Goal: Communication & Community: Answer question/provide support

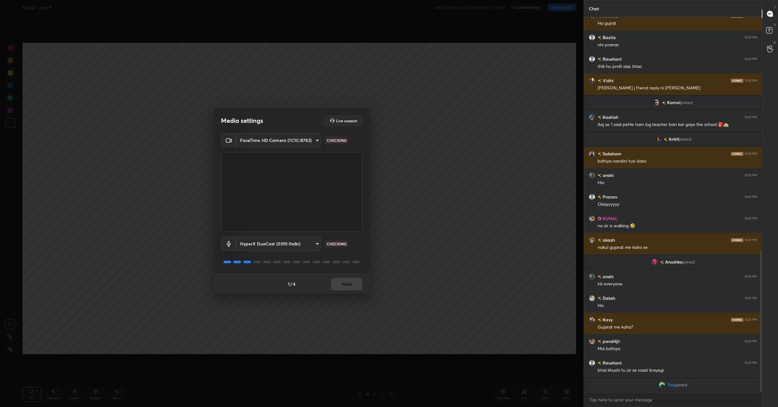
scroll to position [544, 0]
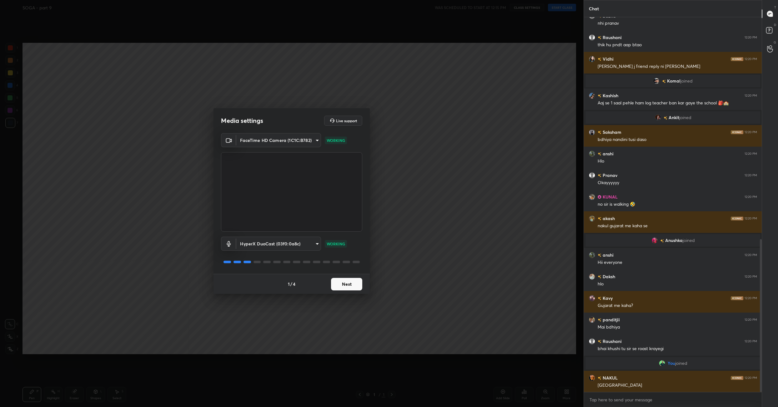
click at [345, 284] on button "Next" at bounding box center [346, 284] width 31 height 12
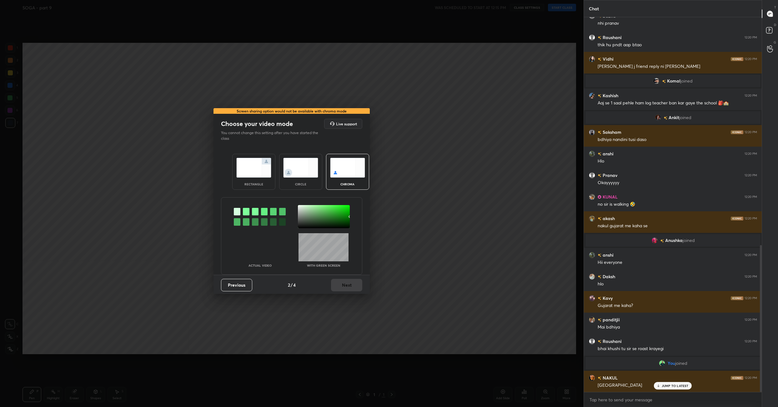
scroll to position [580, 0]
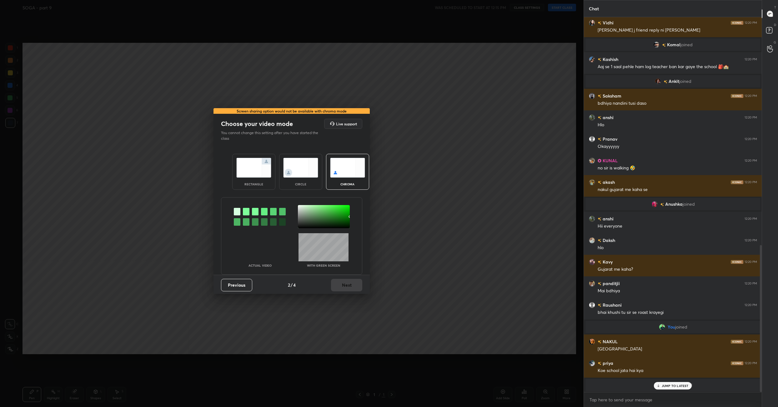
click at [260, 166] on img at bounding box center [253, 168] width 35 height 20
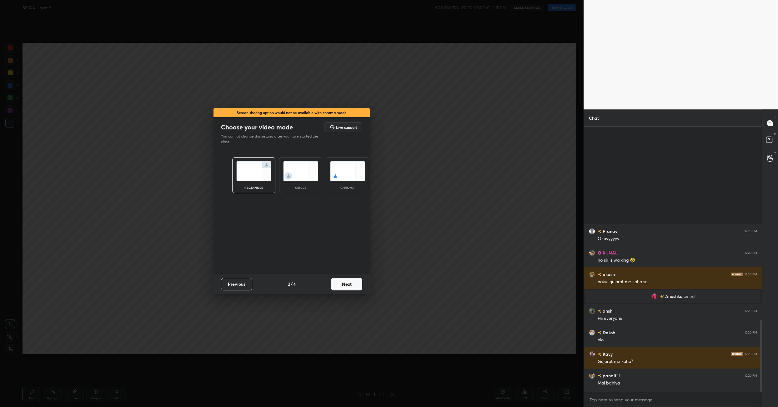
scroll to position [716, 0]
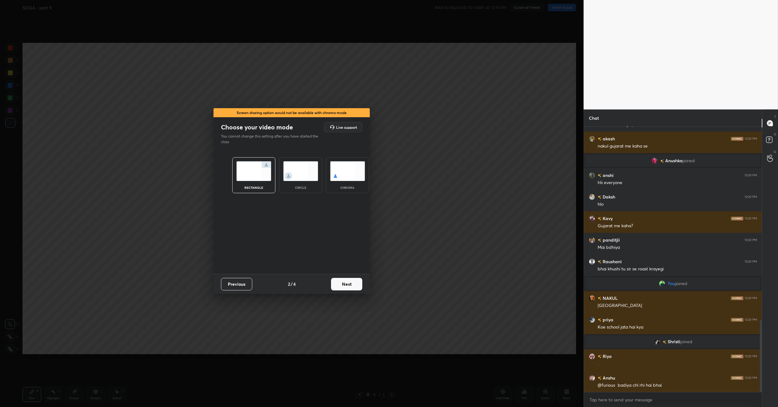
click at [358, 278] on button "Next" at bounding box center [346, 284] width 31 height 12
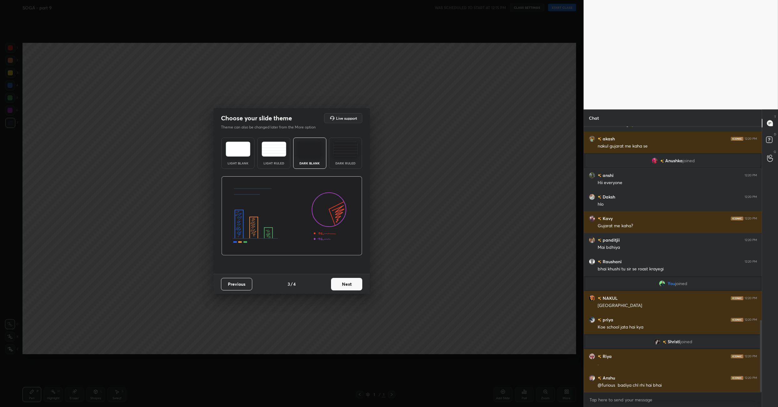
click at [358, 278] on button "Next" at bounding box center [346, 284] width 31 height 12
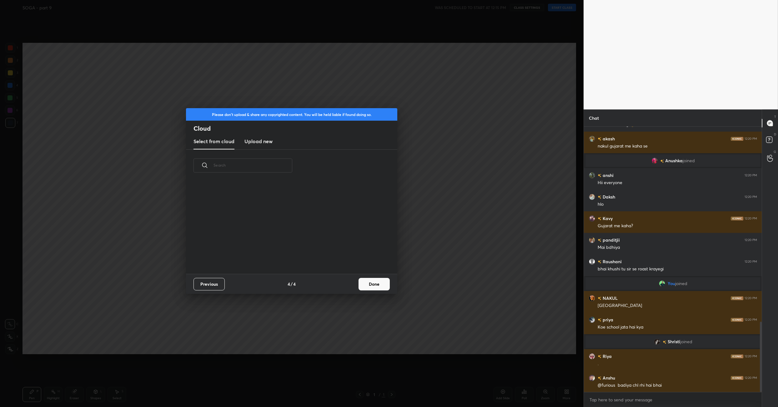
scroll to position [738, 0]
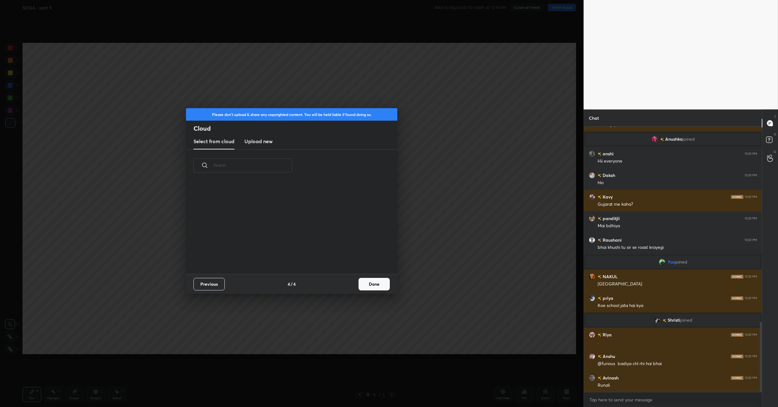
click at [373, 283] on button "Done" at bounding box center [373, 284] width 31 height 12
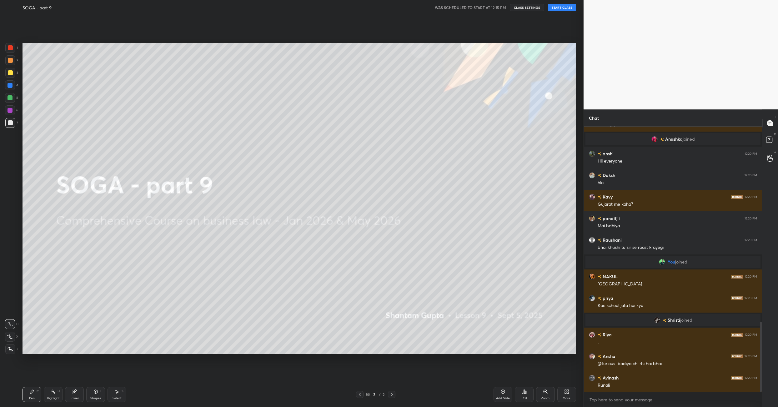
scroll to position [759, 0]
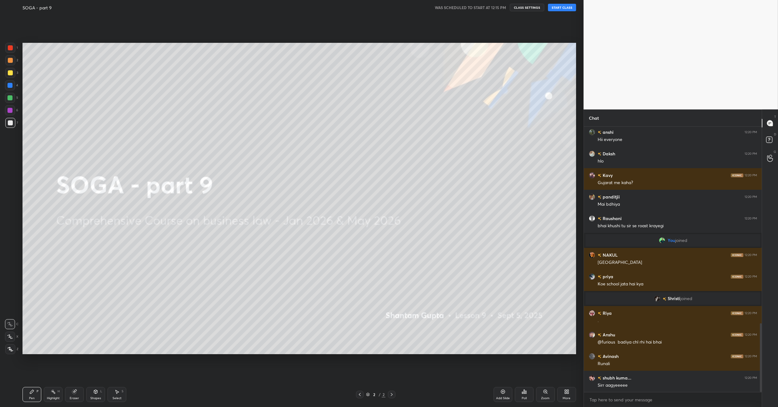
click at [564, 11] on div "SOGA - part 9 WAS SCHEDULED TO START AT 12:15 PM CLASS SETTINGS START CLASS" at bounding box center [298, 7] width 553 height 15
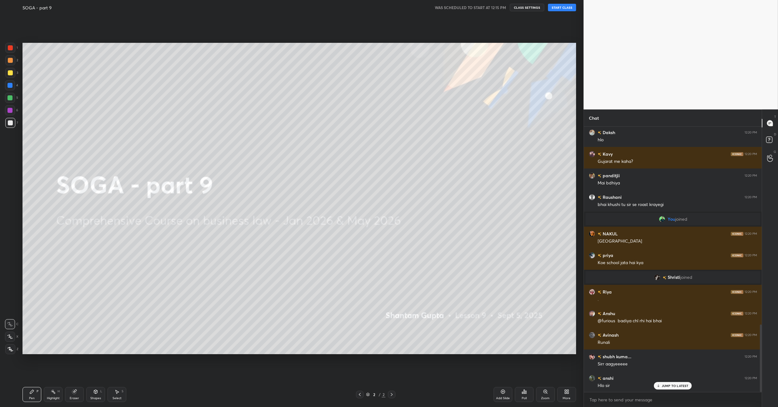
click at [561, 5] on button "START CLASS" at bounding box center [562, 7] width 28 height 7
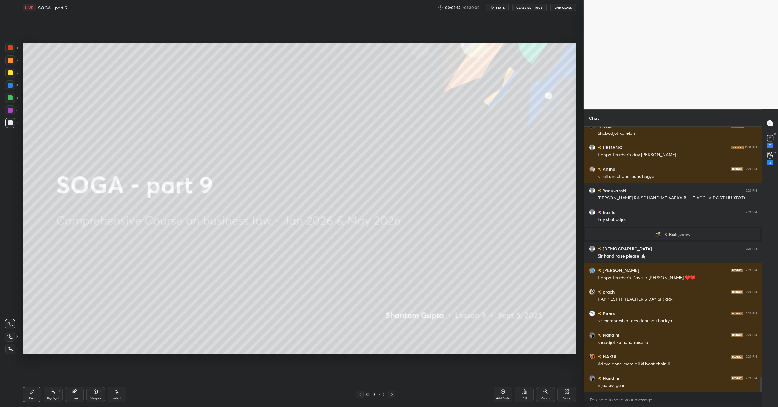
scroll to position [4385, 0]
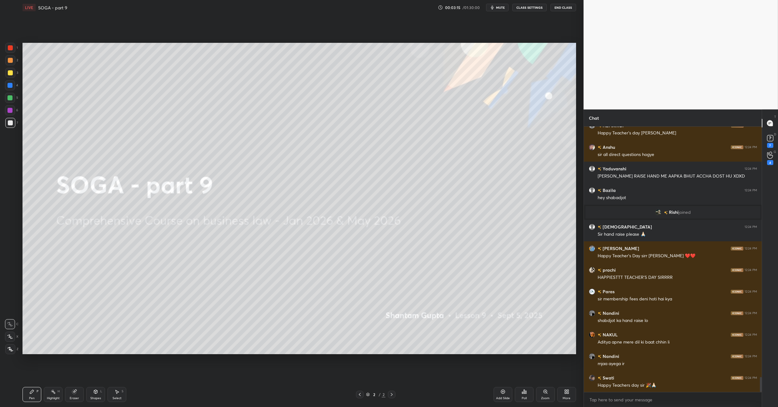
click at [562, 393] on div "More" at bounding box center [566, 394] width 19 height 15
click at [535, 328] on div "Upload File" at bounding box center [531, 328] width 25 height 15
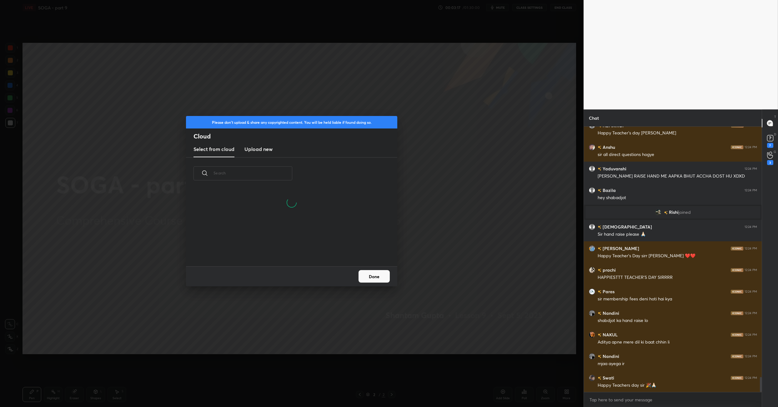
scroll to position [77, 200]
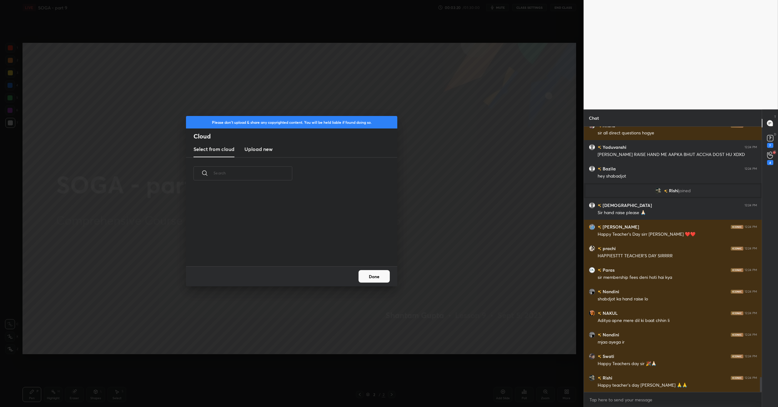
click at [260, 152] on h3 "Upload new" at bounding box center [258, 148] width 28 height 7
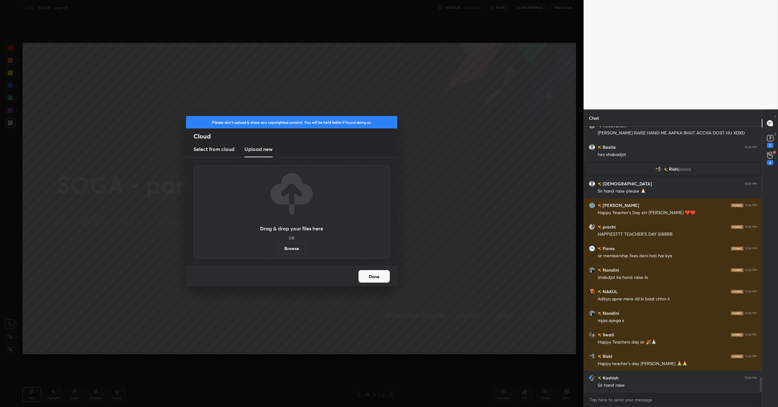
click at [289, 245] on label "Browse" at bounding box center [292, 248] width 28 height 10
click at [278, 245] on input "Browse" at bounding box center [278, 248] width 0 height 10
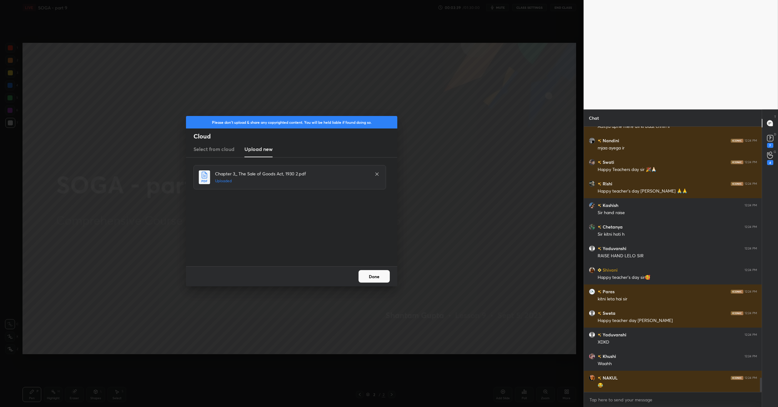
scroll to position [4622, 0]
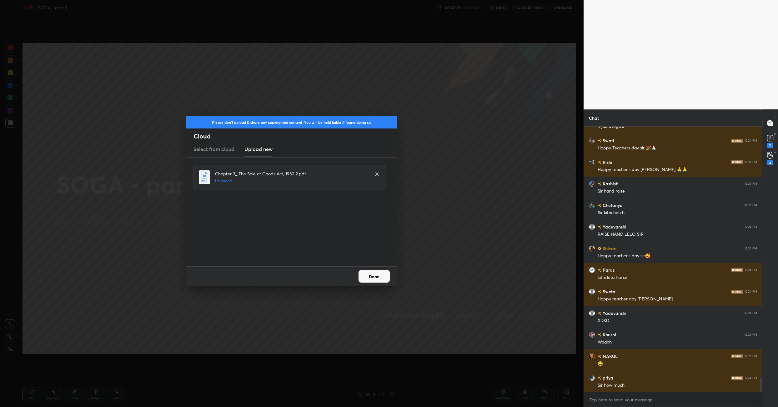
click at [373, 282] on button "Done" at bounding box center [373, 276] width 31 height 12
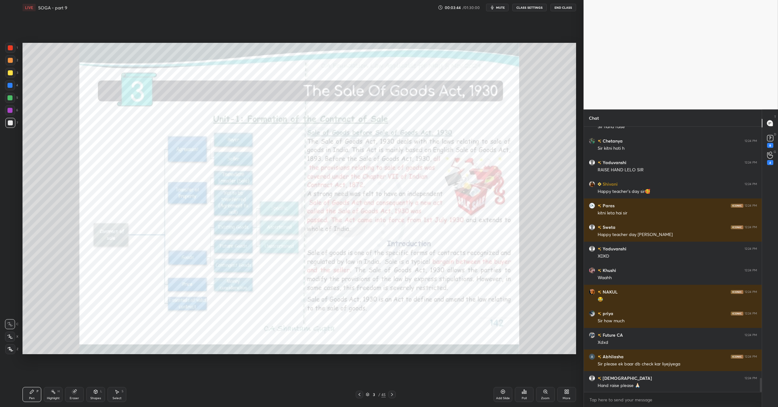
scroll to position [4708, 0]
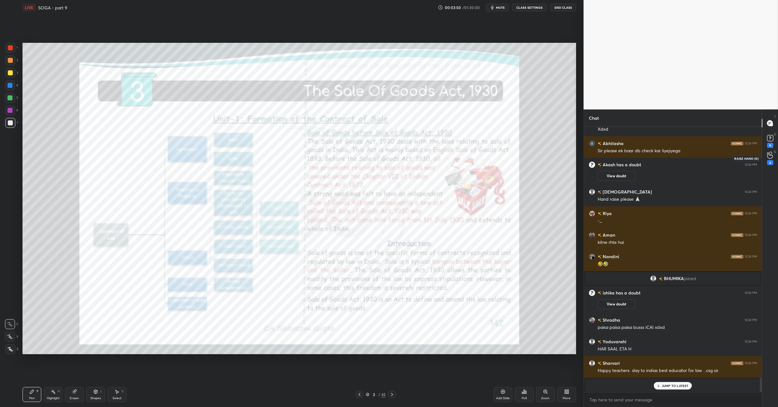
click at [767, 155] on icon at bounding box center [770, 155] width 6 height 7
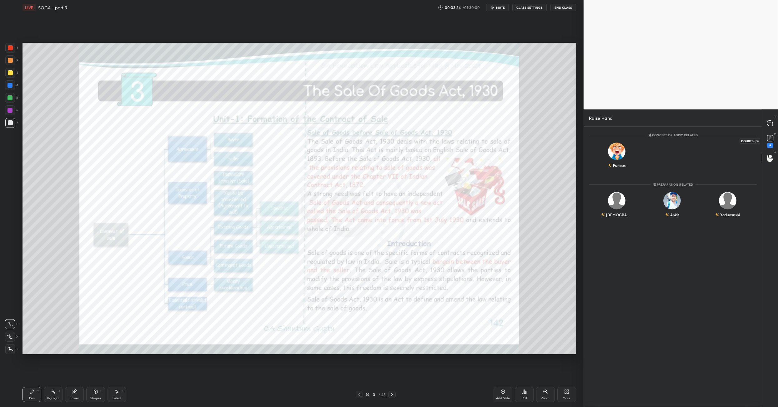
click at [770, 139] on rect at bounding box center [770, 138] width 6 height 6
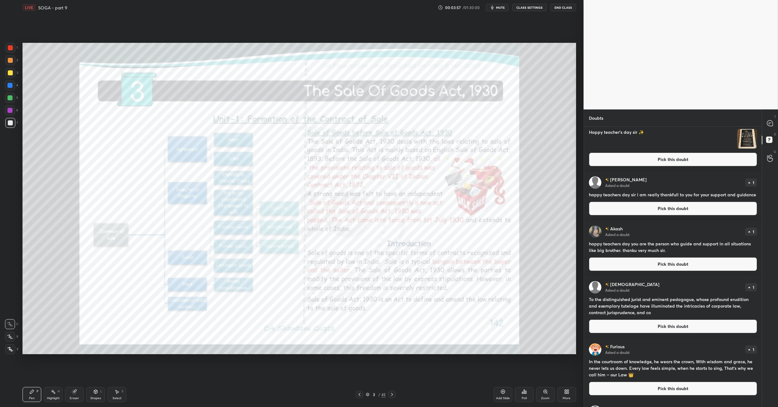
scroll to position [296, 0]
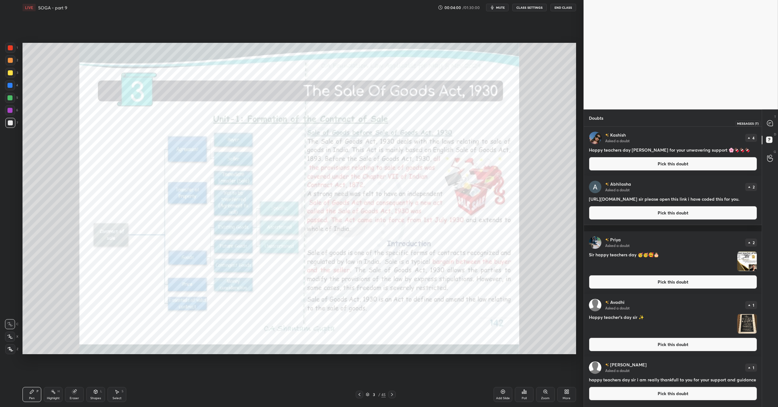
click at [772, 120] on icon at bounding box center [769, 123] width 7 height 7
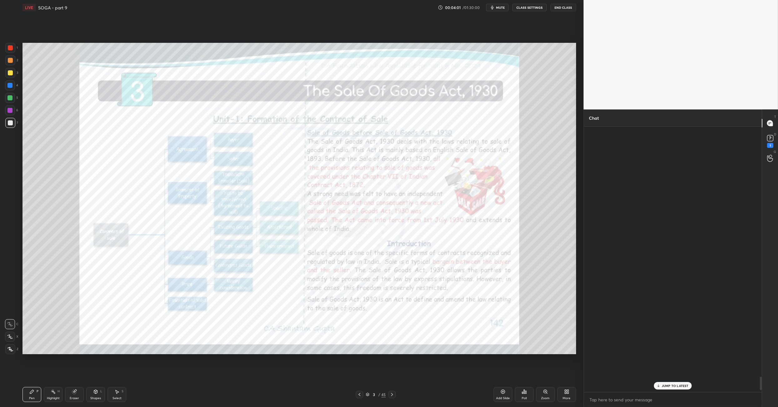
scroll to position [4855, 0]
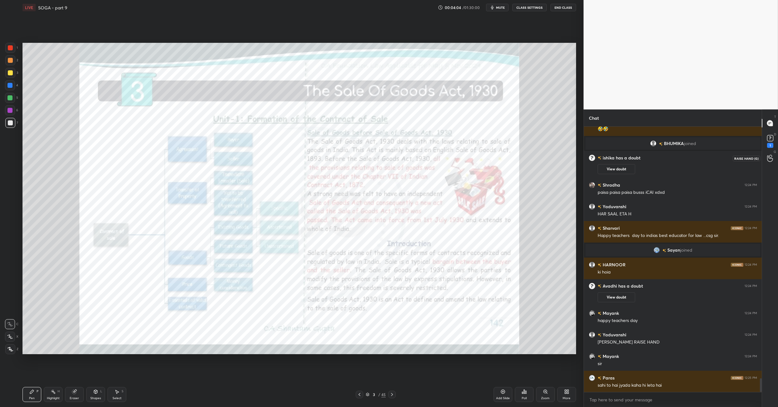
click at [768, 153] on div at bounding box center [769, 157] width 12 height 11
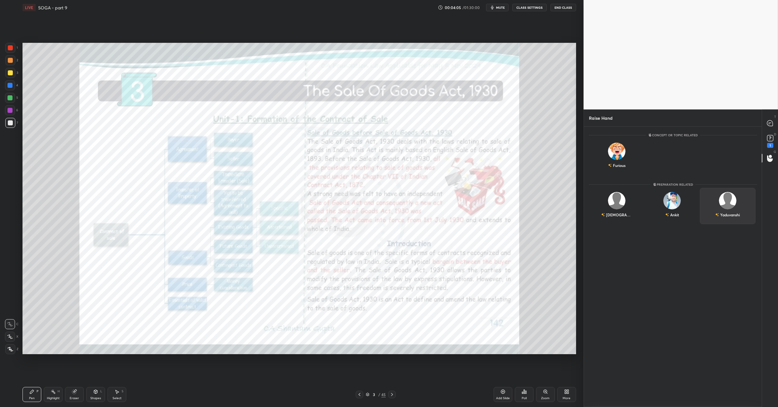
click at [738, 197] on div "Yaduvanshi" at bounding box center [727, 206] width 56 height 36
click at [733, 215] on button "INVITE" at bounding box center [727, 219] width 50 height 8
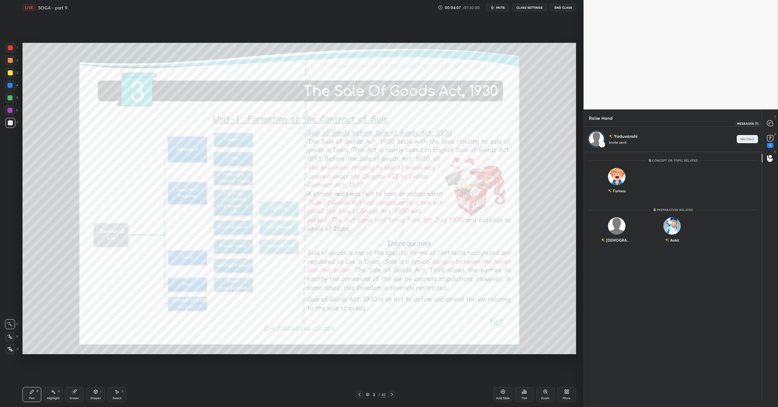
click at [773, 118] on div at bounding box center [769, 122] width 12 height 11
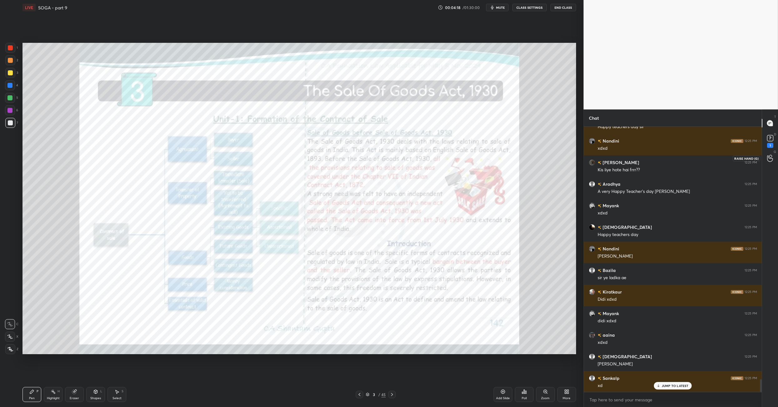
click at [767, 162] on div at bounding box center [769, 157] width 12 height 11
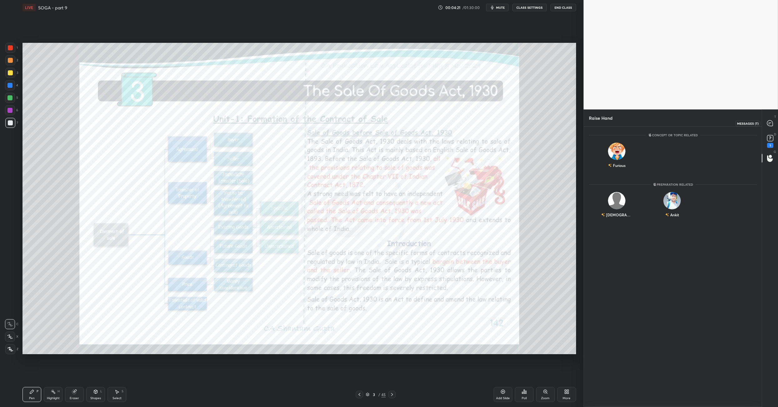
click at [770, 121] on icon at bounding box center [770, 123] width 6 height 6
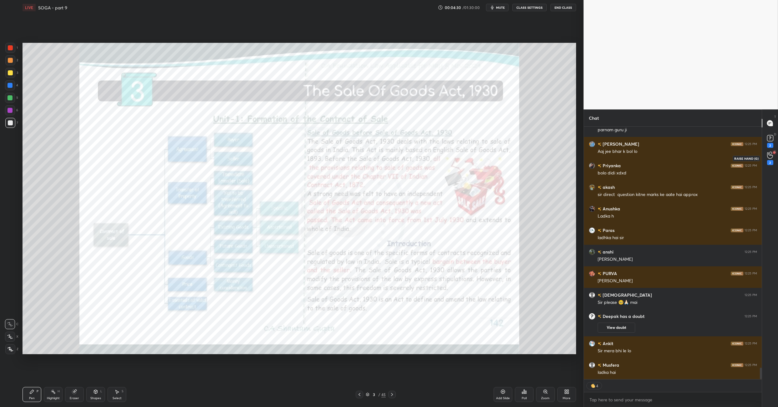
click at [767, 157] on div "2" at bounding box center [770, 158] width 6 height 13
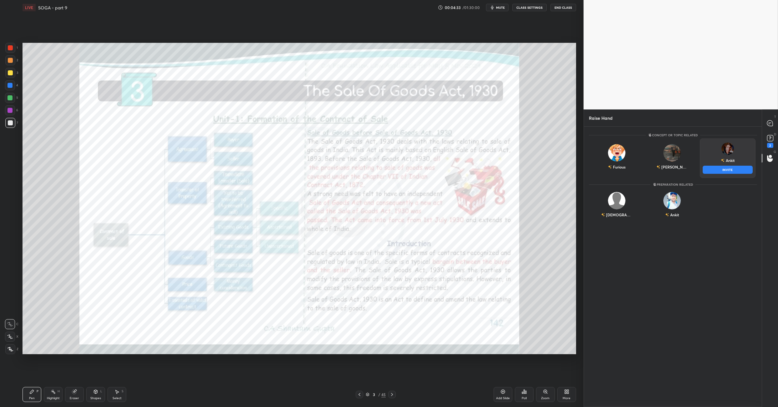
click at [719, 160] on div "Ankit INVITE" at bounding box center [727, 157] width 56 height 39
click at [721, 167] on button "INVITE" at bounding box center [727, 170] width 50 height 8
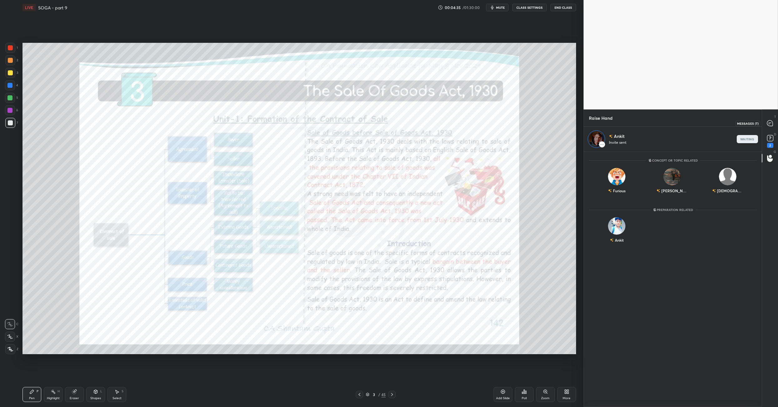
click at [768, 126] on icon at bounding box center [770, 123] width 6 height 6
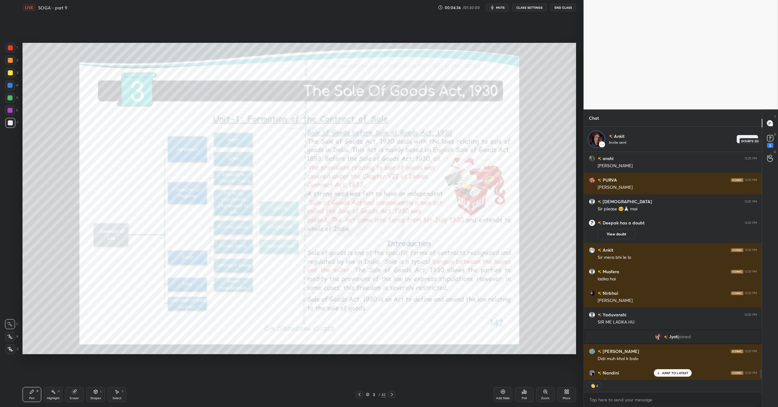
click at [772, 145] on div "2" at bounding box center [770, 145] width 6 height 5
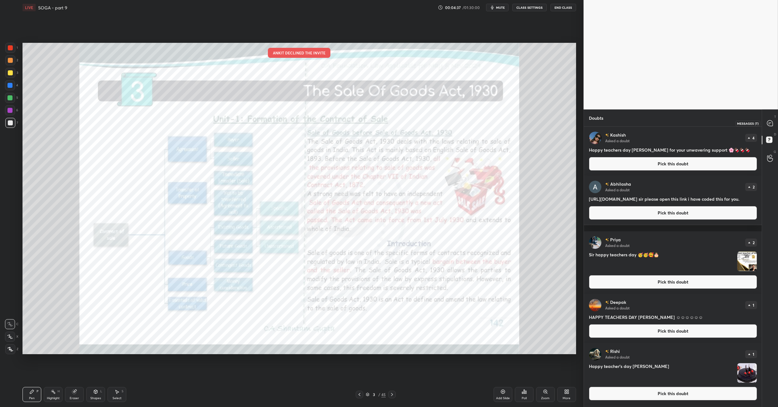
click at [768, 118] on div at bounding box center [769, 122] width 12 height 11
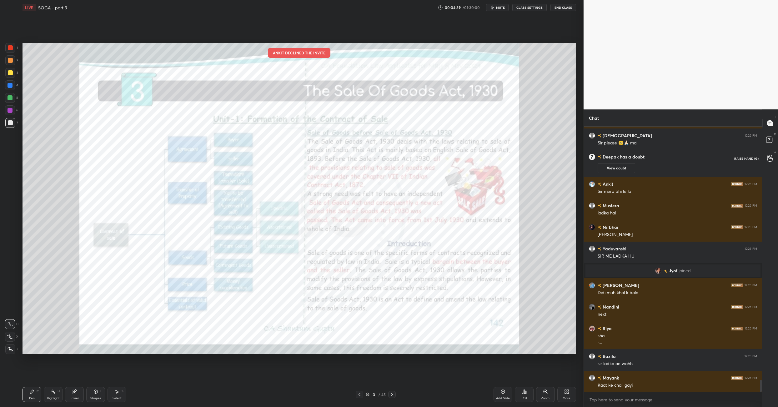
click at [769, 156] on circle at bounding box center [770, 156] width 2 height 2
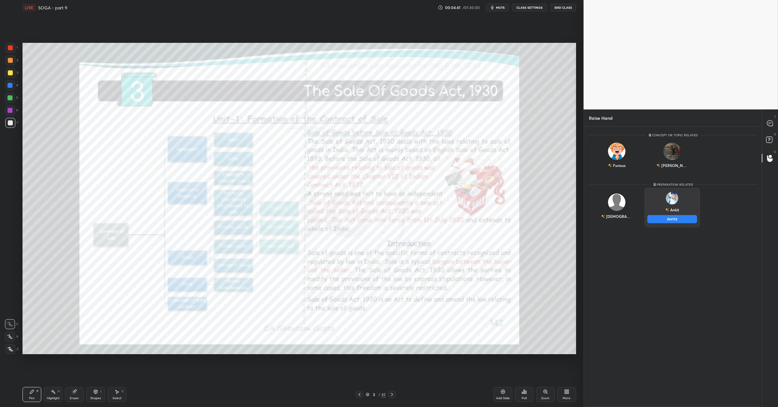
click at [678, 208] on div "Ankit INVITE" at bounding box center [672, 207] width 56 height 39
click at [678, 218] on button "INVITE" at bounding box center [672, 219] width 50 height 8
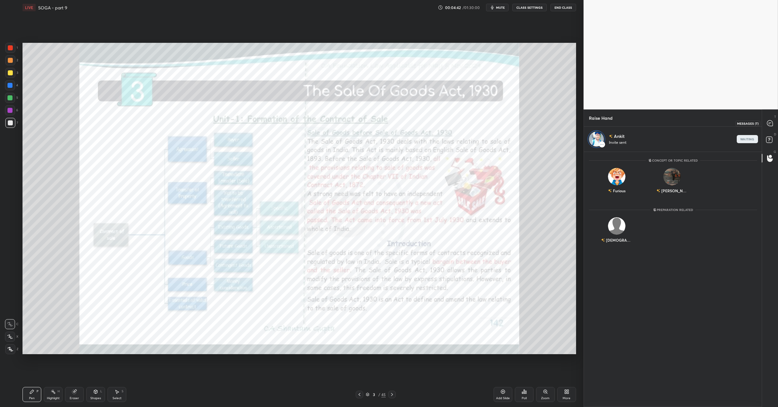
click at [772, 122] on icon at bounding box center [770, 123] width 6 height 6
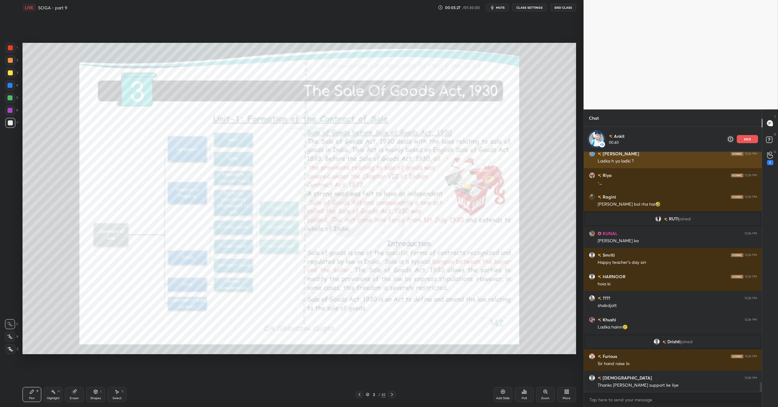
click at [748, 138] on p "end" at bounding box center [746, 138] width 7 height 3
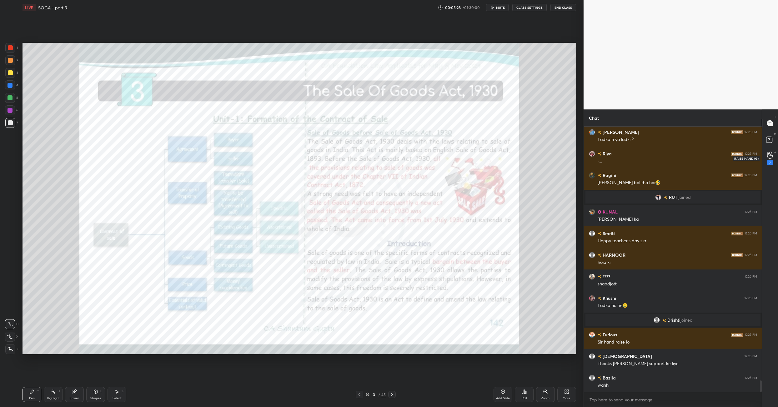
click at [763, 155] on div "7" at bounding box center [769, 157] width 12 height 11
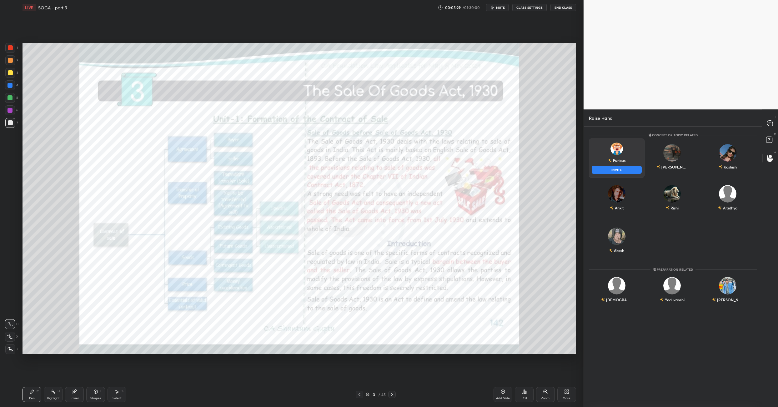
click at [622, 163] on div "Furious" at bounding box center [616, 160] width 17 height 11
click at [623, 168] on button "INVITE" at bounding box center [616, 170] width 50 height 8
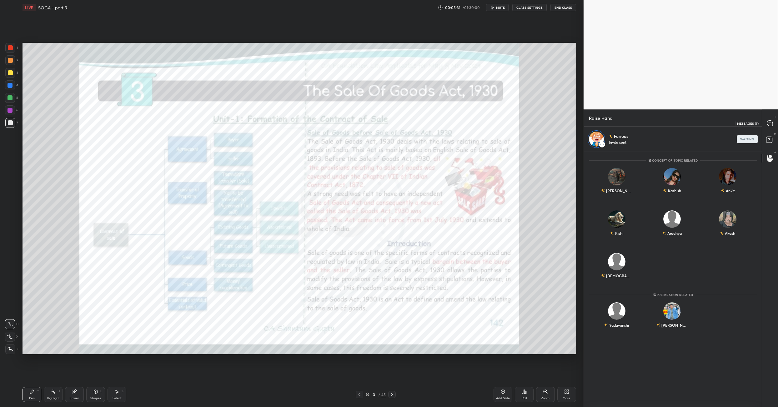
click at [768, 126] on icon at bounding box center [769, 123] width 7 height 7
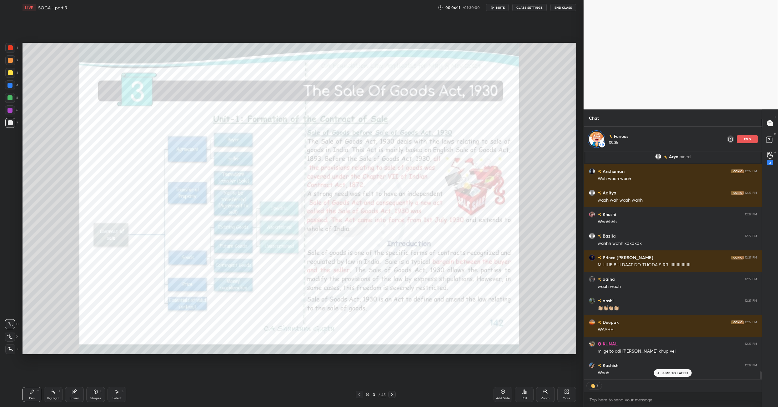
click at [745, 139] on p "end" at bounding box center [746, 138] width 7 height 3
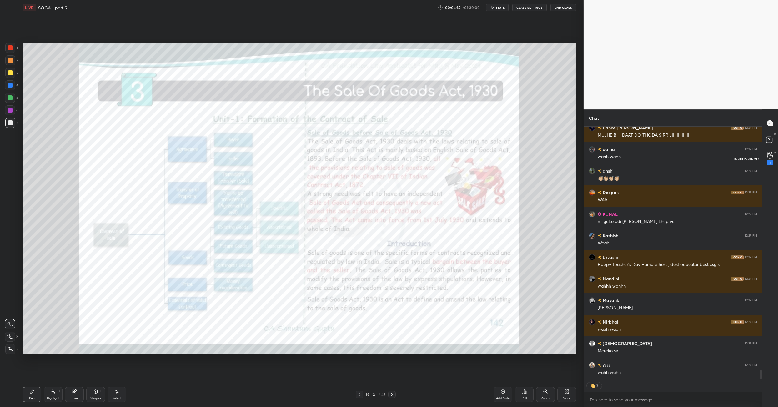
click at [771, 155] on icon at bounding box center [770, 155] width 6 height 6
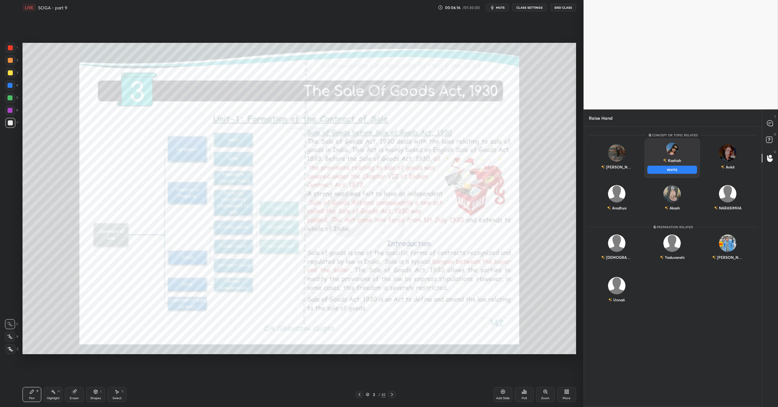
click at [671, 164] on div "Kashish" at bounding box center [672, 160] width 18 height 11
click at [671, 169] on button "INVITE" at bounding box center [672, 170] width 50 height 8
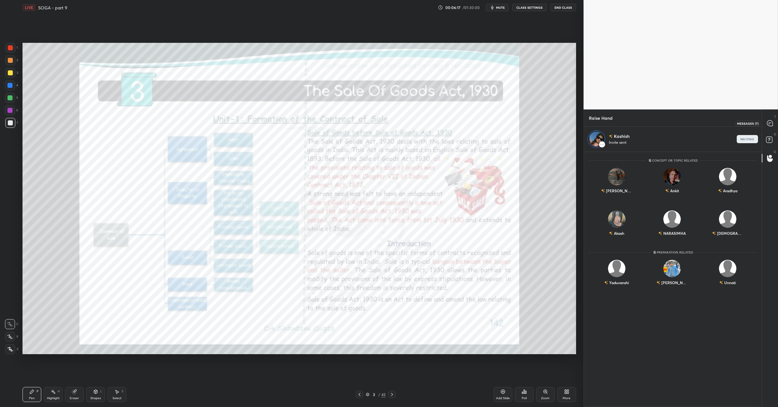
click at [774, 126] on div at bounding box center [769, 122] width 12 height 11
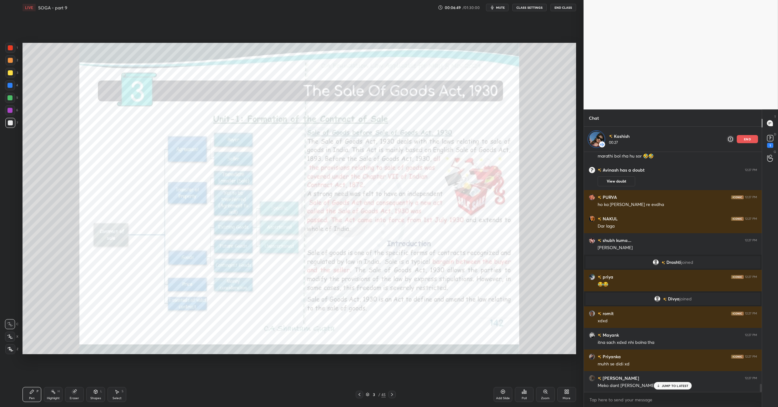
click at [747, 137] on p "end" at bounding box center [746, 138] width 7 height 3
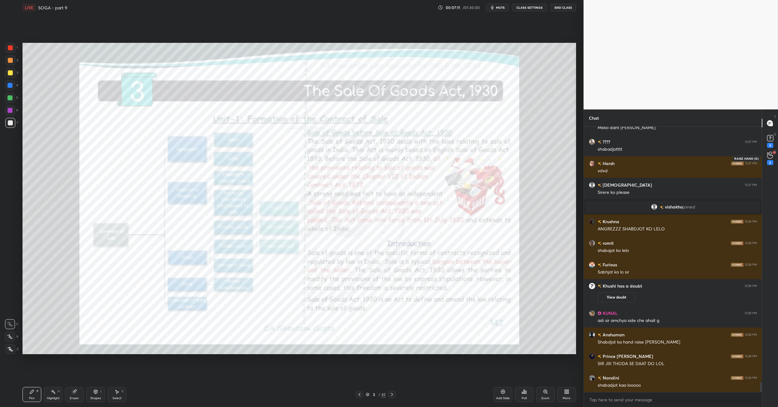
click at [771, 158] on icon at bounding box center [770, 155] width 6 height 7
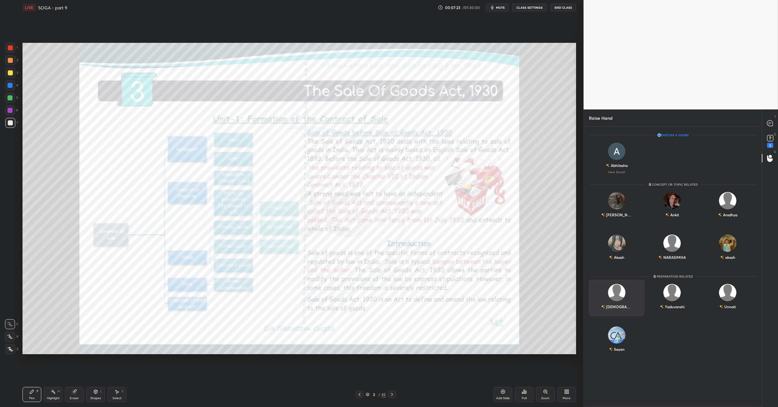
click at [620, 303] on div "[DEMOGRAPHIC_DATA]" at bounding box center [616, 306] width 31 height 11
click at [617, 313] on button "INVITE" at bounding box center [616, 311] width 50 height 8
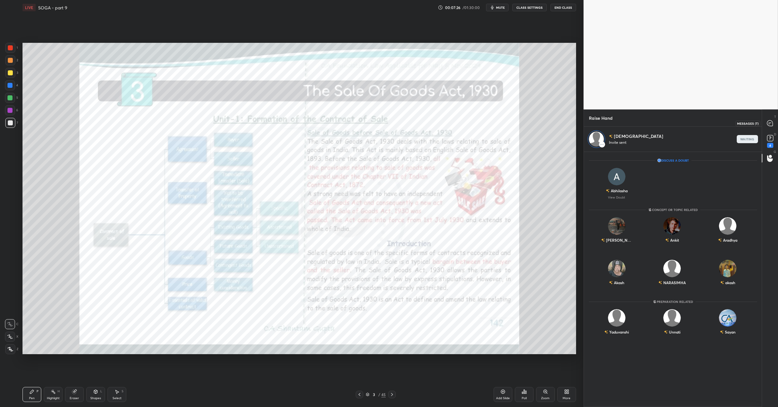
click at [771, 124] on icon at bounding box center [770, 123] width 6 height 6
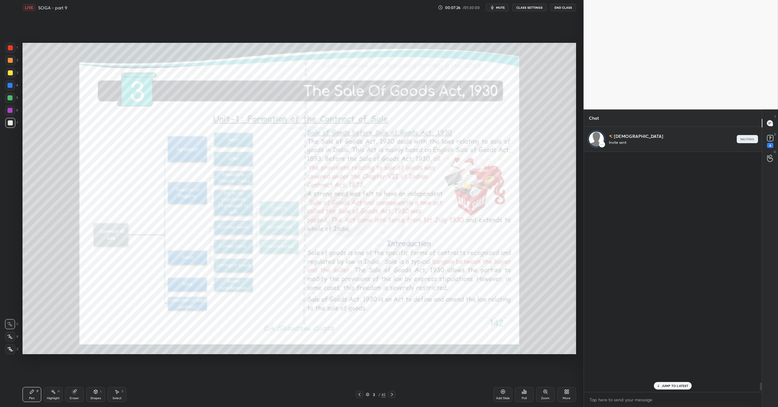
scroll to position [253, 176]
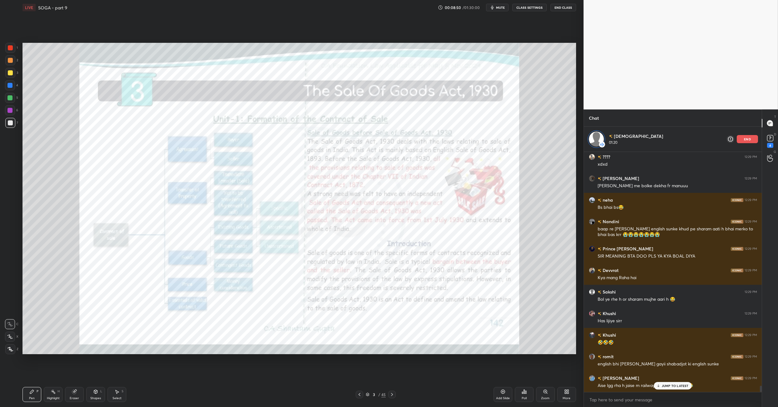
click at [643, 75] on video at bounding box center [680, 54] width 194 height 109
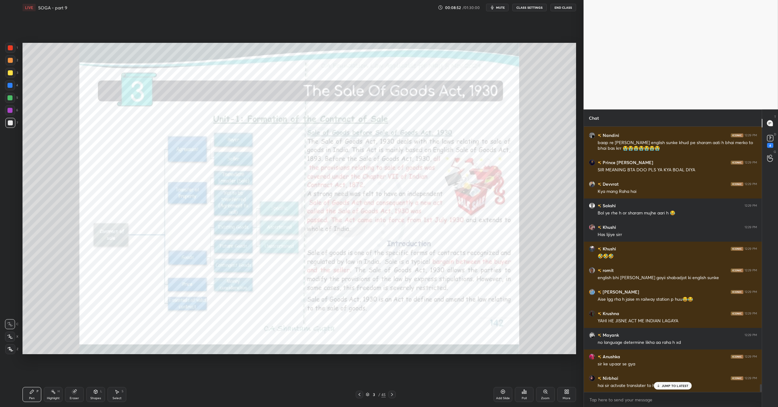
click at [747, 139] on div "Bazila 12:29 PM [PERSON_NAME] 12:29 PM 😂😂😂 Ankit 12:29 PM Meli english kamzor h…" at bounding box center [673, 260] width 178 height 266
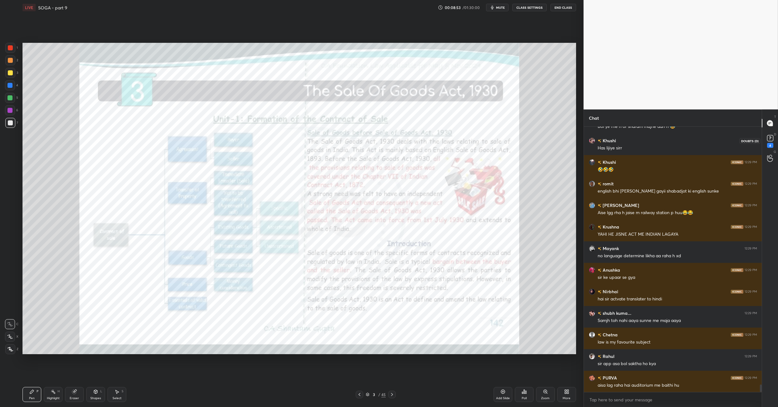
click at [771, 140] on rect at bounding box center [770, 138] width 6 height 6
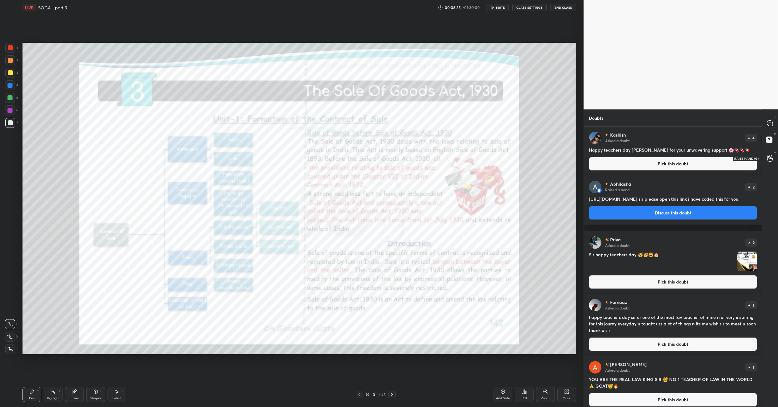
click at [769, 156] on circle at bounding box center [770, 156] width 2 height 2
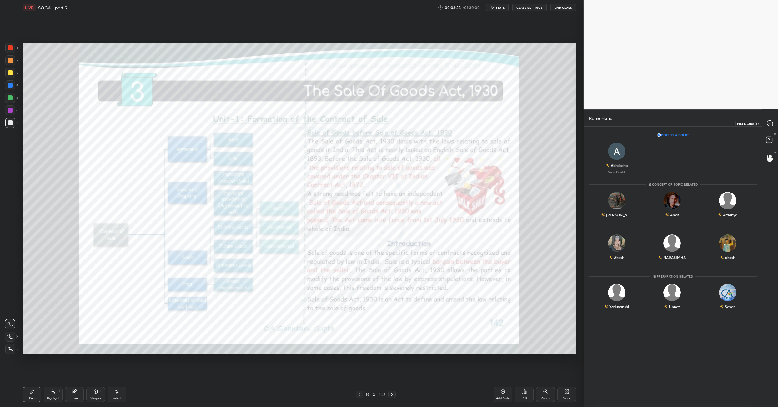
click at [766, 124] on div at bounding box center [769, 122] width 12 height 11
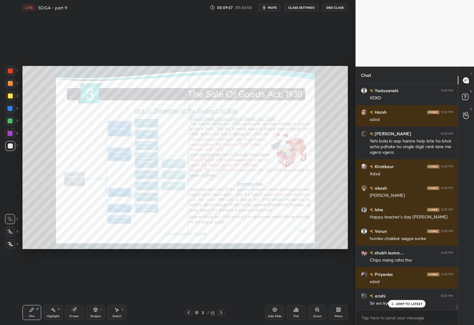
click at [341, 314] on div "More" at bounding box center [338, 312] width 19 height 15
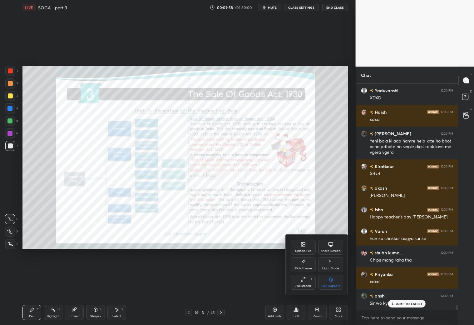
click at [311, 281] on div "F" at bounding box center [312, 278] width 2 height 3
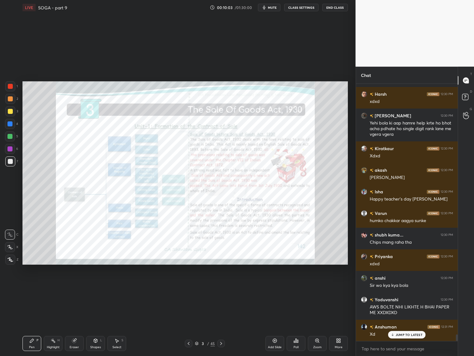
click at [220, 343] on icon at bounding box center [221, 343] width 5 height 5
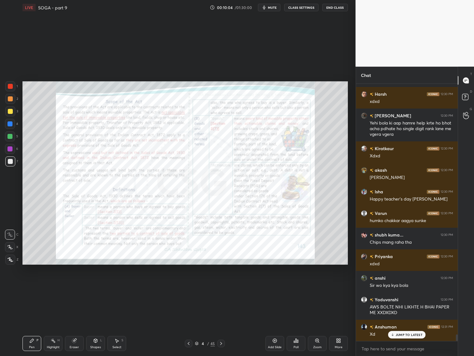
click at [225, 346] on div at bounding box center [220, 342] width 7 height 7
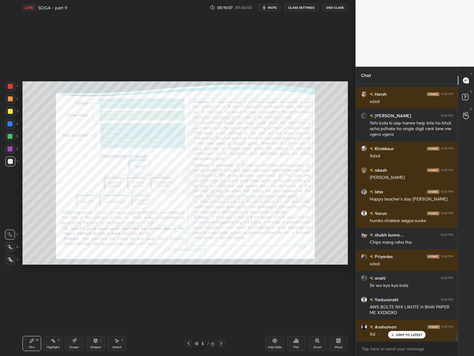
click at [217, 343] on div at bounding box center [220, 342] width 7 height 7
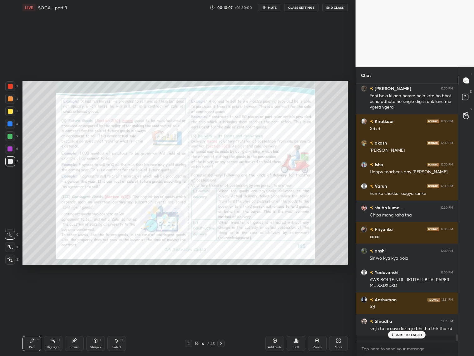
click at [217, 343] on div at bounding box center [220, 342] width 7 height 7
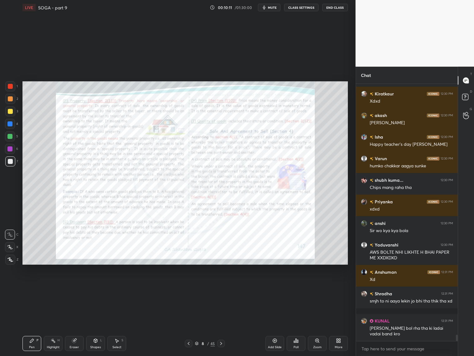
click at [217, 343] on div at bounding box center [220, 342] width 7 height 7
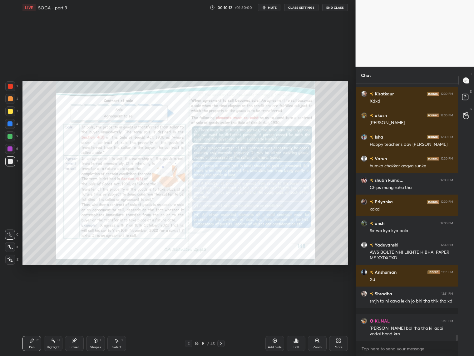
click at [217, 343] on div at bounding box center [220, 342] width 7 height 7
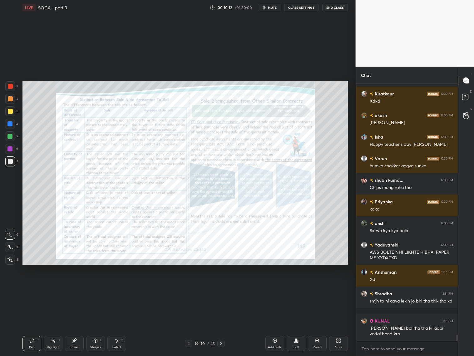
click at [217, 343] on div at bounding box center [220, 342] width 7 height 7
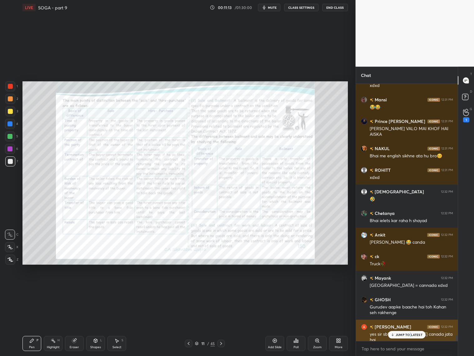
drag, startPoint x: 411, startPoint y: 335, endPoint x: 414, endPoint y: 329, distance: 6.4
click at [413, 335] on p "JUMP TO LATEST" at bounding box center [409, 334] width 27 height 4
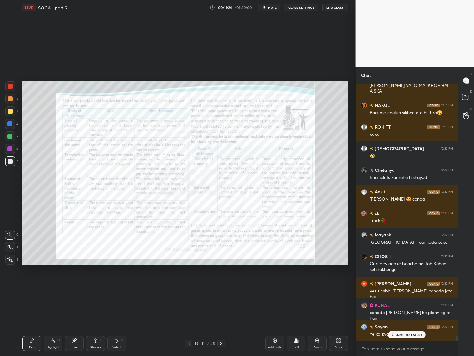
drag, startPoint x: 278, startPoint y: 345, endPoint x: 281, endPoint y: 340, distance: 5.6
click at [279, 344] on div "Add Slide" at bounding box center [275, 343] width 19 height 15
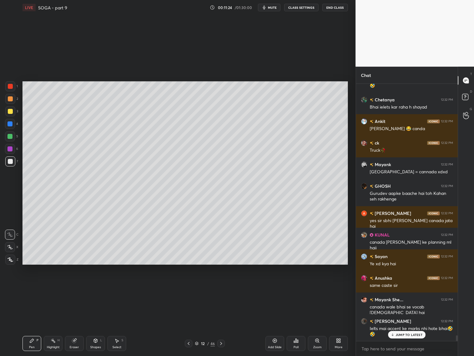
click at [409, 335] on p "JUMP TO LATEST" at bounding box center [409, 334] width 27 height 4
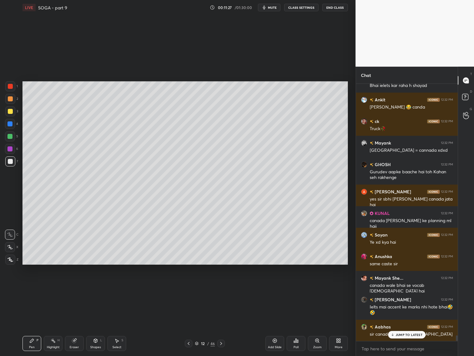
drag, startPoint x: 97, startPoint y: 343, endPoint x: 95, endPoint y: 333, distance: 9.6
click at [97, 342] on div "Shapes L" at bounding box center [95, 343] width 19 height 15
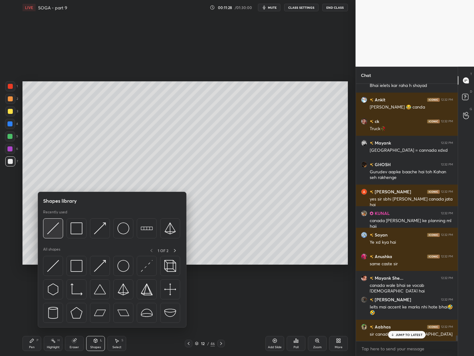
click at [52, 223] on img at bounding box center [53, 228] width 12 height 12
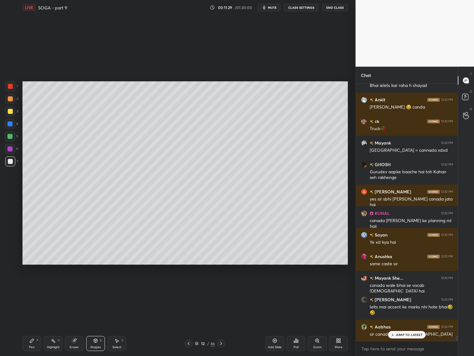
click at [13, 135] on div at bounding box center [10, 136] width 10 height 10
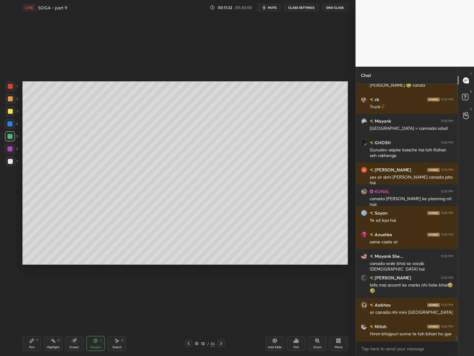
click at [35, 338] on div "Pen P" at bounding box center [31, 343] width 19 height 15
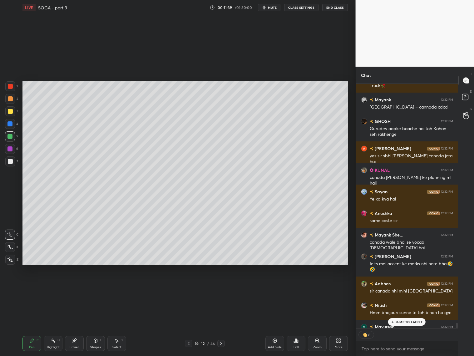
click at [12, 246] on icon at bounding box center [10, 247] width 6 height 4
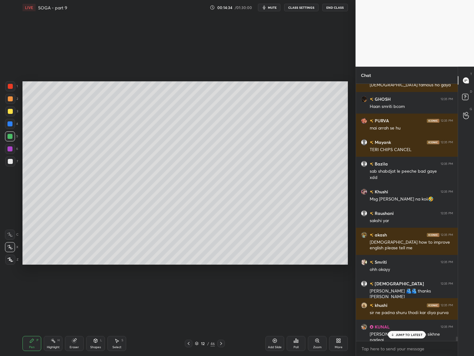
scroll to position [14686, 0]
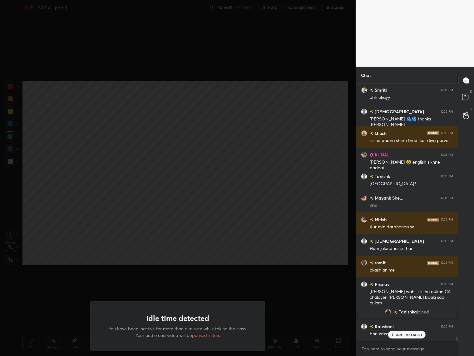
click at [259, 224] on div "Idle time detected You have been inactive for more than a minute while taking t…" at bounding box center [178, 178] width 356 height 356
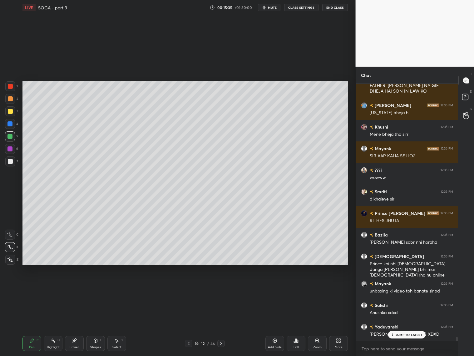
scroll to position [15801, 0]
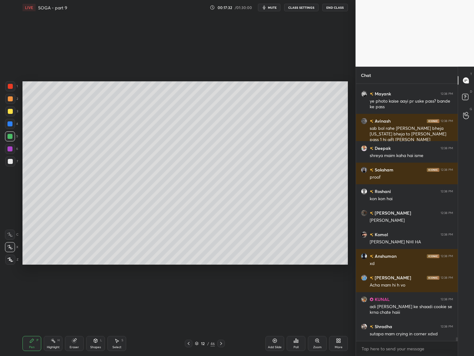
click at [10, 124] on div at bounding box center [9, 123] width 5 height 5
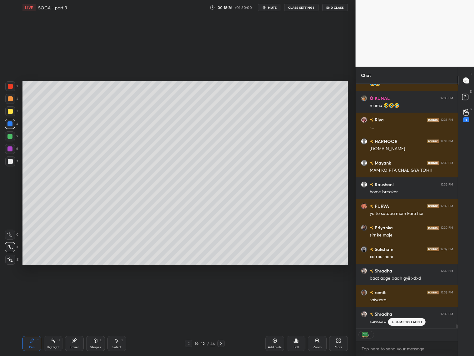
drag, startPoint x: 10, startPoint y: 89, endPoint x: 16, endPoint y: 84, distance: 7.7
click at [12, 89] on div at bounding box center [10, 86] width 10 height 10
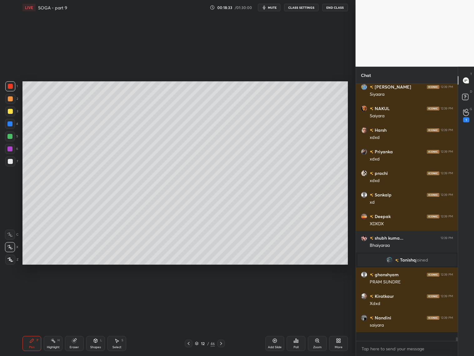
scroll to position [255, 100]
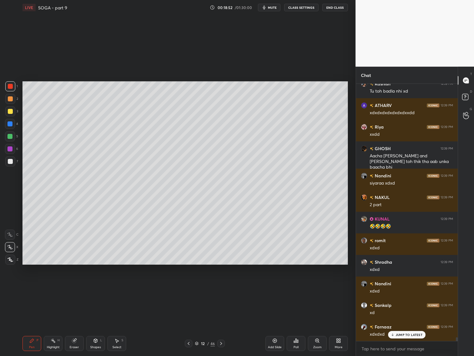
click at [9, 137] on div at bounding box center [9, 136] width 5 height 5
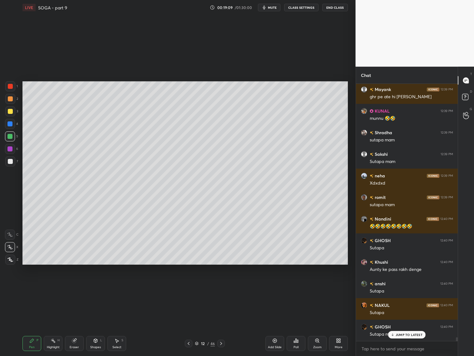
drag, startPoint x: 114, startPoint y: 342, endPoint x: 113, endPoint y: 336, distance: 5.3
click at [112, 342] on div "Select S" at bounding box center [116, 343] width 19 height 15
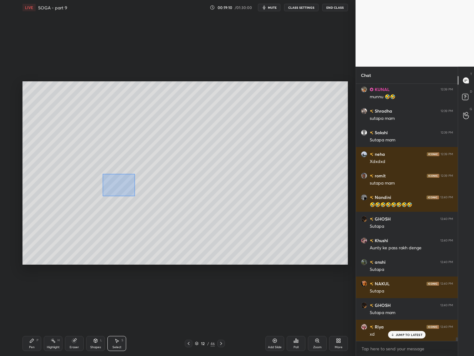
drag, startPoint x: 103, startPoint y: 176, endPoint x: 135, endPoint y: 196, distance: 36.9
click at [134, 195] on div "0 ° Undo Copy Duplicate Duplicate to new slide Delete" at bounding box center [185, 172] width 326 height 183
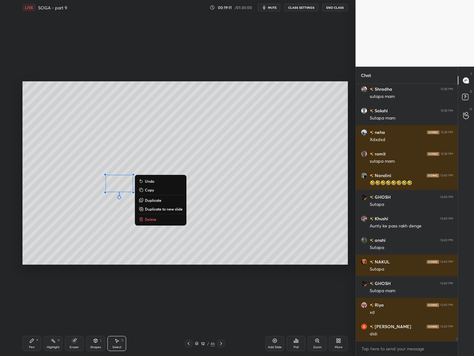
click at [152, 190] on p "Copy" at bounding box center [149, 189] width 9 height 5
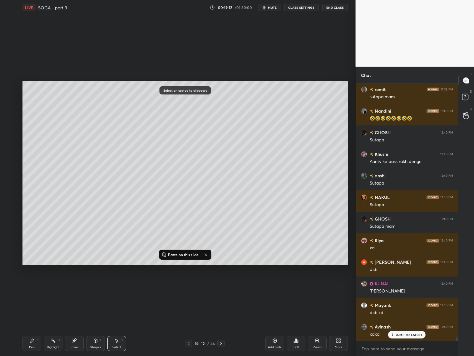
click at [179, 254] on p "Paste on this slide" at bounding box center [183, 254] width 31 height 5
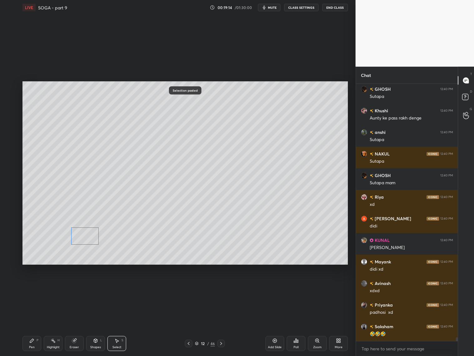
drag, startPoint x: 127, startPoint y: 195, endPoint x: 86, endPoint y: 239, distance: 60.6
click at [87, 240] on div "0 ° Undo Copy Paste here Duplicate Duplicate to new slide Delete" at bounding box center [185, 172] width 326 height 183
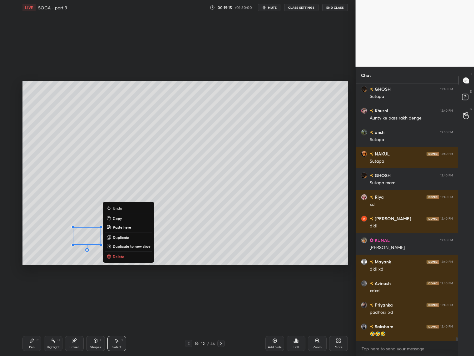
click at [35, 336] on div "Pen P" at bounding box center [31, 343] width 19 height 15
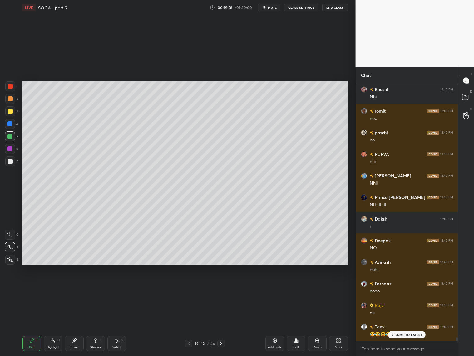
click at [10, 88] on div at bounding box center [10, 86] width 10 height 10
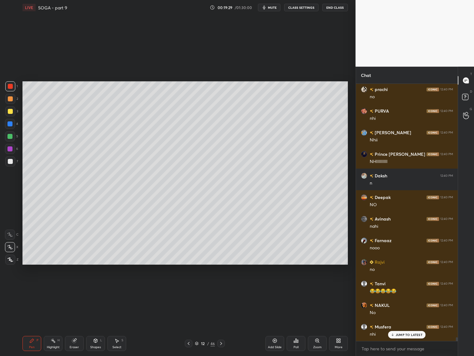
click at [14, 102] on div at bounding box center [10, 99] width 10 height 10
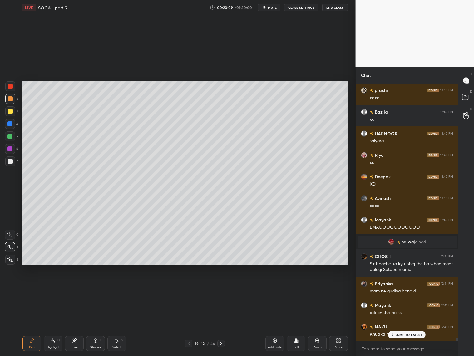
click at [119, 344] on div "Select S" at bounding box center [116, 343] width 19 height 15
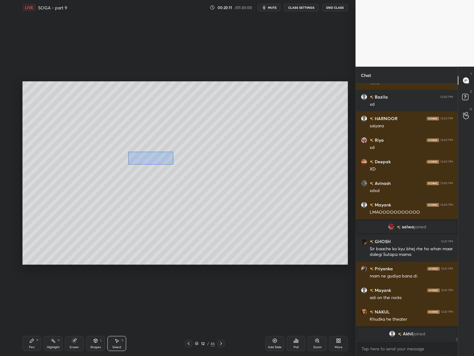
drag, startPoint x: 131, startPoint y: 152, endPoint x: 174, endPoint y: 164, distance: 45.2
click at [173, 163] on div "0 ° Undo Copy Paste here Duplicate Duplicate to new slide Delete" at bounding box center [185, 172] width 326 height 183
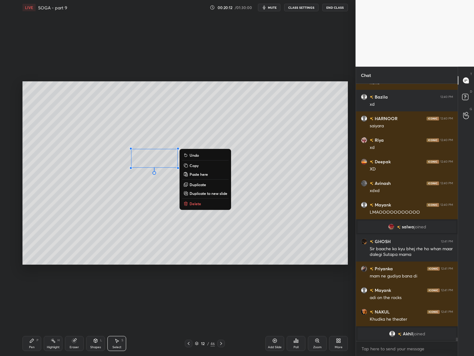
click at [193, 164] on p "Copy" at bounding box center [194, 165] width 9 height 5
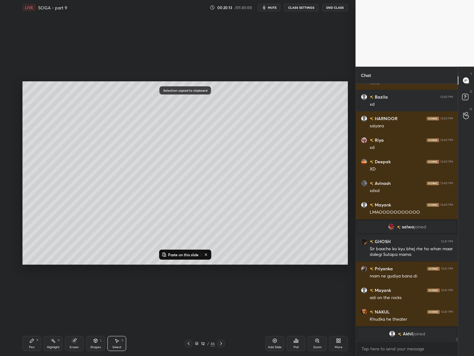
drag, startPoint x: 189, startPoint y: 254, endPoint x: 192, endPoint y: 251, distance: 4.2
click at [190, 254] on p "Paste on this slide" at bounding box center [183, 254] width 31 height 5
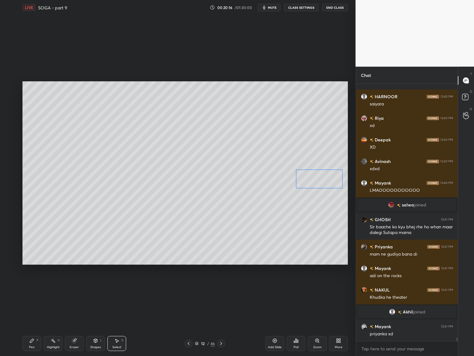
drag, startPoint x: 168, startPoint y: 167, endPoint x: 326, endPoint y: 179, distance: 158.0
click at [326, 180] on div "0 ° Undo Copy Paste here Duplicate Duplicate to new slide Delete" at bounding box center [185, 172] width 326 height 183
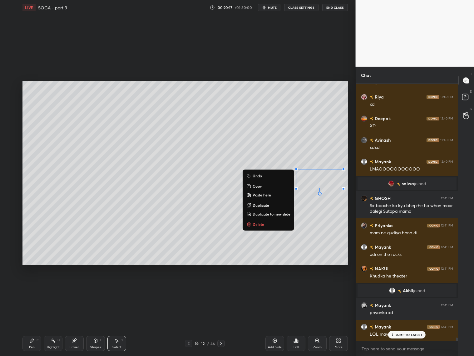
click at [316, 223] on div "0 ° Undo Copy Paste here Duplicate Duplicate to new slide Delete" at bounding box center [185, 172] width 326 height 183
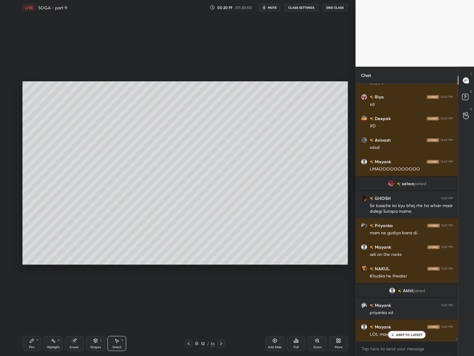
click at [29, 345] on div "Pen P" at bounding box center [31, 343] width 19 height 15
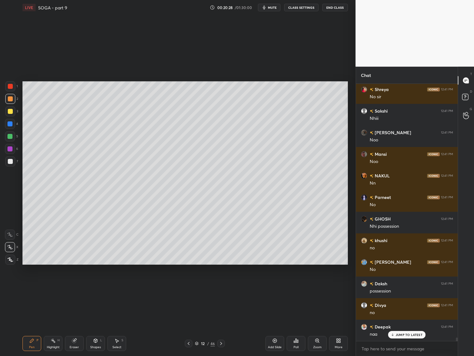
click at [10, 97] on div at bounding box center [10, 98] width 5 height 5
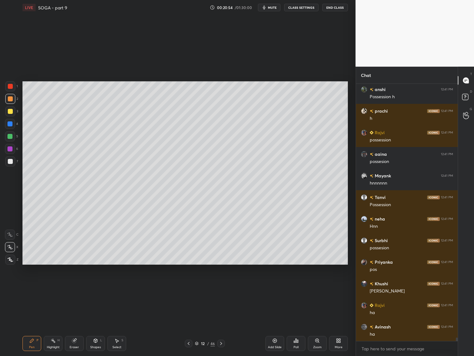
scroll to position [19869, 0]
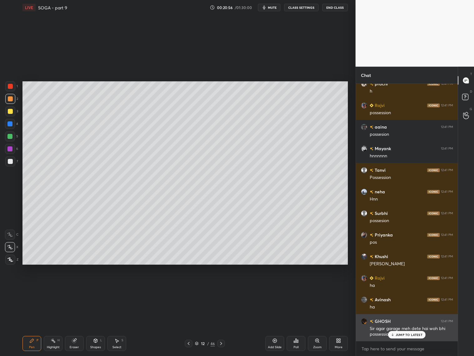
click at [415, 333] on p "JUMP TO LATEST" at bounding box center [409, 334] width 27 height 4
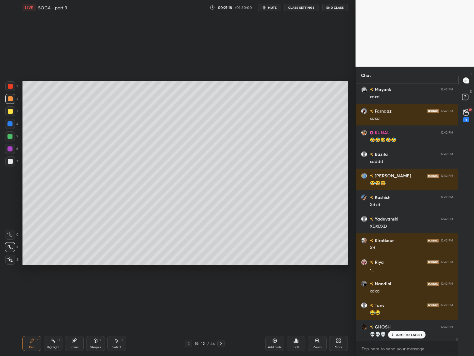
scroll to position [20235, 0]
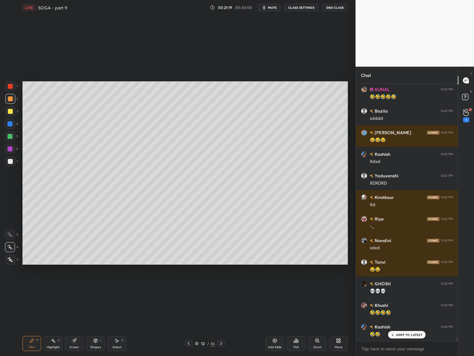
click at [400, 334] on div "JUMP TO LATEST" at bounding box center [406, 334] width 37 height 7
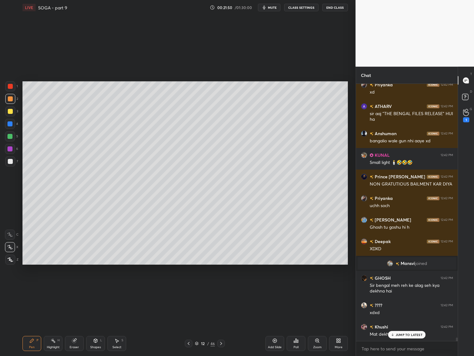
scroll to position [19223, 0]
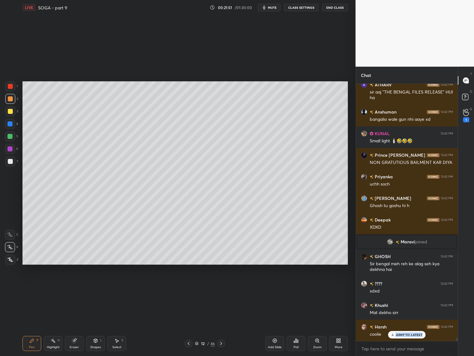
click at [408, 337] on div "Yaduvanshi 12:42 PM XDXDXD Kiratkaur 12:42 PM Xd Riya 12:42 PM -_ [PERSON_NAME]…" at bounding box center [407, 212] width 102 height 257
drag, startPoint x: 405, startPoint y: 334, endPoint x: 400, endPoint y: 333, distance: 5.8
click at [406, 334] on p "JUMP TO LATEST" at bounding box center [409, 334] width 27 height 4
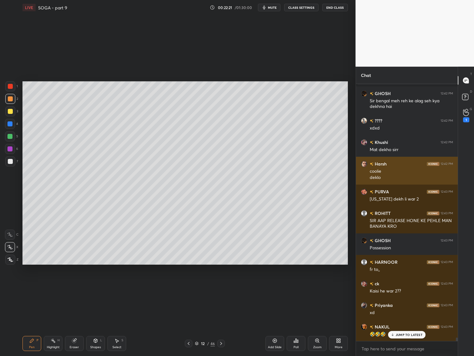
scroll to position [19472, 0]
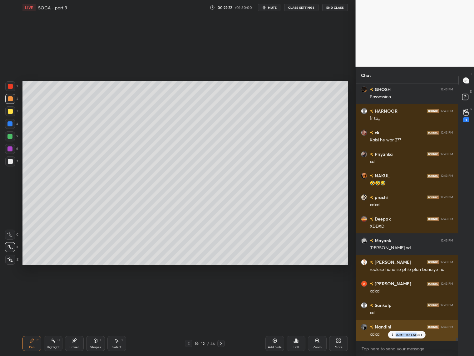
click at [418, 332] on p "JUMP TO LATEST" at bounding box center [409, 334] width 27 height 4
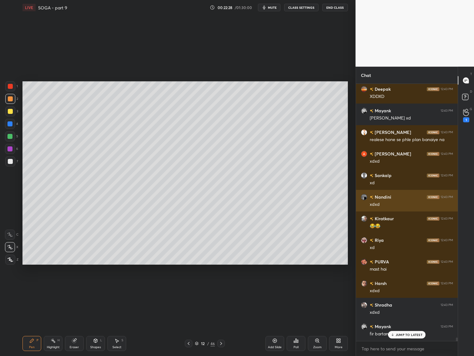
scroll to position [19688, 0]
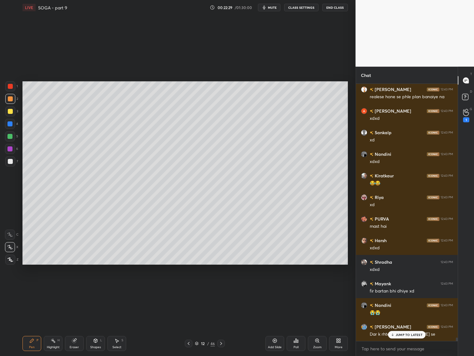
drag, startPoint x: 10, startPoint y: 139, endPoint x: 17, endPoint y: 135, distance: 8.1
click at [12, 139] on div at bounding box center [10, 136] width 10 height 10
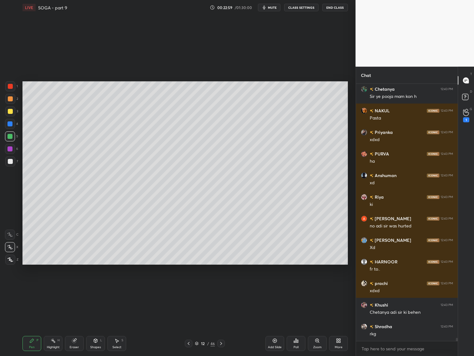
scroll to position [20184, 0]
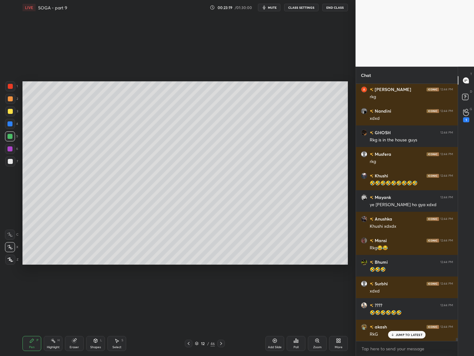
click at [410, 337] on div "[PERSON_NAME] 12:44 PM Gaadi waala aaya ghr ss karcha nikal ???? 12:44 PM xdxd …" at bounding box center [407, 212] width 102 height 257
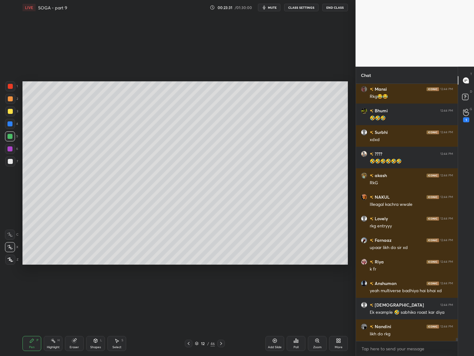
click at [10, 102] on div at bounding box center [10, 99] width 10 height 10
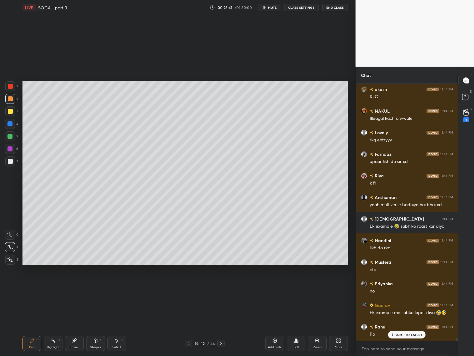
click at [12, 162] on div at bounding box center [10, 161] width 5 height 5
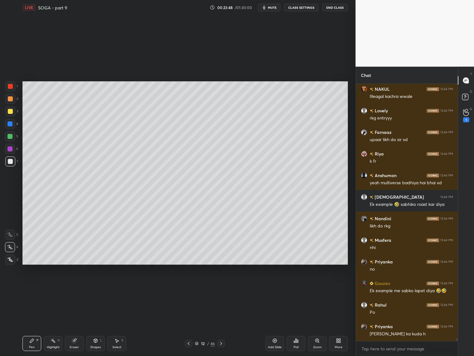
scroll to position [21402, 0]
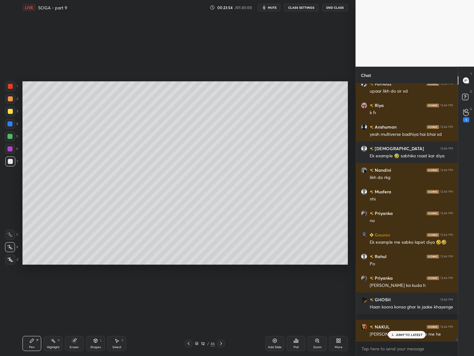
click at [76, 343] on div "Eraser" at bounding box center [74, 343] width 19 height 15
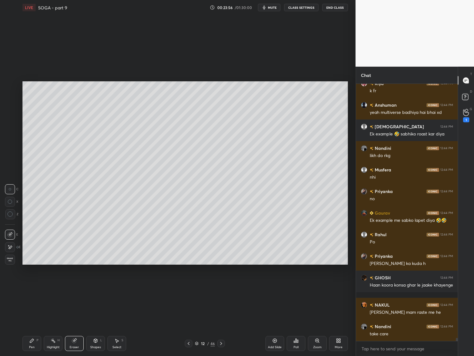
click at [28, 337] on div "Pen P" at bounding box center [31, 343] width 19 height 15
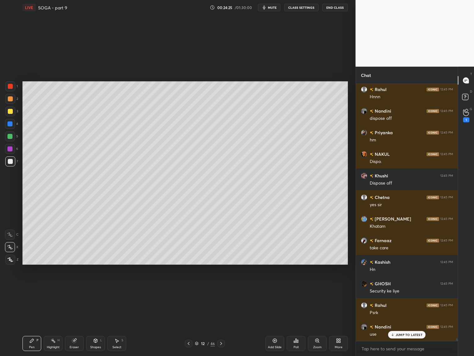
scroll to position [22113, 0]
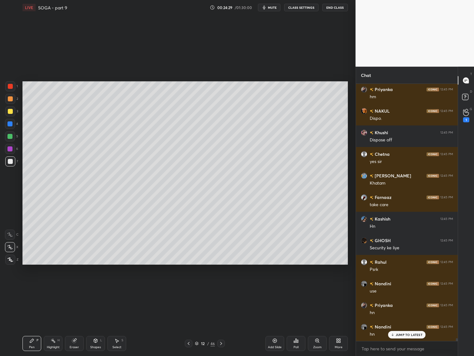
click at [9, 123] on div at bounding box center [9, 123] width 5 height 5
click at [12, 149] on div at bounding box center [9, 148] width 5 height 5
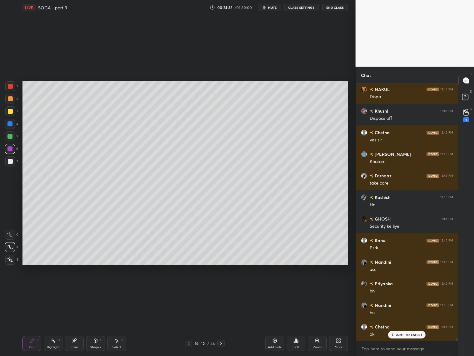
click at [12, 88] on div at bounding box center [10, 86] width 5 height 5
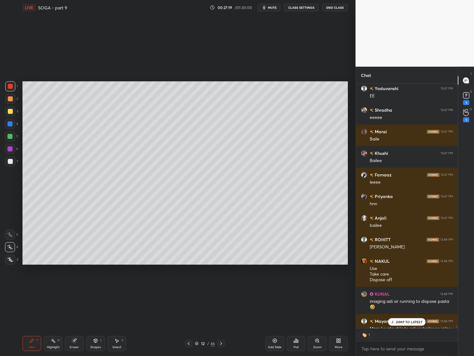
scroll to position [23274, 0]
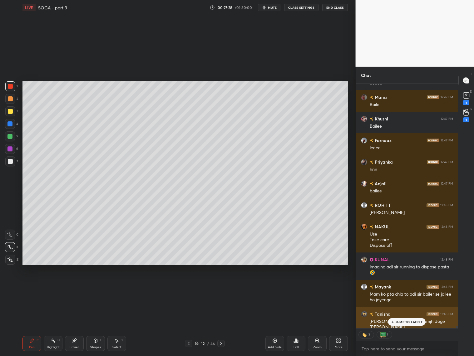
click at [403, 323] on div "JUMP TO LATEST" at bounding box center [406, 321] width 37 height 7
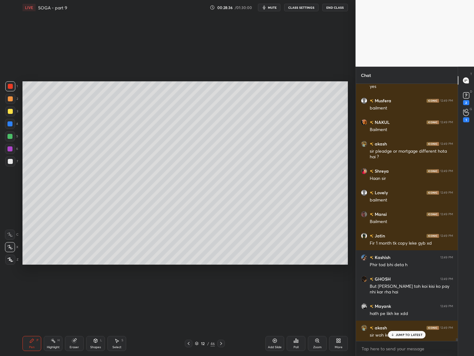
scroll to position [23704, 0]
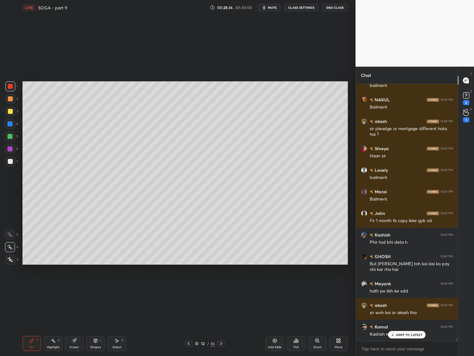
click at [409, 333] on p "JUMP TO LATEST" at bounding box center [409, 334] width 27 height 4
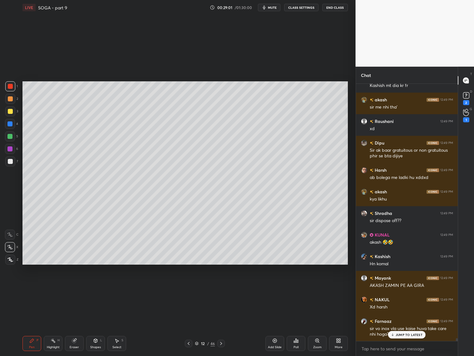
scroll to position [23973, 0]
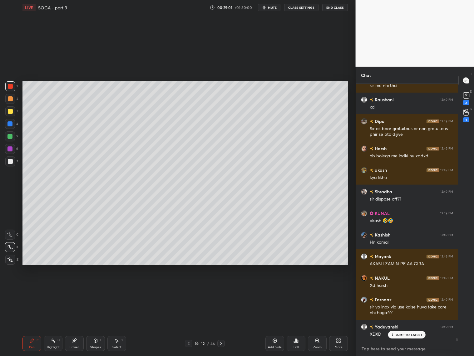
click at [403, 348] on textarea at bounding box center [407, 348] width 92 height 10
type textarea "x"
paste textarea "[URL][DOMAIN_NAME]"
type textarea "[URL][DOMAIN_NAME]"
type textarea "x"
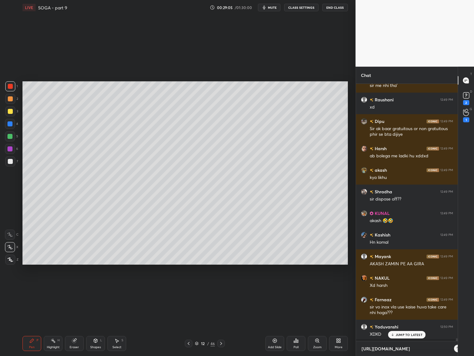
scroll to position [2, 2]
type textarea "[URL][DOMAIN_NAME]"
type textarea "x"
click at [448, 347] on icon at bounding box center [447, 348] width 3 height 4
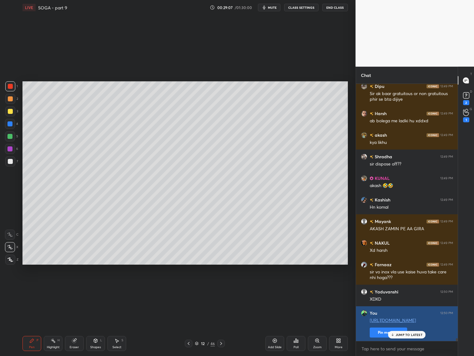
click at [379, 335] on button "Pin message" at bounding box center [388, 332] width 37 height 10
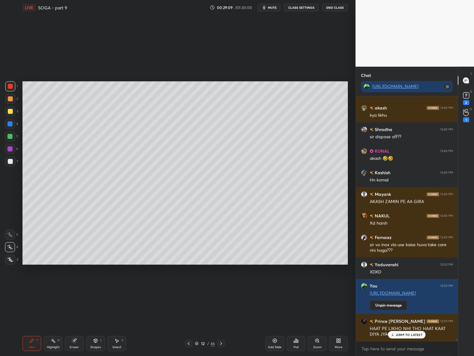
click at [75, 346] on div "Eraser" at bounding box center [74, 346] width 9 height 3
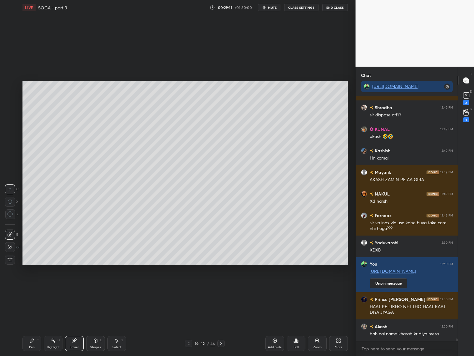
click at [28, 341] on div "Pen P" at bounding box center [31, 343] width 19 height 15
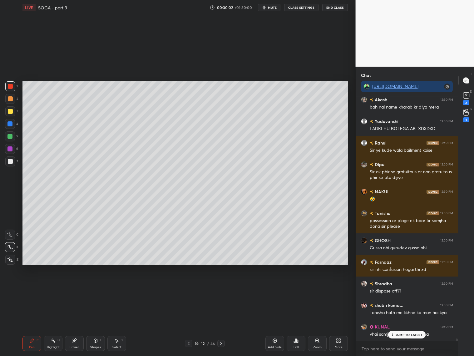
scroll to position [24324, 0]
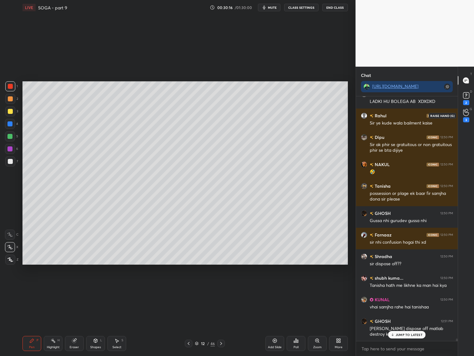
click at [461, 113] on div "3" at bounding box center [466, 115] width 12 height 11
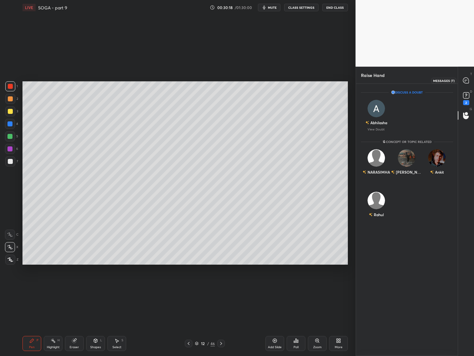
click at [468, 76] on div at bounding box center [466, 80] width 12 height 11
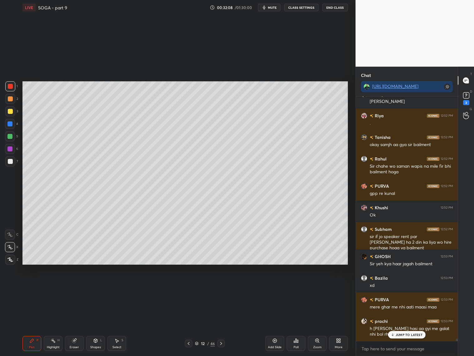
scroll to position [23686, 0]
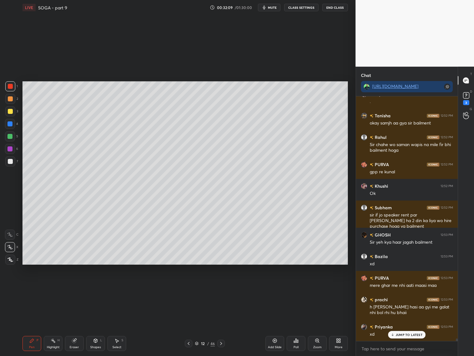
click at [278, 345] on div "Add Slide" at bounding box center [275, 346] width 14 height 3
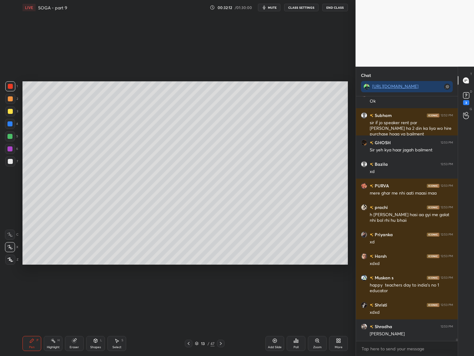
scroll to position [23799, 0]
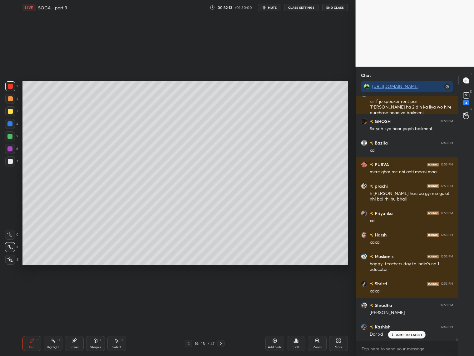
drag, startPoint x: 92, startPoint y: 344, endPoint x: 92, endPoint y: 333, distance: 10.9
click at [94, 342] on div "Shapes L" at bounding box center [95, 343] width 19 height 15
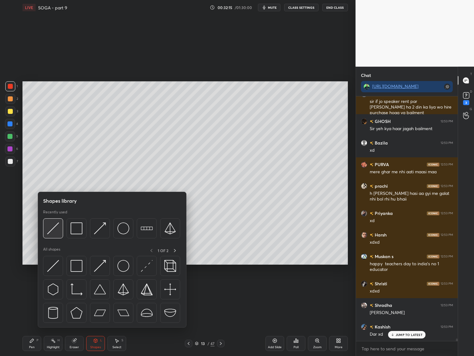
scroll to position [23821, 0]
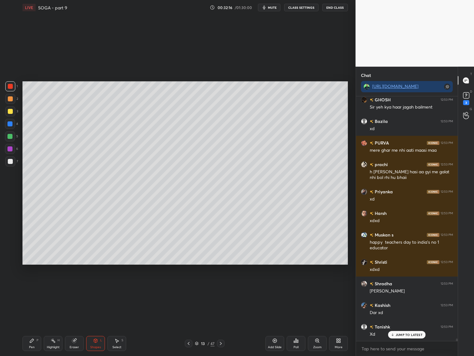
drag, startPoint x: 9, startPoint y: 159, endPoint x: 13, endPoint y: 155, distance: 4.9
click at [10, 158] on div at bounding box center [10, 161] width 10 height 10
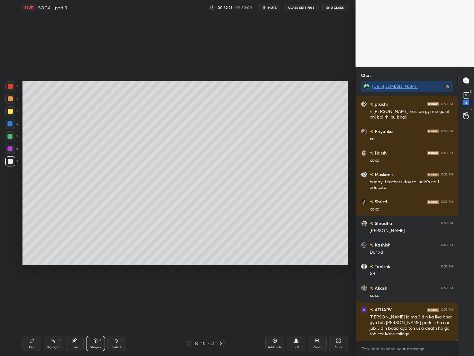
scroll to position [23902, 0]
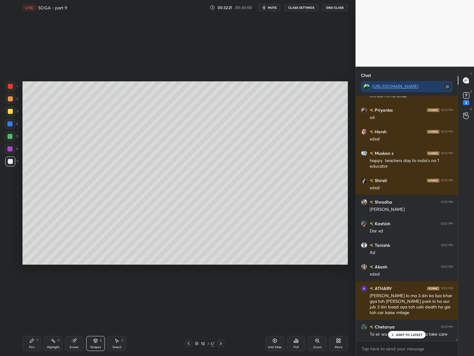
click at [36, 324] on div "Setting up your live class Poll for secs No correct answer Start poll" at bounding box center [185, 173] width 331 height 316
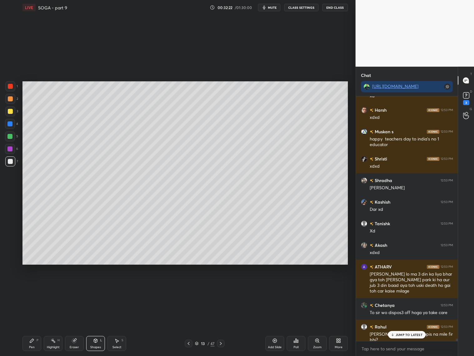
drag, startPoint x: 404, startPoint y: 338, endPoint x: 396, endPoint y: 330, distance: 10.8
click at [401, 335] on div "Riya 12:52 PM . Tanisha 12:52 PM okay samjh aa gya sir bailment Rahul 12:52 PM …" at bounding box center [407, 218] width 102 height 244
click at [398, 333] on p "JUMP TO LATEST" at bounding box center [409, 334] width 27 height 4
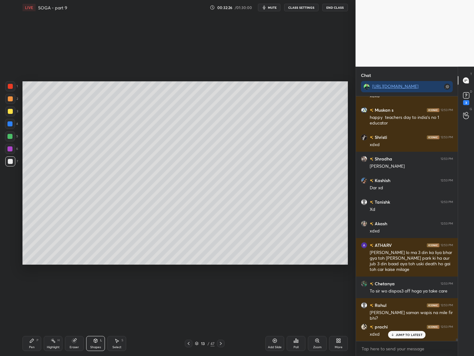
scroll to position [23967, 0]
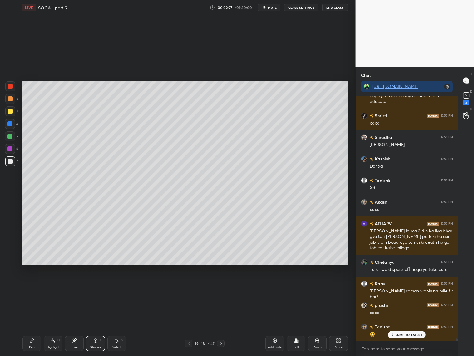
click at [33, 344] on div "Pen P" at bounding box center [31, 343] width 19 height 15
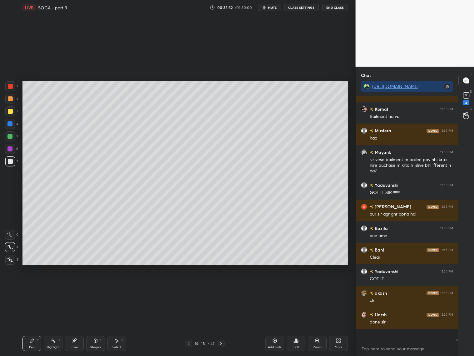
scroll to position [24909, 0]
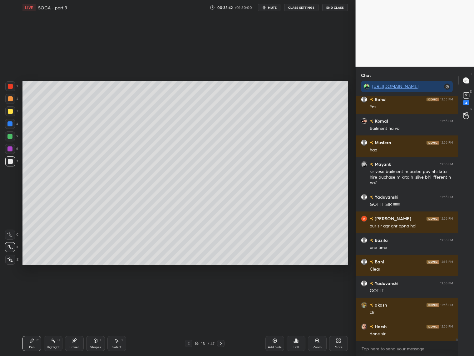
click at [70, 343] on div "Eraser" at bounding box center [74, 343] width 19 height 15
click at [31, 346] on div "Pen" at bounding box center [32, 346] width 6 height 3
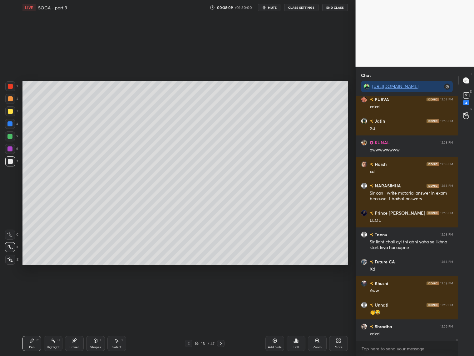
scroll to position [25609, 0]
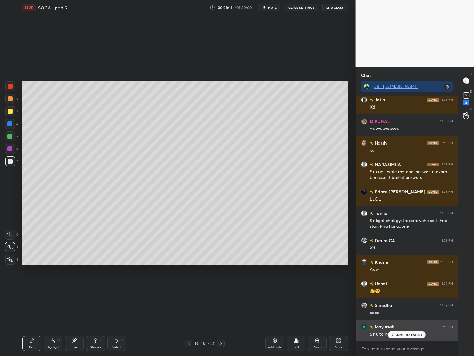
drag, startPoint x: 405, startPoint y: 335, endPoint x: 411, endPoint y: 329, distance: 7.5
click at [407, 335] on p "JUMP TO LATEST" at bounding box center [409, 334] width 27 height 4
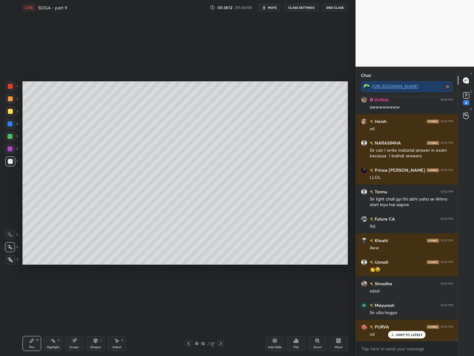
click at [408, 341] on div "x" at bounding box center [407, 348] width 102 height 15
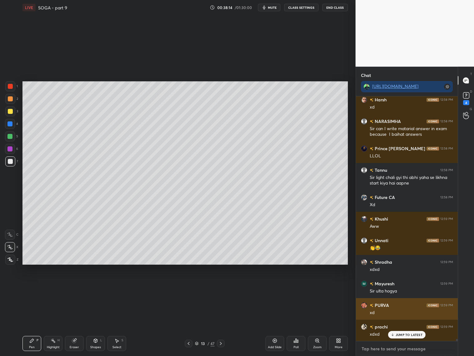
scroll to position [25674, 0]
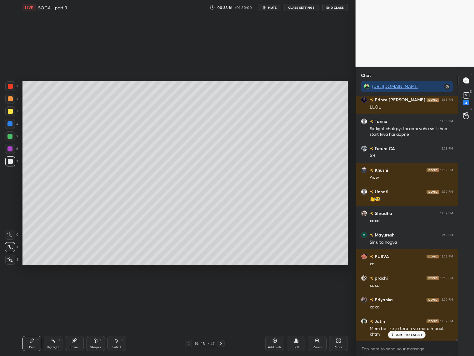
type textarea "x"
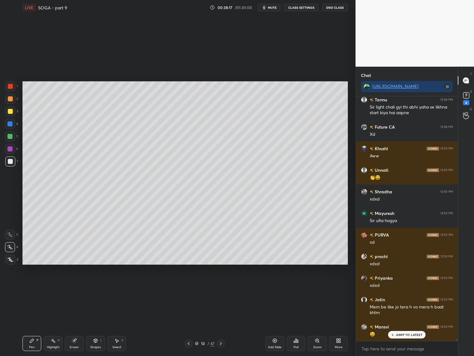
click at [75, 344] on div "Eraser" at bounding box center [74, 343] width 19 height 15
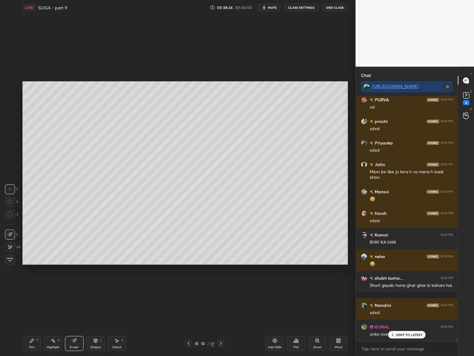
scroll to position [25879, 0]
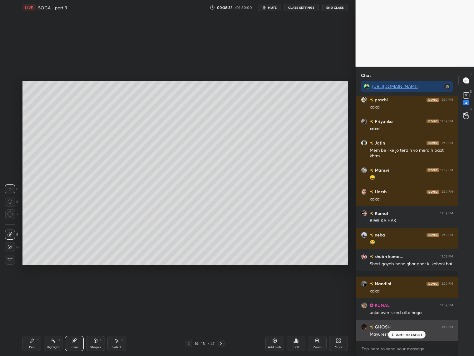
drag, startPoint x: 413, startPoint y: 338, endPoint x: 413, endPoint y: 330, distance: 8.1
click at [413, 337] on div "Harsh 12:58 PM xd NARASIMHA 12:58 PM Sir can I write matarial answer in exam be…" at bounding box center [407, 218] width 102 height 244
click at [403, 334] on p "JUMP TO LATEST" at bounding box center [409, 334] width 27 height 4
click at [188, 341] on icon at bounding box center [188, 343] width 5 height 5
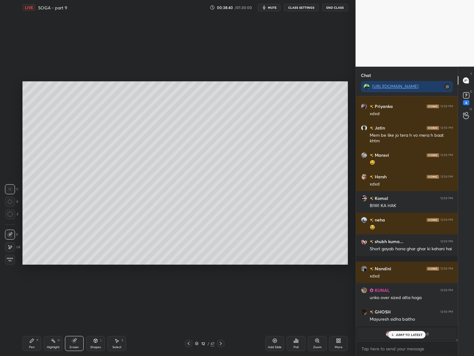
click at [221, 342] on icon at bounding box center [220, 343] width 5 height 5
click at [198, 343] on icon at bounding box center [196, 343] width 3 height 1
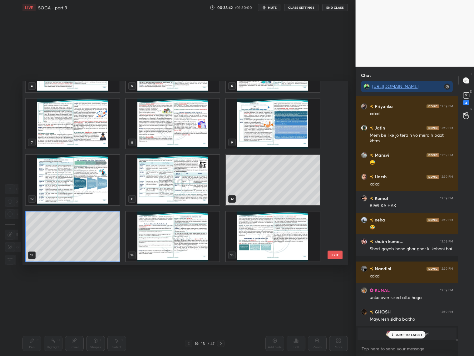
scroll to position [25540, 0]
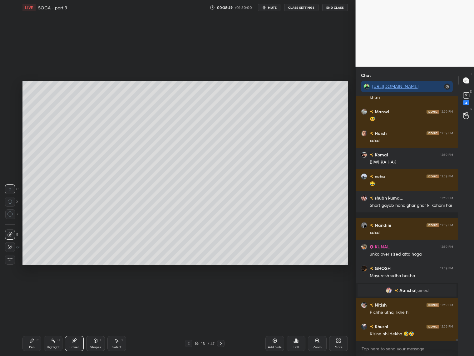
drag, startPoint x: 30, startPoint y: 343, endPoint x: 38, endPoint y: 329, distance: 15.5
click at [32, 342] on div "Pen P" at bounding box center [31, 343] width 19 height 15
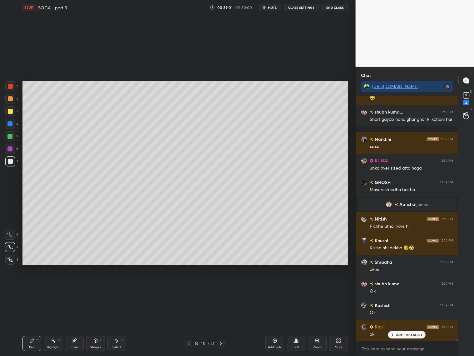
scroll to position [25663, 0]
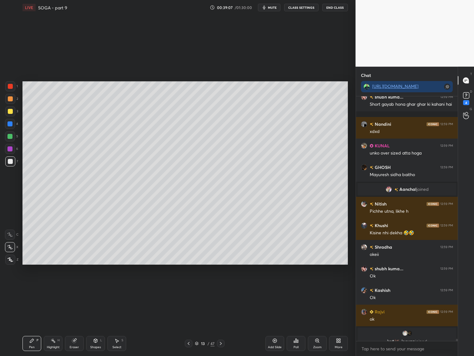
click at [298, 345] on div "Poll" at bounding box center [296, 346] width 5 height 3
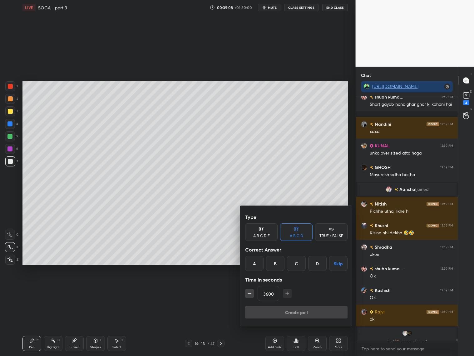
scroll to position [25684, 0]
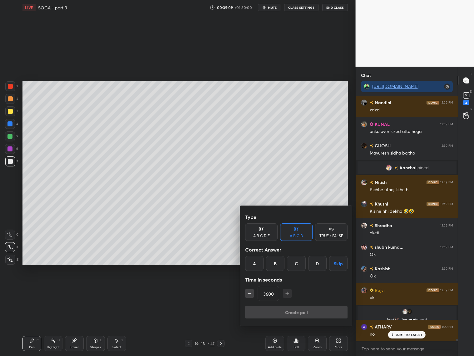
click at [251, 295] on icon "button" at bounding box center [249, 293] width 6 height 6
click at [251, 293] on icon "button" at bounding box center [249, 293] width 6 height 6
click at [250, 294] on icon "button" at bounding box center [249, 293] width 6 height 6
drag, startPoint x: 249, startPoint y: 295, endPoint x: 251, endPoint y: 292, distance: 3.5
click at [250, 294] on icon "button" at bounding box center [249, 293] width 6 height 6
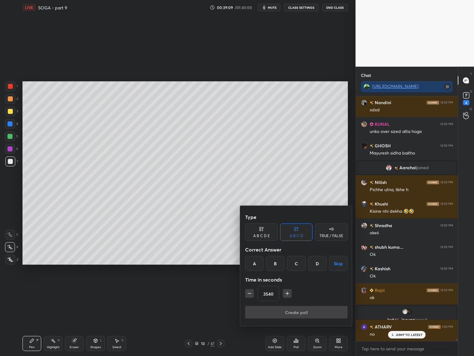
click at [250, 295] on icon "button" at bounding box center [249, 293] width 6 height 6
click at [250, 294] on icon "button" at bounding box center [249, 293] width 6 height 6
click at [249, 294] on icon "button" at bounding box center [249, 293] width 6 height 6
click at [250, 293] on icon "button" at bounding box center [249, 293] width 6 height 6
drag, startPoint x: 251, startPoint y: 291, endPoint x: 268, endPoint y: 291, distance: 17.2
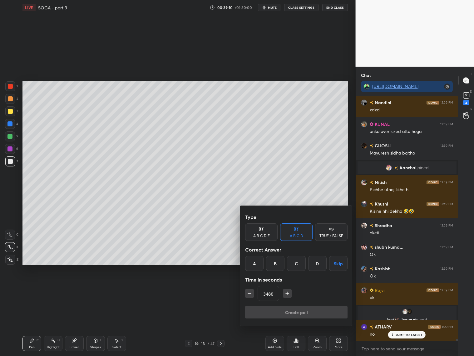
click at [251, 291] on icon "button" at bounding box center [249, 293] width 6 height 6
click at [273, 292] on input "3465" at bounding box center [268, 293] width 21 height 15
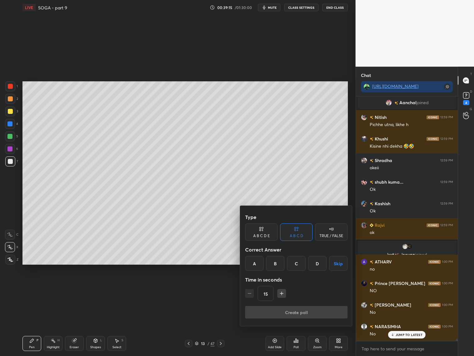
scroll to position [25770, 0]
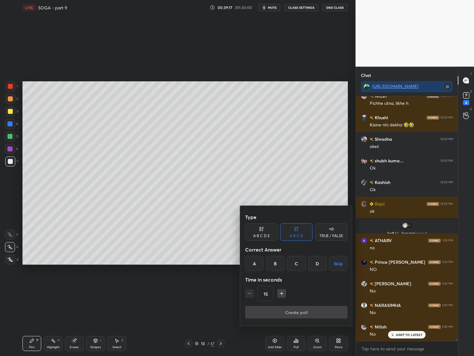
type input "15"
drag, startPoint x: 275, startPoint y: 264, endPoint x: 281, endPoint y: 269, distance: 8.2
click at [275, 265] on div "B" at bounding box center [275, 263] width 18 height 15
click at [297, 314] on button "Create poll" at bounding box center [296, 312] width 102 height 12
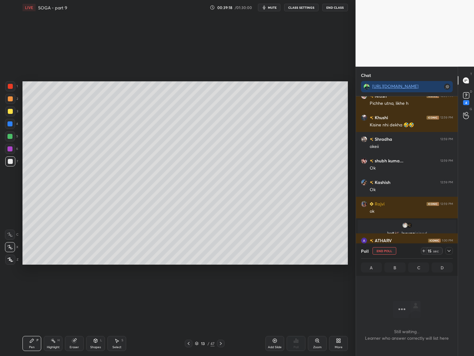
scroll to position [2, 2]
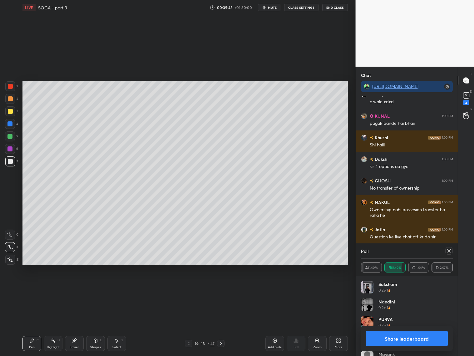
drag, startPoint x: 11, startPoint y: 137, endPoint x: 16, endPoint y: 139, distance: 5.2
click at [12, 138] on div at bounding box center [9, 136] width 5 height 5
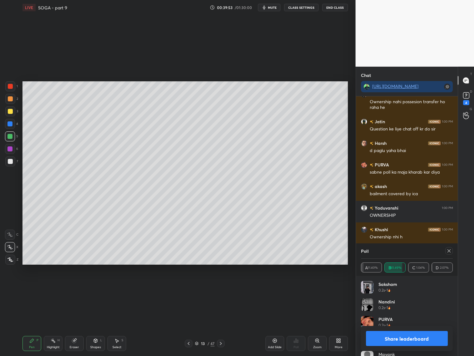
drag, startPoint x: 446, startPoint y: 251, endPoint x: 452, endPoint y: 248, distance: 6.6
click at [447, 250] on icon at bounding box center [449, 250] width 5 height 5
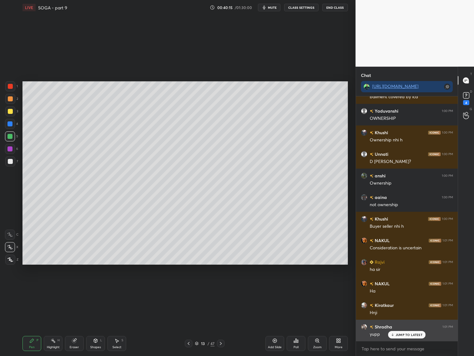
click at [407, 334] on p "JUMP TO LATEST" at bounding box center [409, 334] width 27 height 4
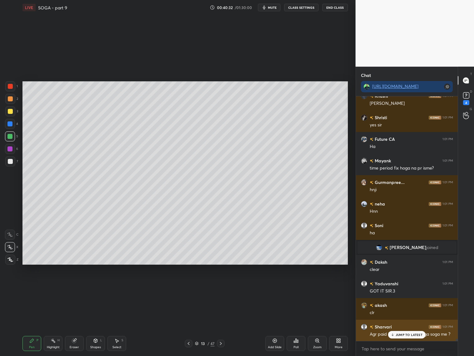
click at [403, 336] on div "JUMP TO LATEST" at bounding box center [406, 334] width 37 height 7
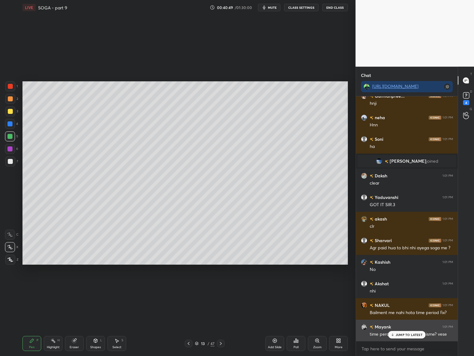
click at [416, 331] on div "JUMP TO LATEST" at bounding box center [406, 334] width 37 height 7
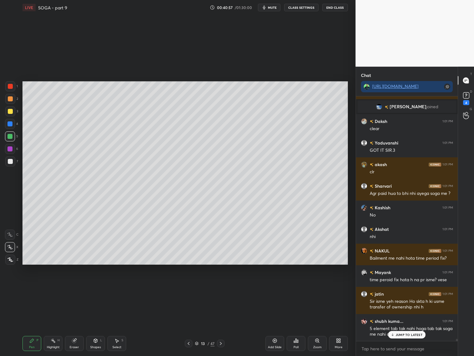
scroll to position [26435, 0]
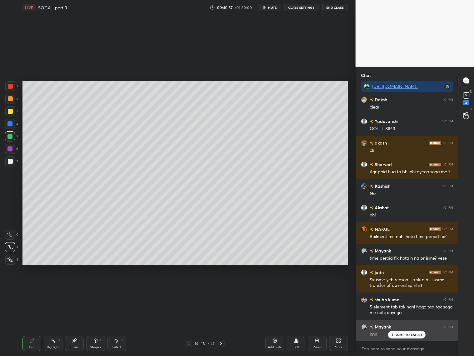
click at [403, 332] on p "JUMP TO LATEST" at bounding box center [409, 334] width 27 height 4
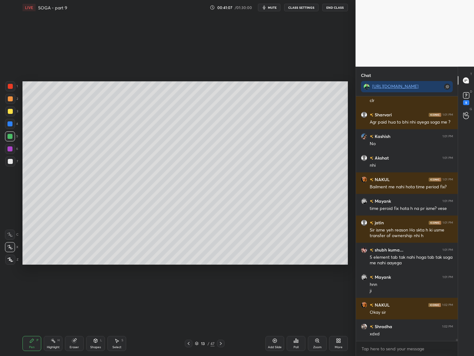
scroll to position [26506, 0]
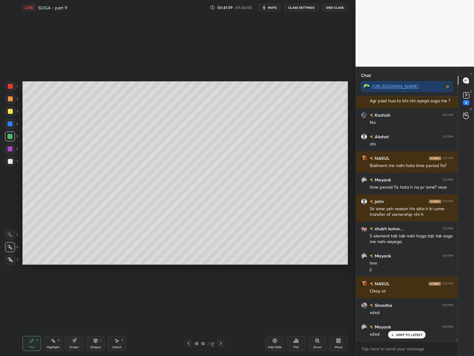
click at [95, 340] on icon at bounding box center [95, 340] width 5 height 5
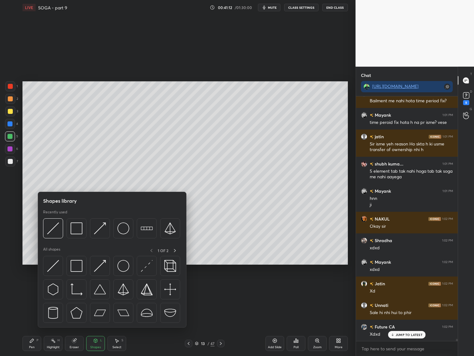
scroll to position [26593, 0]
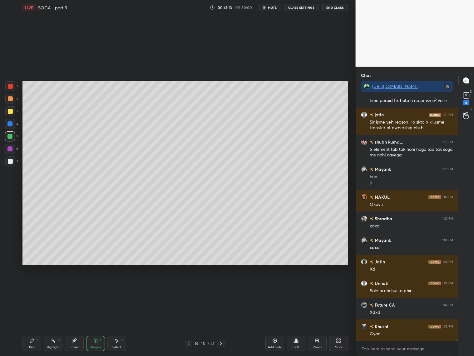
drag, startPoint x: 7, startPoint y: 88, endPoint x: 10, endPoint y: 88, distance: 3.2
click at [8, 88] on div at bounding box center [10, 86] width 10 height 10
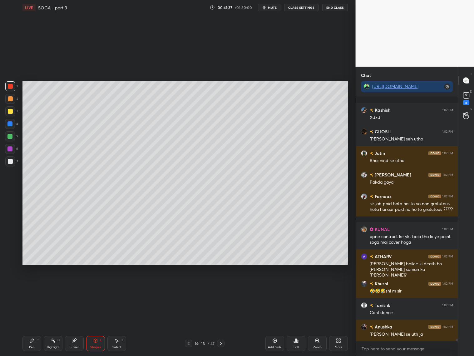
scroll to position [26885, 0]
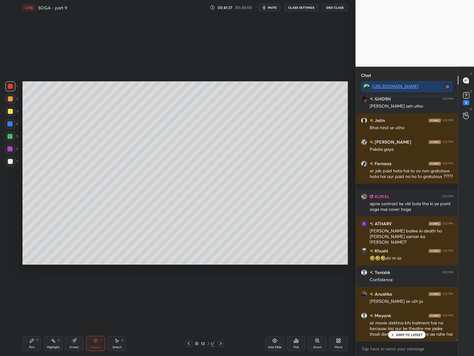
click at [196, 341] on icon at bounding box center [197, 343] width 4 height 4
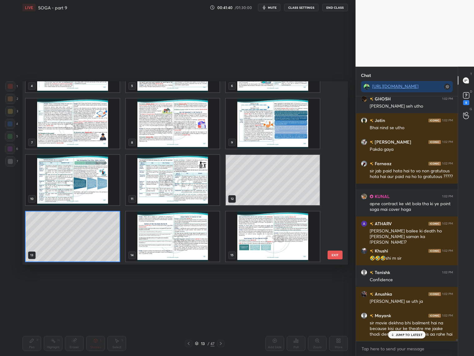
scroll to position [26912, 0]
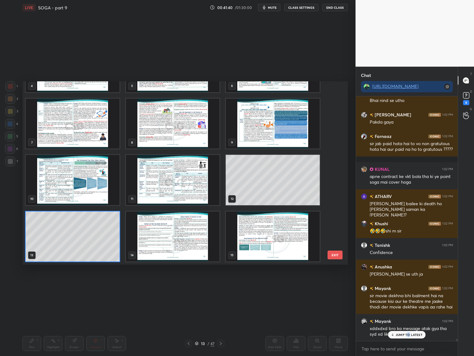
click at [409, 334] on p "JUMP TO LATEST" at bounding box center [409, 334] width 27 height 4
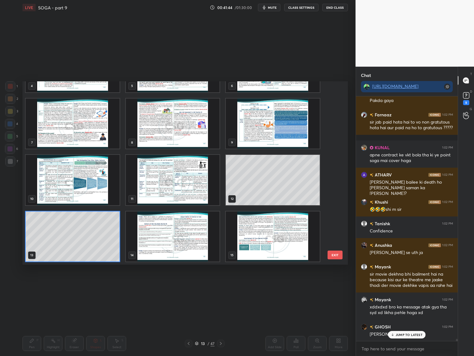
click at [194, 182] on img "grid" at bounding box center [173, 180] width 94 height 50
click at [195, 183] on img "grid" at bounding box center [173, 180] width 94 height 50
click at [196, 184] on img "grid" at bounding box center [173, 180] width 94 height 50
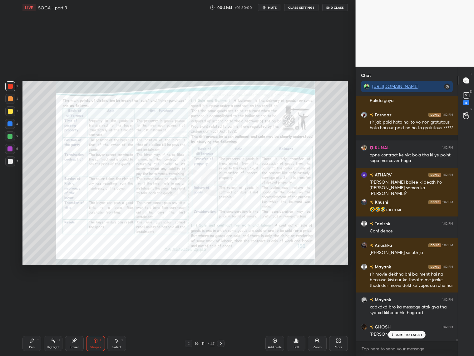
click at [194, 183] on img "grid" at bounding box center [173, 180] width 94 height 50
click at [317, 341] on div "Zoom" at bounding box center [317, 343] width 19 height 15
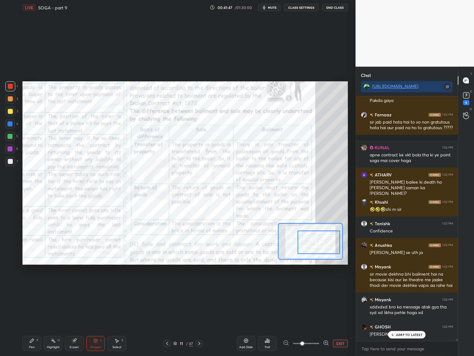
click at [325, 242] on div at bounding box center [319, 241] width 42 height 23
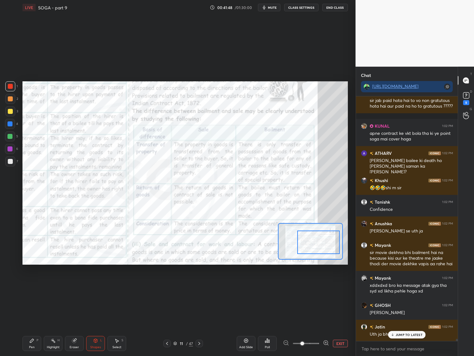
click at [326, 342] on icon at bounding box center [326, 342] width 6 height 6
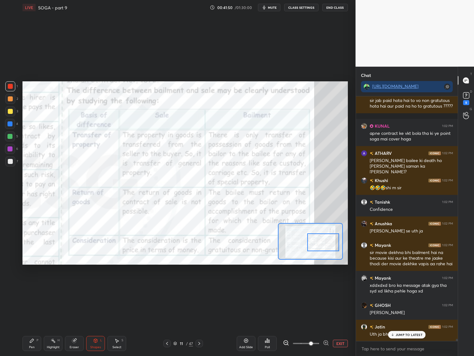
drag, startPoint x: 320, startPoint y: 244, endPoint x: 325, endPoint y: 244, distance: 5.0
click at [325, 244] on div at bounding box center [323, 242] width 32 height 18
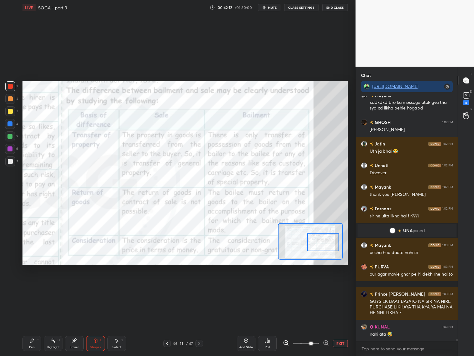
scroll to position [27160, 0]
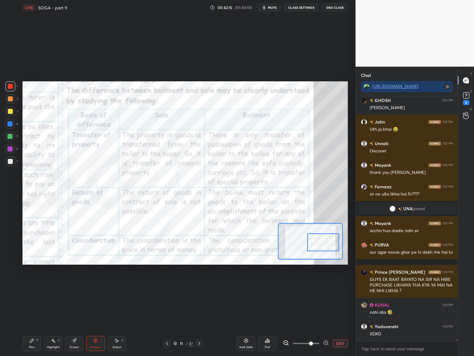
drag, startPoint x: 32, startPoint y: 346, endPoint x: 34, endPoint y: 341, distance: 5.2
click at [34, 343] on div "Pen P" at bounding box center [31, 343] width 19 height 15
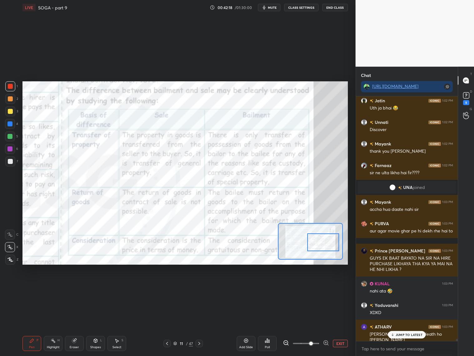
scroll to position [27202, 0]
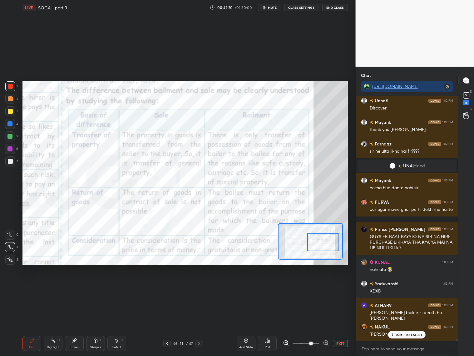
click at [404, 334] on p "JUMP TO LATEST" at bounding box center [409, 334] width 27 height 4
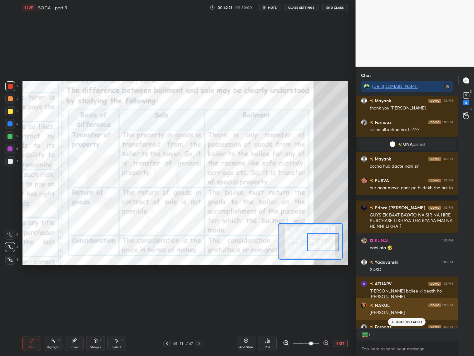
scroll to position [2, 2]
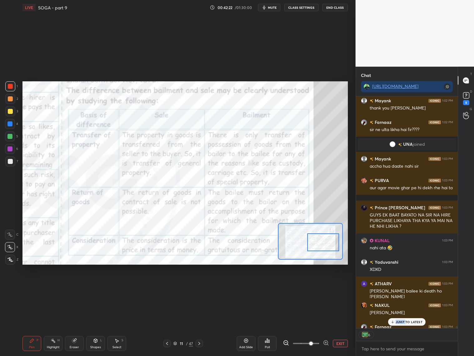
click at [407, 321] on div "JUMP TO LATEST" at bounding box center [406, 321] width 37 height 7
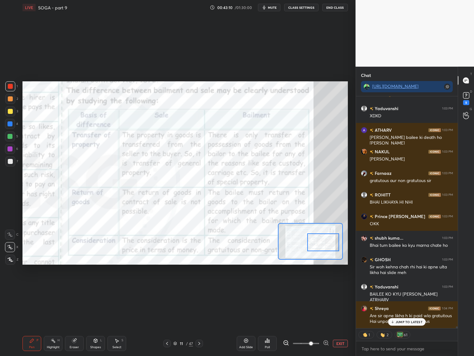
scroll to position [27399, 0]
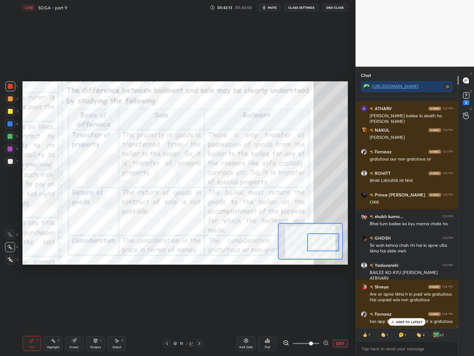
click at [200, 343] on icon at bounding box center [199, 343] width 5 height 5
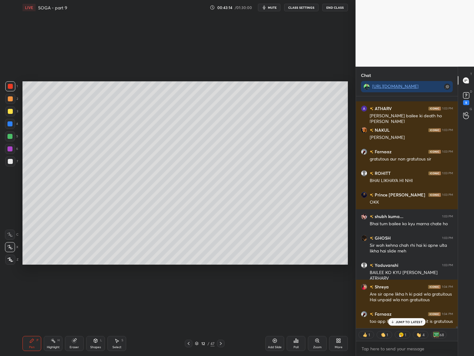
click at [220, 343] on icon at bounding box center [220, 343] width 5 height 5
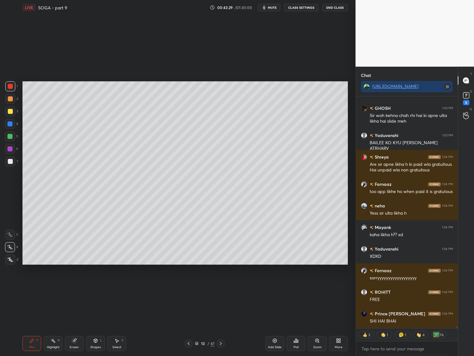
scroll to position [27550, 0]
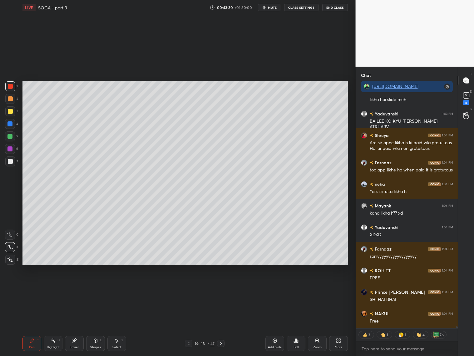
click at [72, 341] on div "Eraser" at bounding box center [74, 343] width 19 height 15
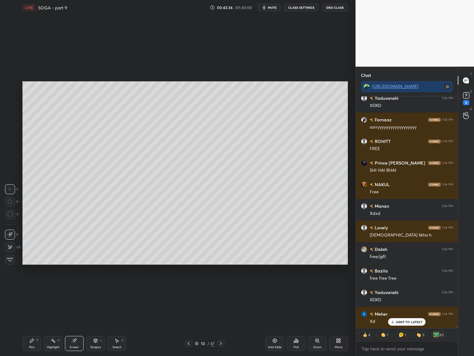
scroll to position [27744, 0]
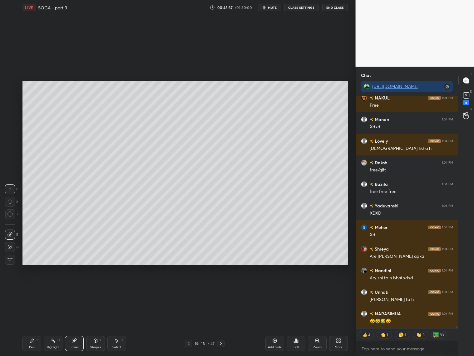
click at [276, 343] on div "Add Slide" at bounding box center [275, 343] width 19 height 15
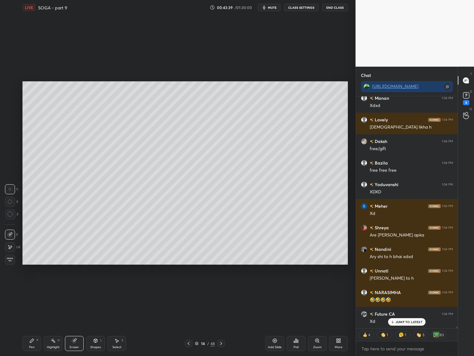
scroll to position [27808, 0]
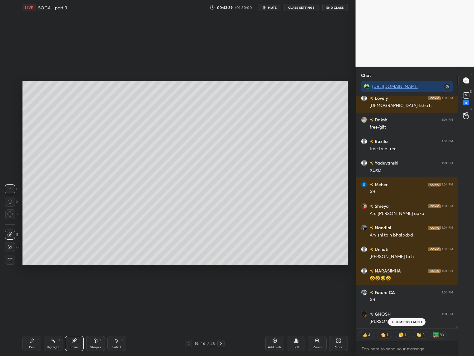
click at [32, 347] on div "Pen" at bounding box center [32, 346] width 6 height 3
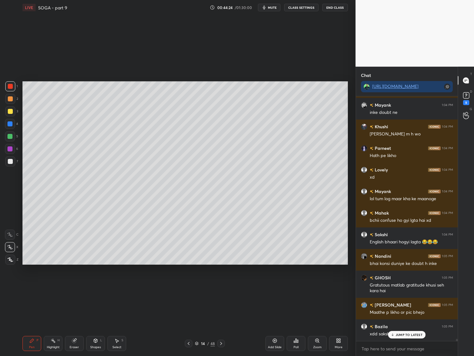
scroll to position [28324, 0]
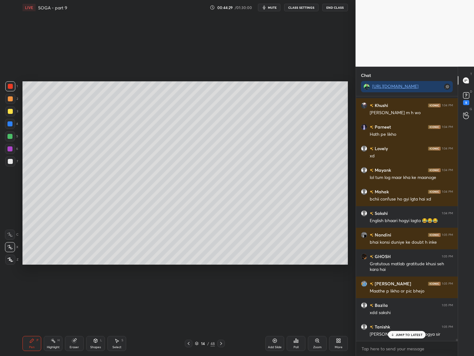
drag, startPoint x: 102, startPoint y: 342, endPoint x: 101, endPoint y: 338, distance: 4.4
click at [101, 341] on div "Shapes L" at bounding box center [95, 343] width 19 height 15
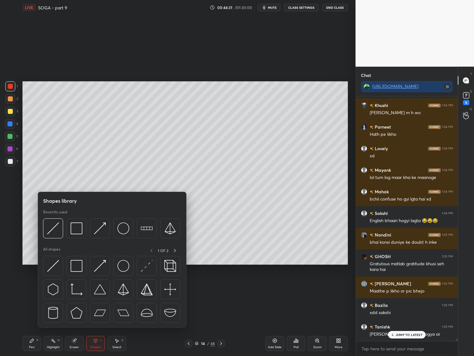
click at [11, 161] on div at bounding box center [10, 161] width 5 height 5
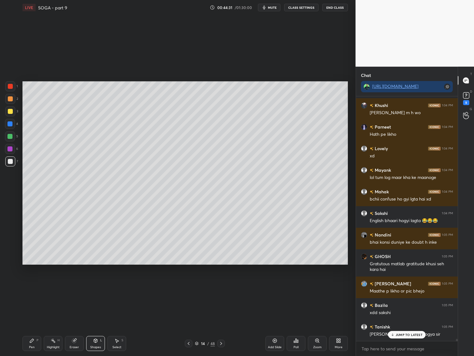
scroll to position [28346, 0]
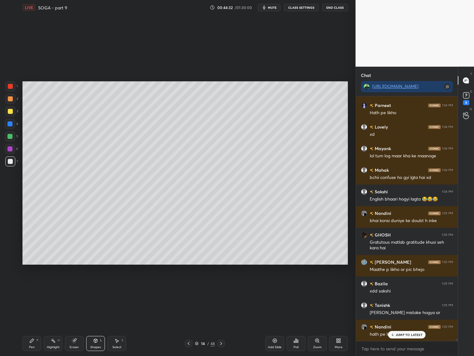
click at [9, 110] on div at bounding box center [10, 111] width 5 height 5
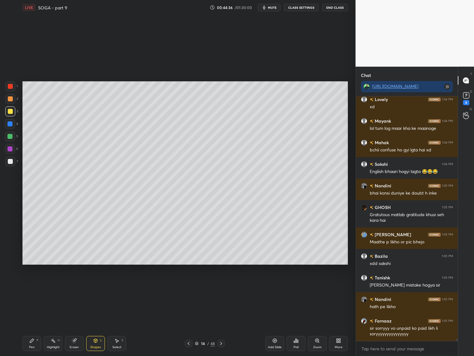
click at [96, 346] on div "Shapes" at bounding box center [95, 346] width 11 height 3
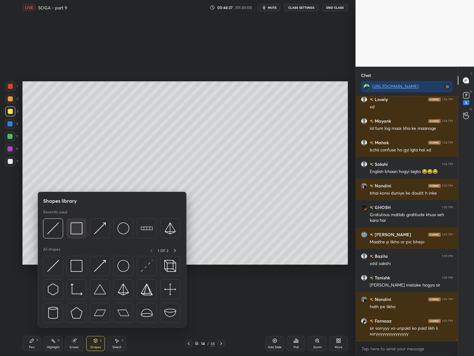
click at [75, 223] on img at bounding box center [77, 228] width 12 height 12
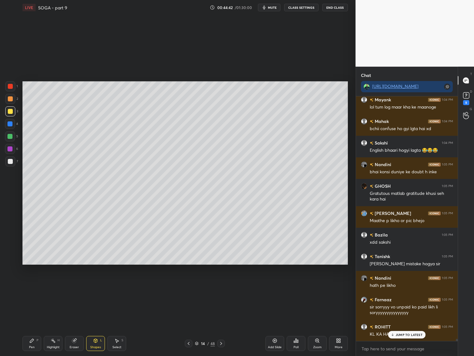
scroll to position [28416, 0]
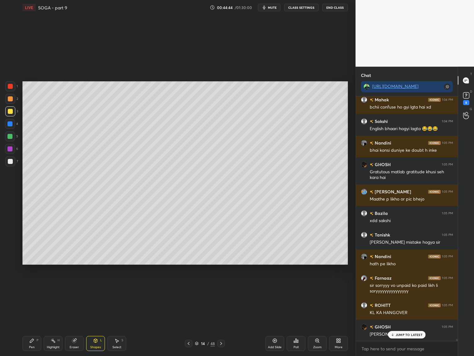
drag, startPoint x: 73, startPoint y: 344, endPoint x: 83, endPoint y: 305, distance: 40.2
click at [74, 343] on div "Eraser" at bounding box center [74, 343] width 19 height 15
click at [189, 346] on div at bounding box center [188, 342] width 7 height 7
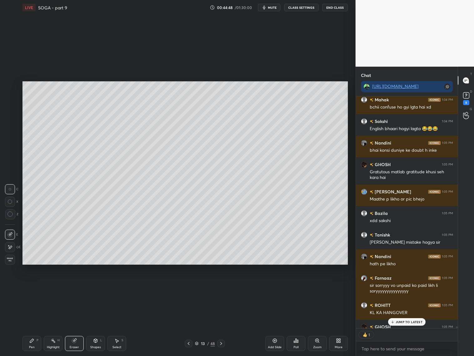
scroll to position [2, 2]
click at [189, 343] on icon at bounding box center [188, 343] width 5 height 5
click at [189, 342] on icon at bounding box center [188, 343] width 5 height 5
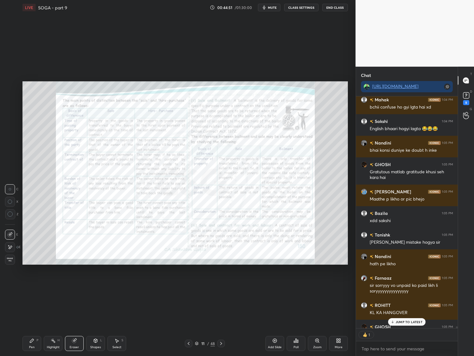
click at [316, 346] on div "Zoom" at bounding box center [317, 346] width 8 height 3
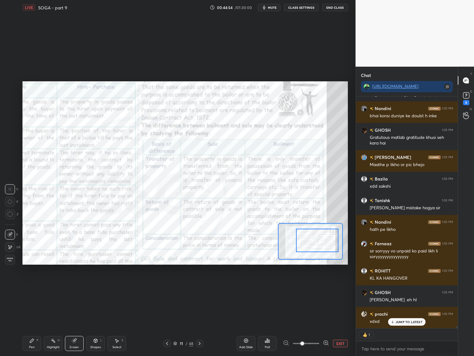
drag, startPoint x: 313, startPoint y: 236, endPoint x: 316, endPoint y: 239, distance: 4.4
click at [315, 239] on div at bounding box center [317, 239] width 42 height 23
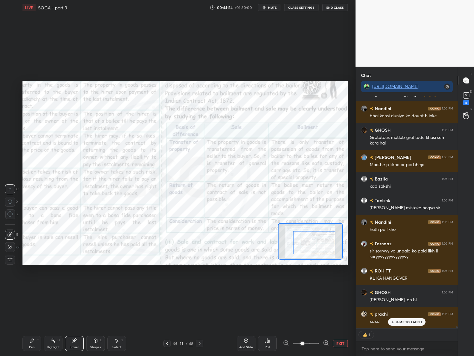
click at [314, 243] on div at bounding box center [314, 242] width 42 height 23
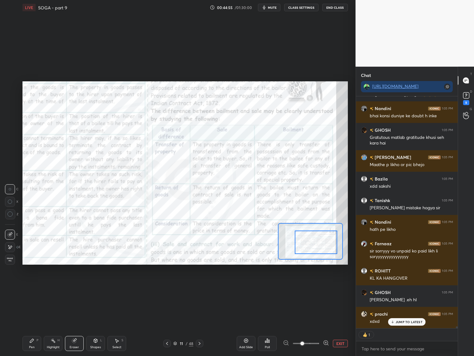
click at [316, 238] on div at bounding box center [316, 241] width 42 height 23
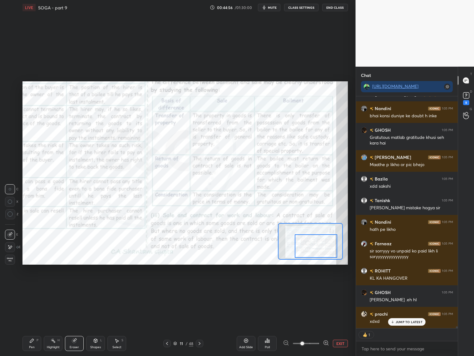
drag, startPoint x: 314, startPoint y: 240, endPoint x: 318, endPoint y: 244, distance: 5.5
click at [319, 245] on div at bounding box center [316, 245] width 42 height 23
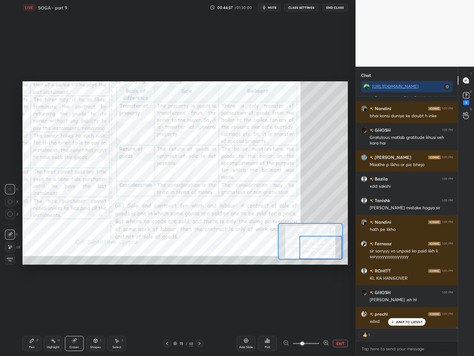
click at [316, 243] on div at bounding box center [321, 247] width 42 height 23
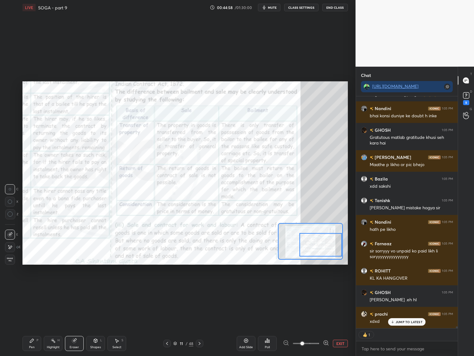
drag, startPoint x: 316, startPoint y: 242, endPoint x: 318, endPoint y: 239, distance: 3.7
click at [317, 241] on div at bounding box center [321, 244] width 42 height 23
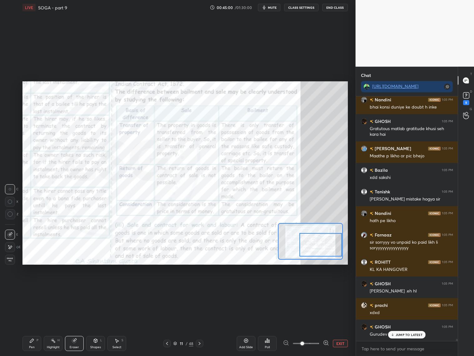
scroll to position [28492, 0]
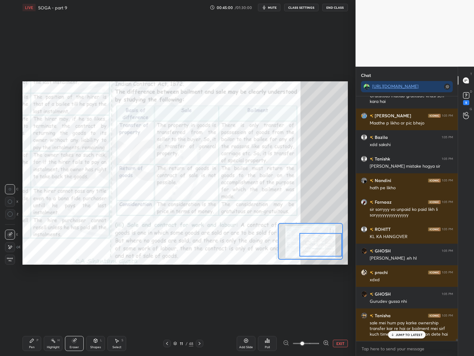
drag, startPoint x: 32, startPoint y: 341, endPoint x: 35, endPoint y: 332, distance: 9.2
click at [32, 341] on icon at bounding box center [32, 340] width 4 height 4
click at [14, 84] on div at bounding box center [10, 86] width 10 height 10
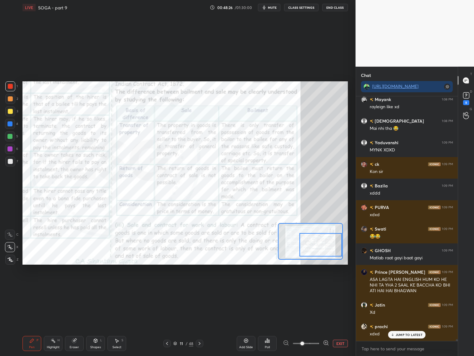
scroll to position [29450, 0]
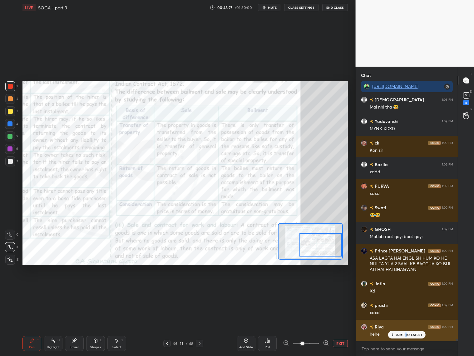
click at [405, 335] on p "JUMP TO LATEST" at bounding box center [409, 334] width 27 height 4
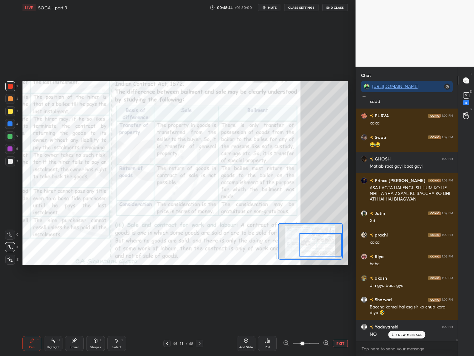
scroll to position [29553, 0]
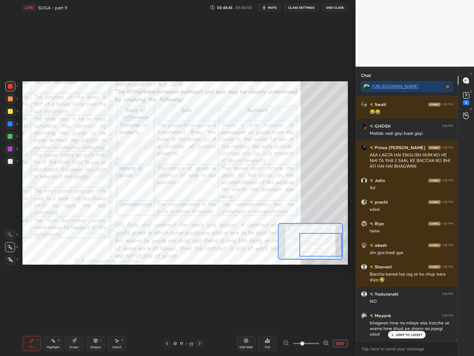
click at [201, 345] on icon at bounding box center [199, 343] width 5 height 5
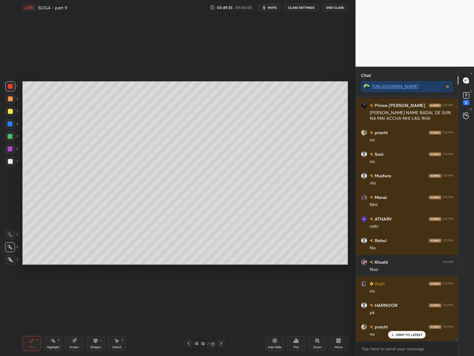
scroll to position [30658, 0]
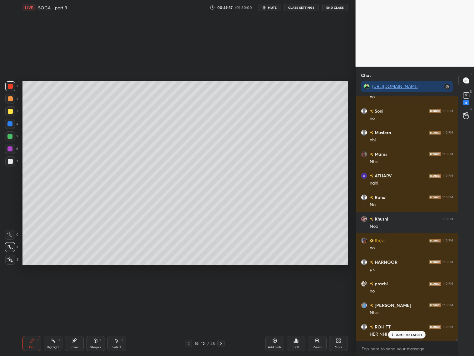
click at [415, 334] on p "JUMP TO LATEST" at bounding box center [409, 334] width 27 height 4
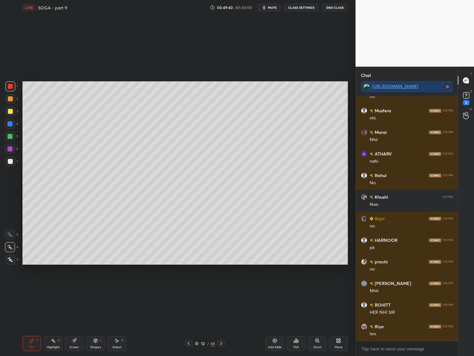
click at [187, 343] on icon at bounding box center [188, 343] width 5 height 5
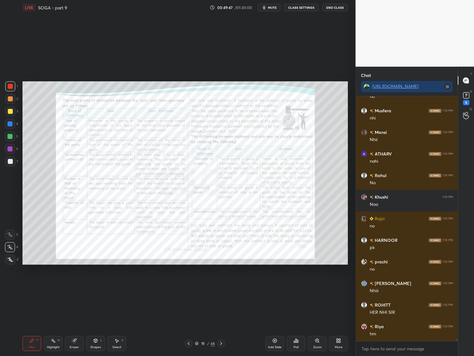
click at [320, 346] on div "Zoom" at bounding box center [317, 346] width 8 height 3
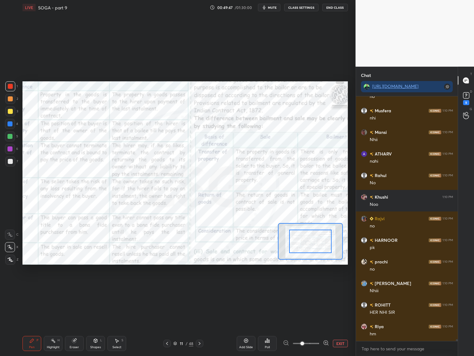
click at [319, 347] on span at bounding box center [306, 342] width 26 height 9
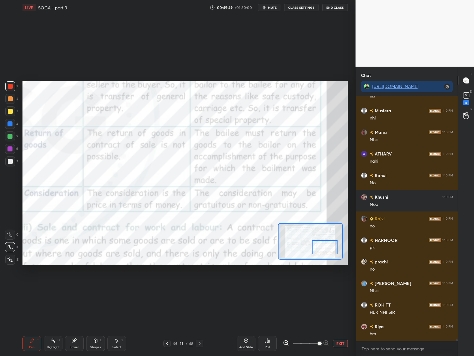
scroll to position [30701, 0]
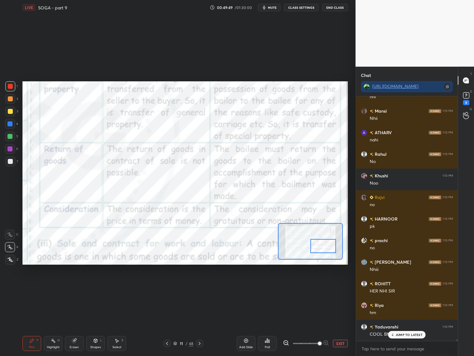
drag, startPoint x: 312, startPoint y: 243, endPoint x: 322, endPoint y: 250, distance: 12.8
click at [323, 250] on div at bounding box center [324, 246] width 26 height 14
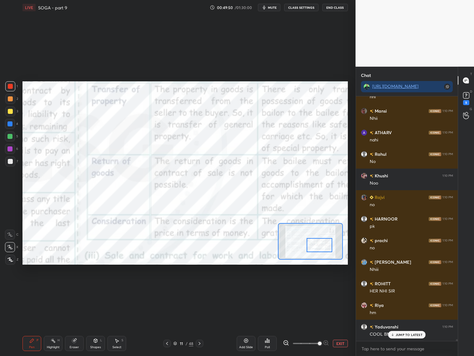
drag, startPoint x: 321, startPoint y: 250, endPoint x: 317, endPoint y: 248, distance: 4.5
click at [319, 248] on div at bounding box center [320, 245] width 26 height 14
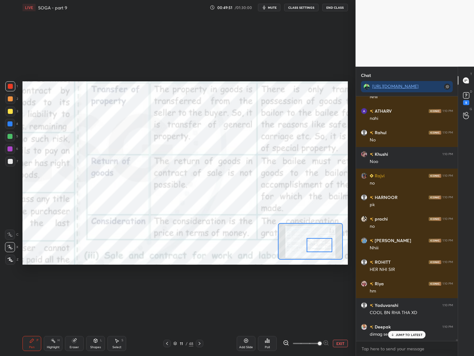
scroll to position [30745, 0]
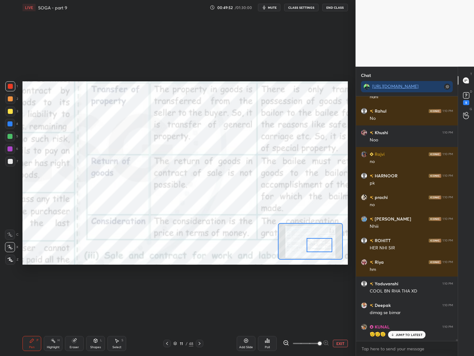
click at [286, 341] on icon at bounding box center [286, 342] width 6 height 6
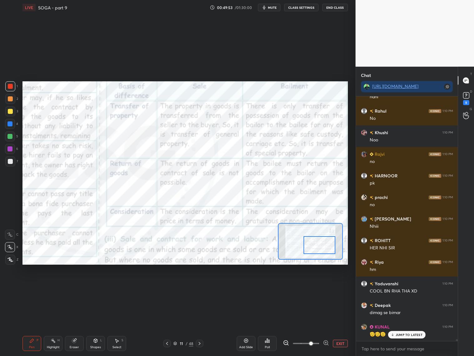
scroll to position [30766, 0]
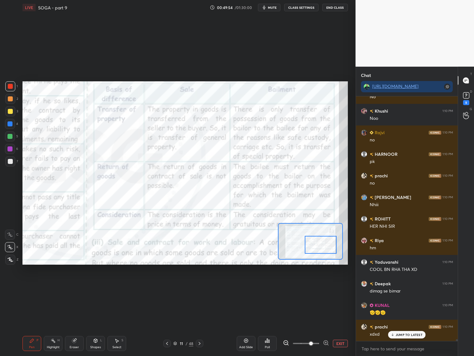
click at [319, 248] on div at bounding box center [321, 245] width 32 height 18
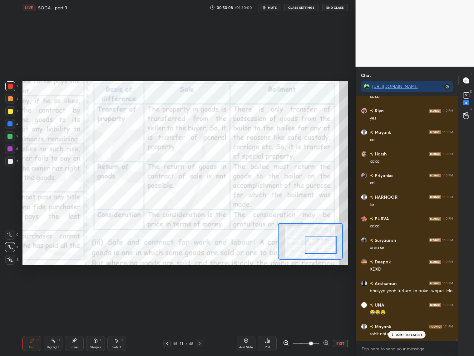
scroll to position [31025, 0]
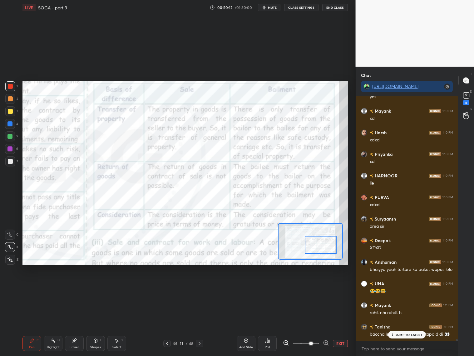
click at [400, 333] on p "JUMP TO LATEST" at bounding box center [409, 334] width 27 height 4
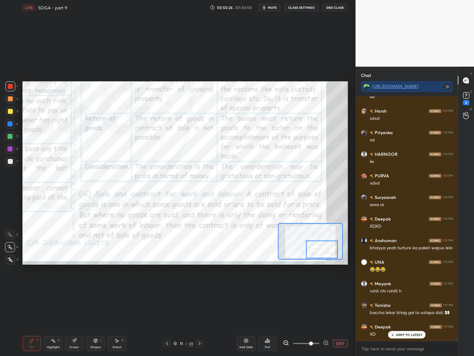
click at [319, 246] on div at bounding box center [322, 249] width 32 height 18
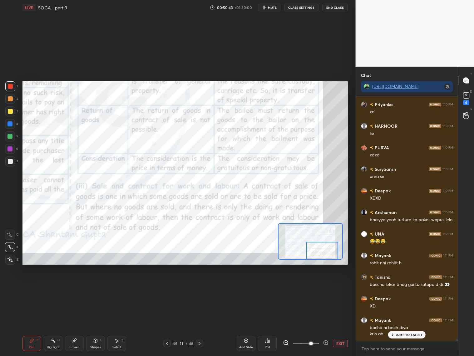
scroll to position [30230, 0]
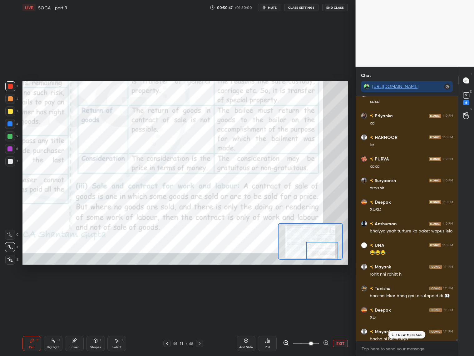
click at [404, 335] on p "1 NEW MESSAGE" at bounding box center [409, 334] width 27 height 4
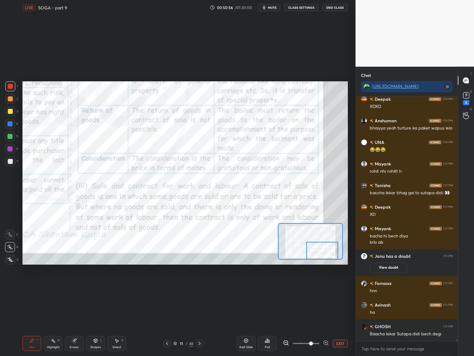
scroll to position [30348, 0]
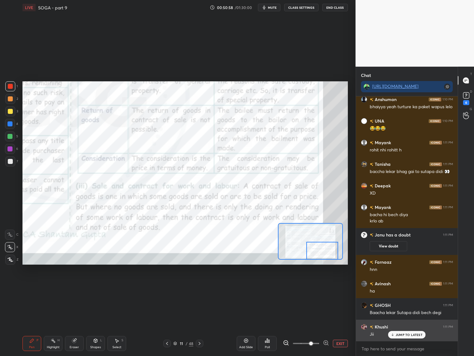
drag, startPoint x: 404, startPoint y: 332, endPoint x: 406, endPoint y: 326, distance: 6.6
click at [404, 334] on p "JUMP TO LATEST" at bounding box center [409, 334] width 27 height 4
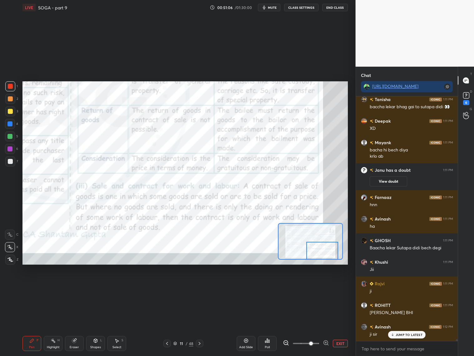
scroll to position [30435, 0]
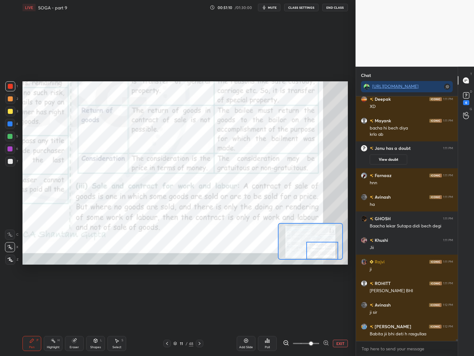
click at [201, 343] on icon at bounding box center [199, 343] width 5 height 5
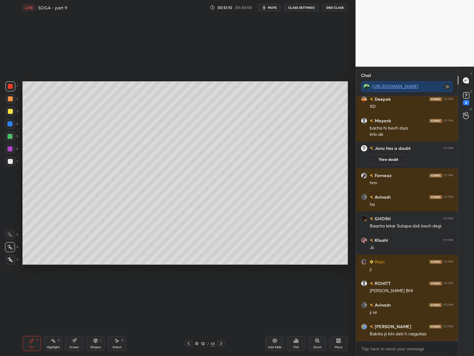
click at [201, 343] on div "12" at bounding box center [203, 343] width 6 height 4
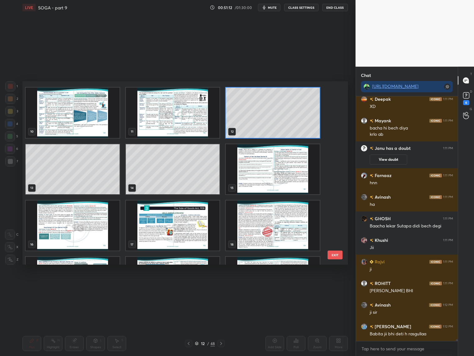
scroll to position [179, 0]
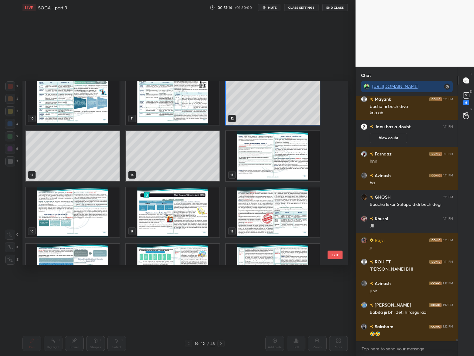
click at [241, 158] on img "grid" at bounding box center [273, 156] width 94 height 50
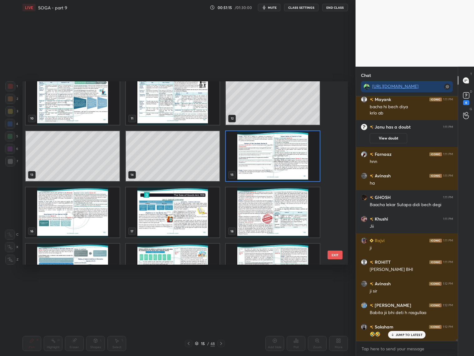
click at [234, 159] on img "grid" at bounding box center [273, 156] width 94 height 50
click at [236, 159] on img "grid" at bounding box center [273, 156] width 94 height 50
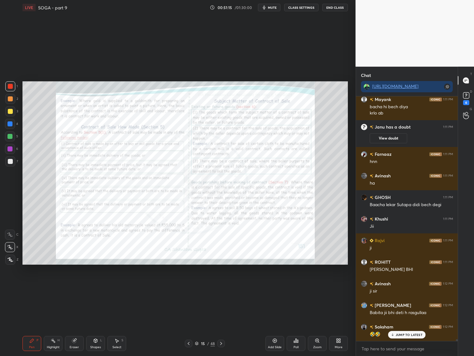
click at [236, 159] on img "grid" at bounding box center [273, 156] width 94 height 50
drag, startPoint x: 236, startPoint y: 160, endPoint x: 231, endPoint y: 158, distance: 4.5
click at [235, 160] on img "grid" at bounding box center [273, 156] width 94 height 50
click at [187, 343] on icon at bounding box center [188, 343] width 5 height 5
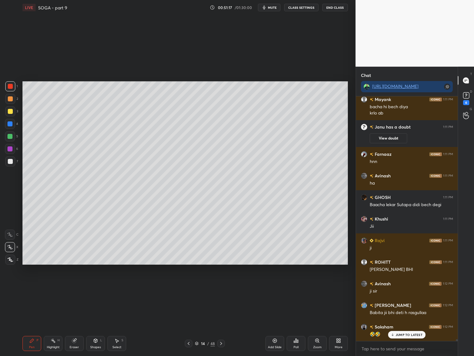
click at [276, 341] on icon at bounding box center [274, 340] width 5 height 5
click at [89, 346] on div "Shapes L" at bounding box center [95, 343] width 19 height 15
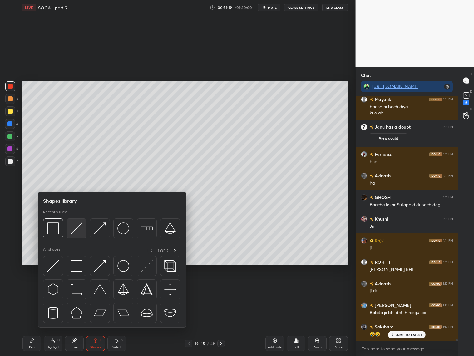
scroll to position [30437, 0]
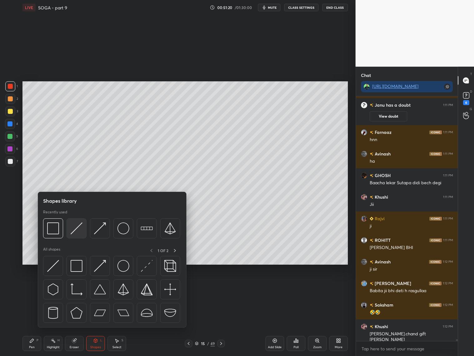
click at [73, 228] on img at bounding box center [77, 228] width 12 height 12
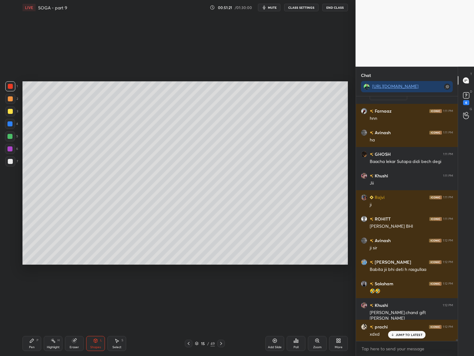
scroll to position [30479, 0]
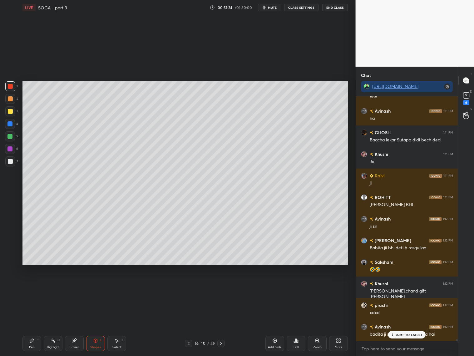
click at [32, 343] on div "Pen P" at bounding box center [31, 343] width 19 height 15
click at [12, 157] on div at bounding box center [10, 161] width 10 height 10
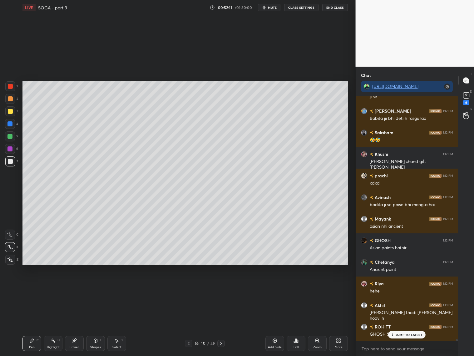
scroll to position [30630, 0]
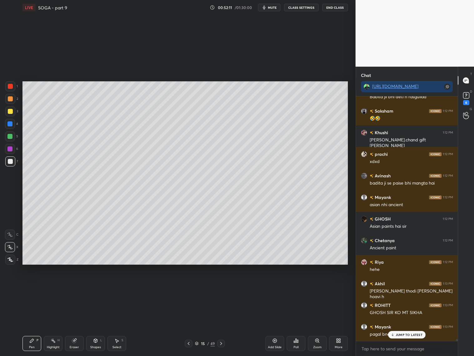
drag, startPoint x: 11, startPoint y: 87, endPoint x: 11, endPoint y: 84, distance: 3.4
click at [12, 87] on div at bounding box center [10, 86] width 5 height 5
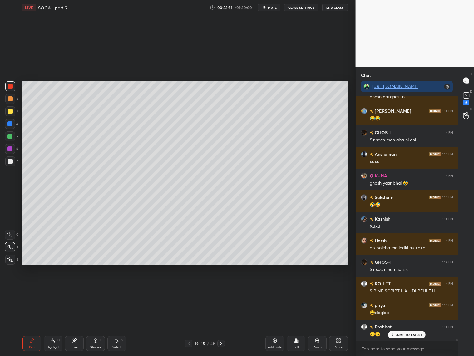
scroll to position [31171, 0]
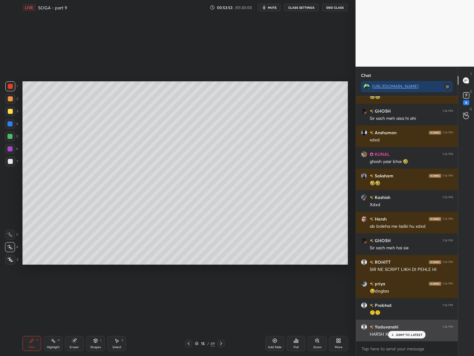
click at [402, 335] on div "JUMP TO LATEST" at bounding box center [406, 334] width 37 height 7
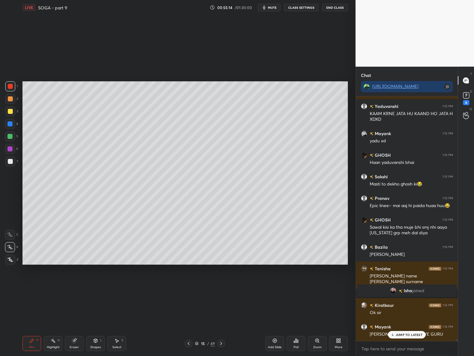
scroll to position [31526, 0]
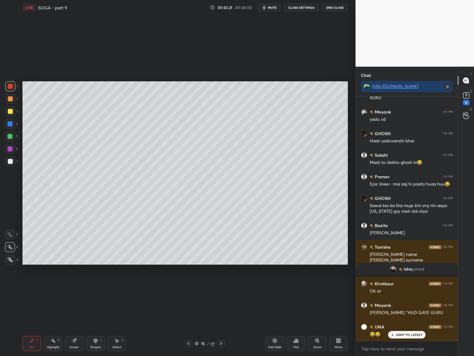
click at [13, 160] on div at bounding box center [10, 161] width 10 height 10
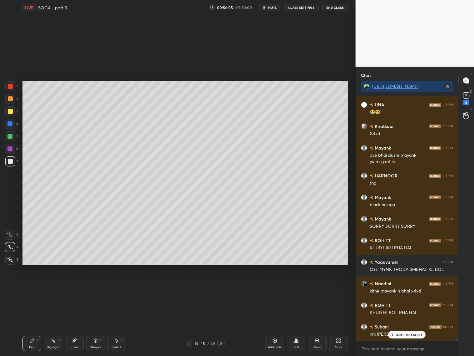
scroll to position [31769, 0]
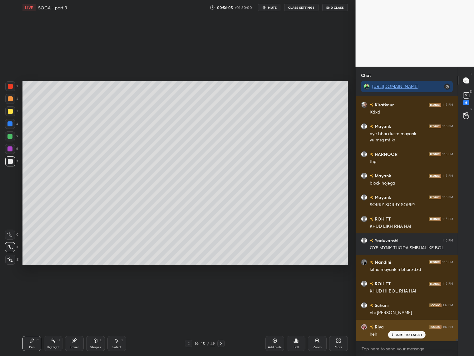
click at [397, 326] on div "Riya 1:17 PM" at bounding box center [407, 326] width 92 height 7
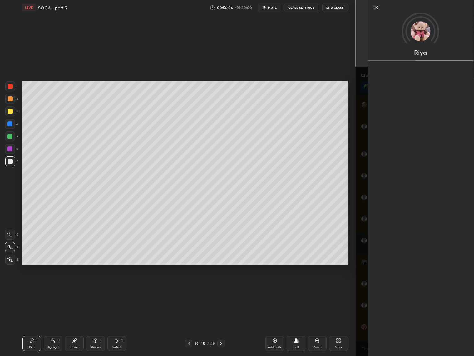
drag, startPoint x: 360, startPoint y: 325, endPoint x: 373, endPoint y: 324, distance: 12.8
click at [365, 326] on div "Riya" at bounding box center [415, 178] width 119 height 356
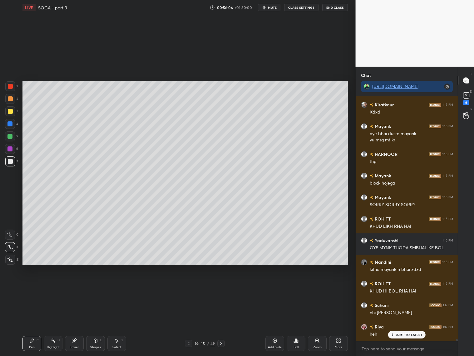
scroll to position [31791, 0]
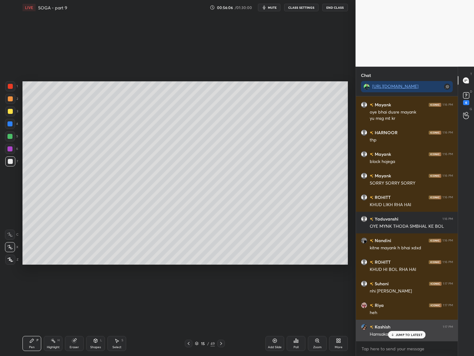
click at [399, 335] on p "JUMP TO LATEST" at bounding box center [409, 334] width 27 height 4
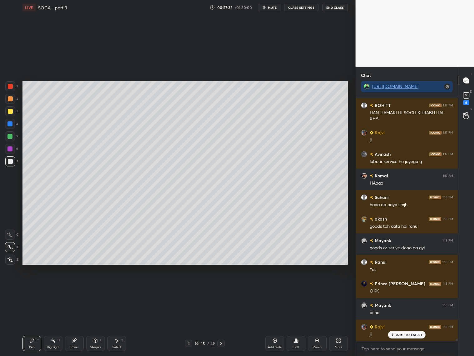
scroll to position [32169, 0]
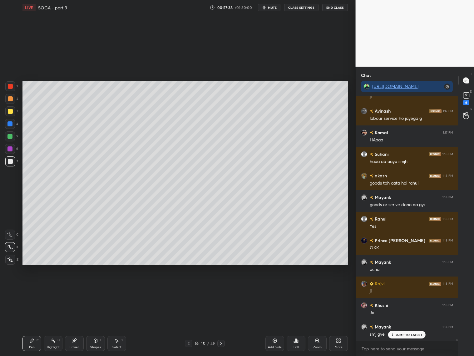
click at [402, 334] on div "ROHITT 1:16 PM KHUD HI BOL RHA HAI Suhani 1:17 PM nhi aaya smjh Riya 1:17 PM he…" at bounding box center [407, 218] width 102 height 244
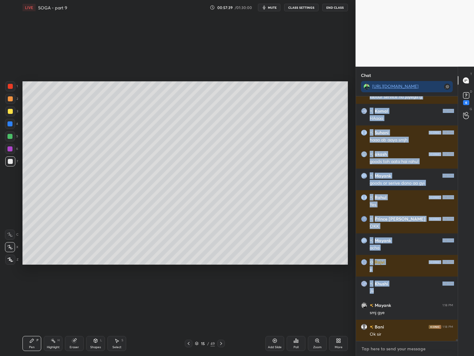
click at [386, 352] on textarea at bounding box center [407, 348] width 92 height 10
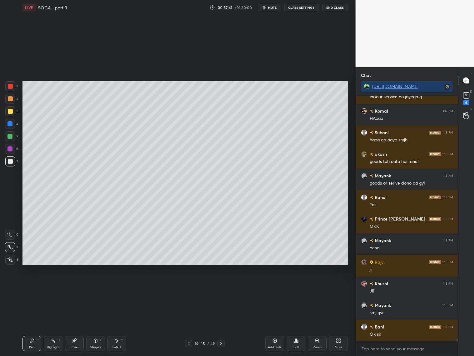
click at [276, 340] on icon at bounding box center [275, 340] width 2 height 2
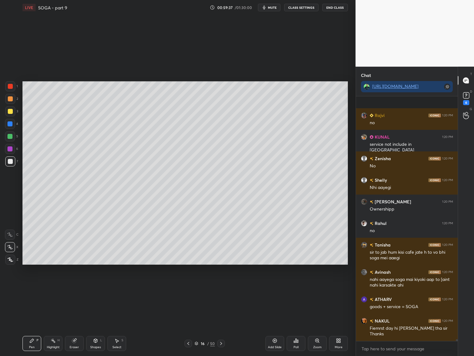
scroll to position [33403, 0]
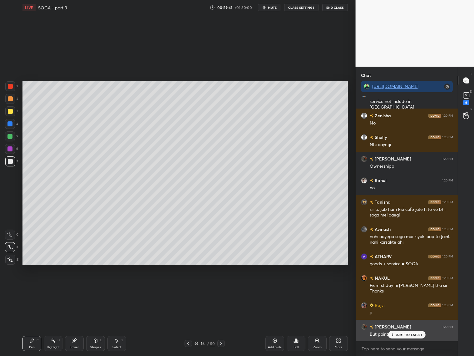
drag, startPoint x: 397, startPoint y: 334, endPoint x: 395, endPoint y: 337, distance: 3.6
click at [397, 335] on p "JUMP TO LATEST" at bounding box center [409, 334] width 27 height 4
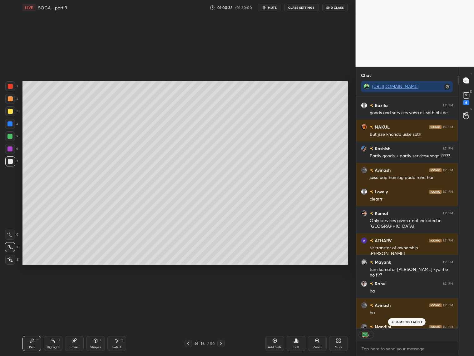
scroll to position [33800, 0]
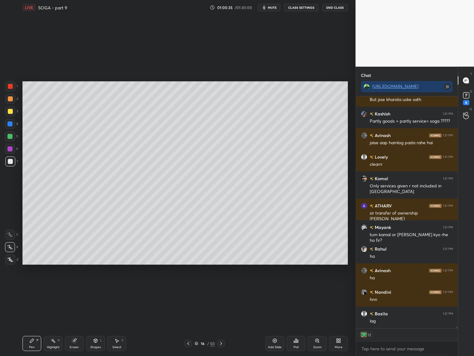
click at [190, 342] on div at bounding box center [188, 342] width 7 height 7
click at [189, 342] on icon at bounding box center [188, 343] width 5 height 5
click at [189, 344] on icon at bounding box center [188, 343] width 5 height 5
click at [189, 346] on div at bounding box center [188, 342] width 7 height 7
click at [190, 345] on div at bounding box center [188, 342] width 7 height 7
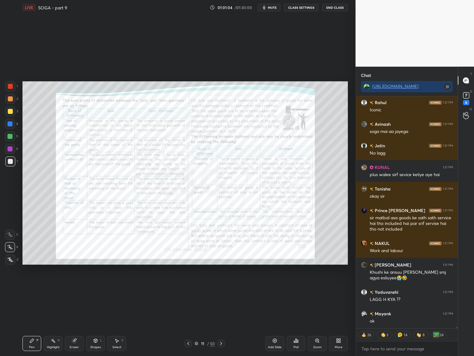
scroll to position [34059, 0]
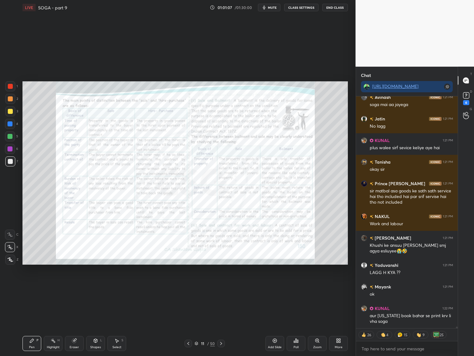
click at [409, 325] on div "Lovely 1:21 PM clearrr Komal 1:21 PM Only services given r not included in SOGA…" at bounding box center [407, 211] width 102 height 231
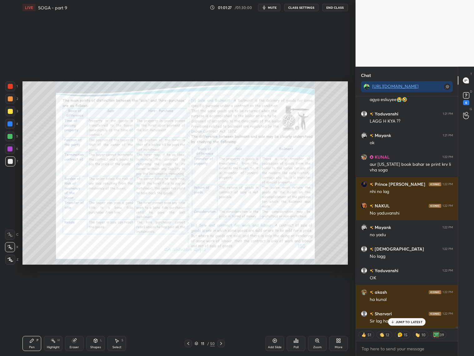
scroll to position [34232, 0]
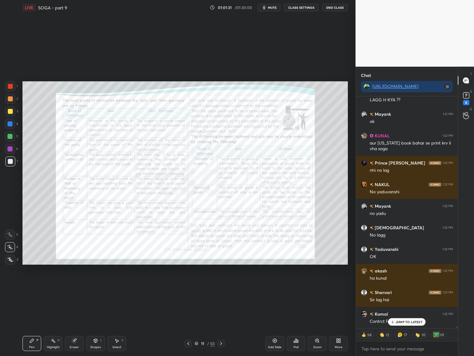
click at [220, 342] on icon at bounding box center [221, 343] width 5 height 5
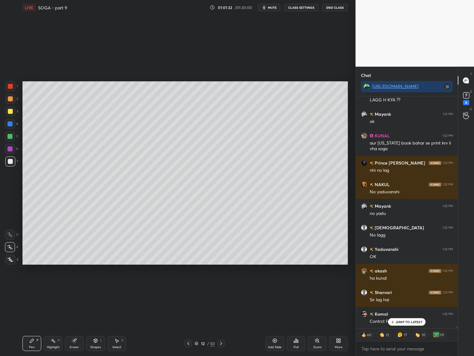
click at [221, 345] on icon at bounding box center [221, 343] width 5 height 5
click at [222, 343] on icon at bounding box center [221, 343] width 5 height 5
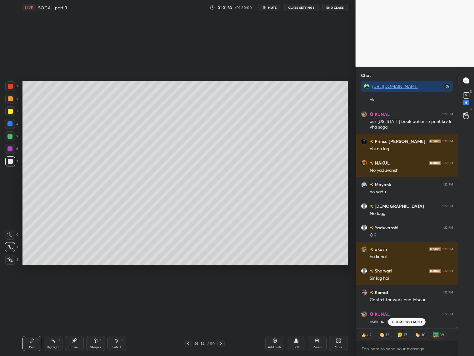
click at [221, 345] on icon at bounding box center [221, 343] width 5 height 5
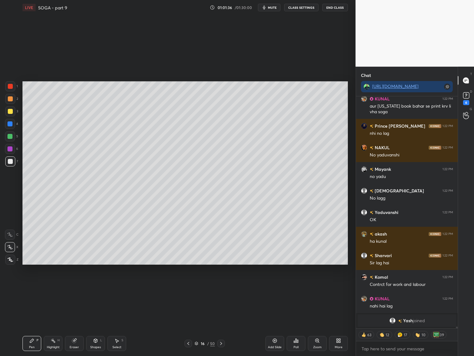
drag, startPoint x: 98, startPoint y: 344, endPoint x: 107, endPoint y: 333, distance: 14.5
click at [101, 343] on div "Shapes L" at bounding box center [95, 343] width 19 height 15
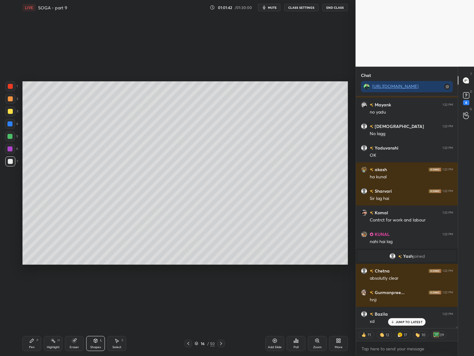
scroll to position [34354, 0]
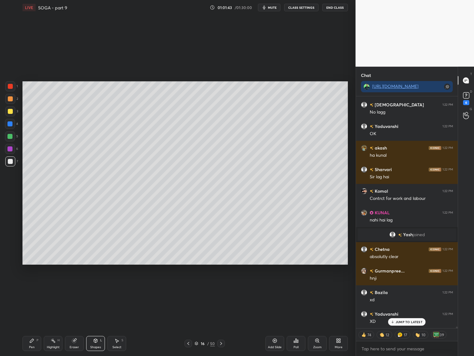
click at [274, 346] on div "Add Slide" at bounding box center [275, 346] width 14 height 3
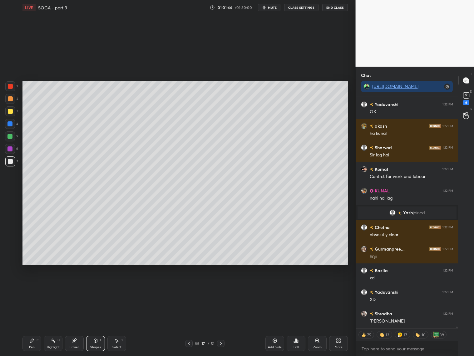
scroll to position [34398, 0]
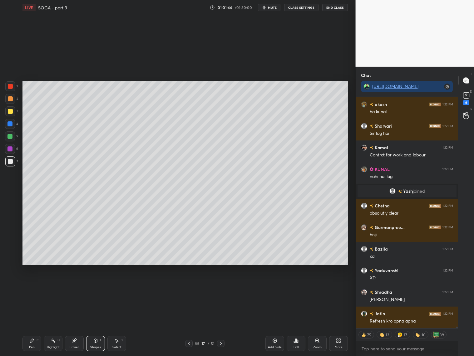
click at [13, 112] on div at bounding box center [10, 111] width 10 height 10
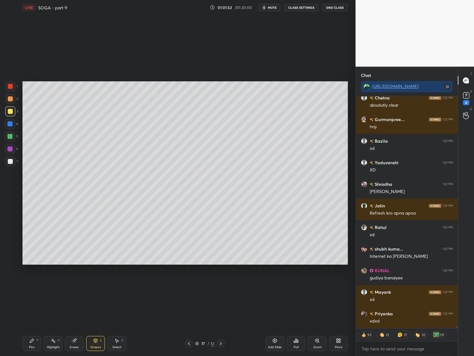
scroll to position [34527, 0]
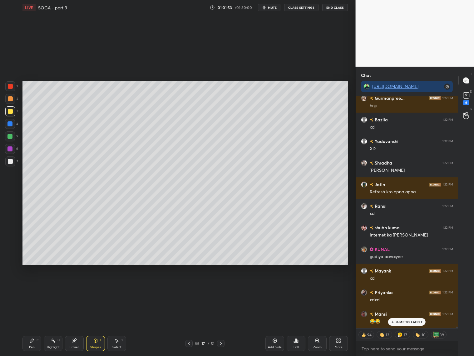
click at [37, 343] on div "Pen P" at bounding box center [31, 343] width 19 height 15
click at [10, 162] on div at bounding box center [10, 161] width 5 height 5
click at [11, 136] on div at bounding box center [9, 136] width 5 height 5
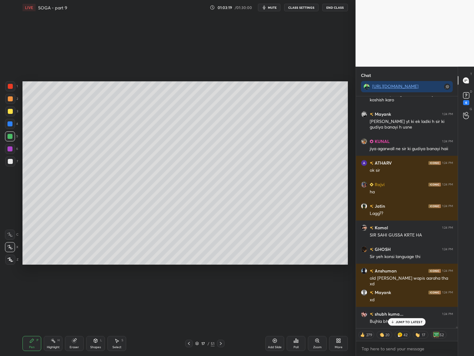
scroll to position [35207, 0]
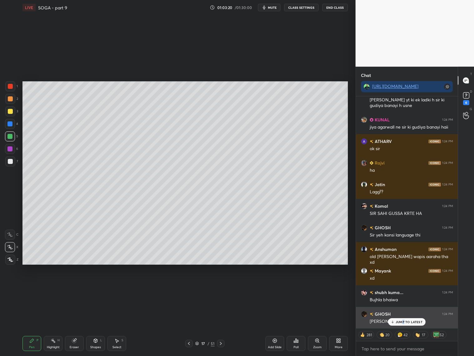
click at [407, 321] on p "JUMP TO LATEST" at bounding box center [409, 322] width 27 height 4
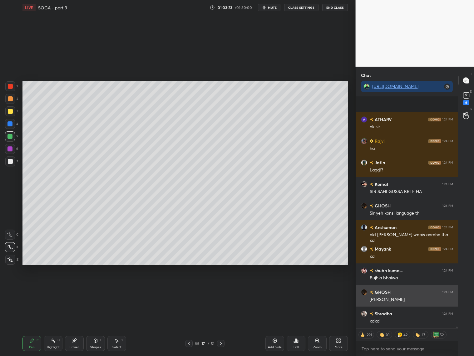
scroll to position [35272, 0]
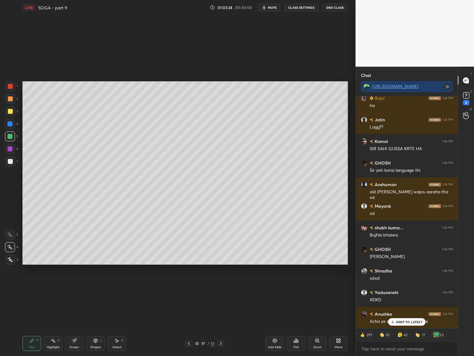
drag, startPoint x: 8, startPoint y: 162, endPoint x: 13, endPoint y: 161, distance: 5.2
click at [8, 162] on div at bounding box center [10, 161] width 5 height 5
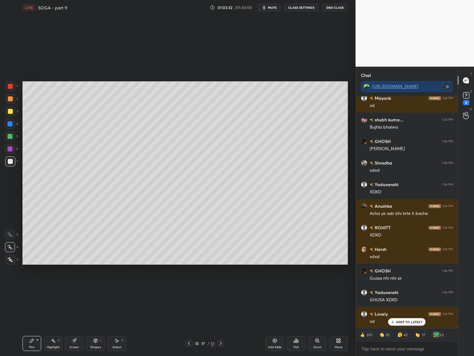
scroll to position [35401, 0]
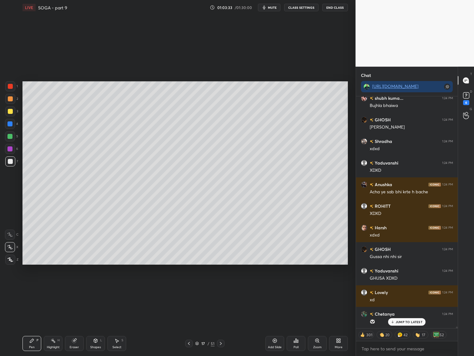
drag, startPoint x: 9, startPoint y: 112, endPoint x: 12, endPoint y: 110, distance: 4.3
click at [10, 112] on div at bounding box center [10, 111] width 5 height 5
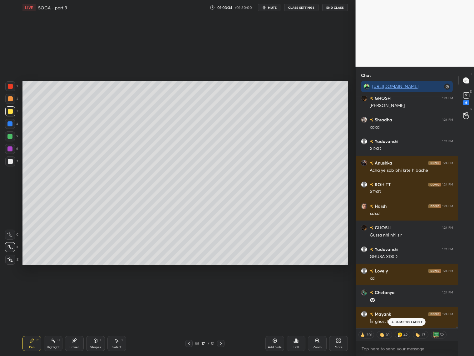
click at [11, 162] on div at bounding box center [10, 161] width 5 height 5
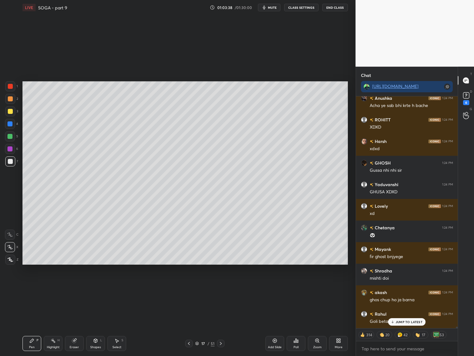
scroll to position [35509, 0]
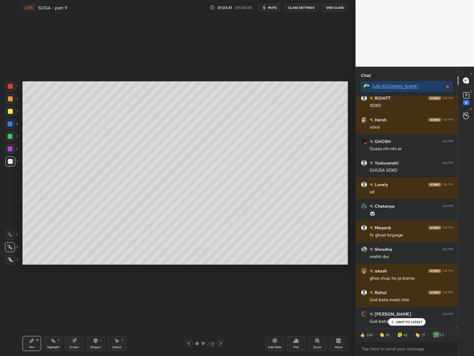
click at [189, 344] on icon at bounding box center [188, 343] width 5 height 5
click at [221, 342] on icon at bounding box center [220, 343] width 5 height 5
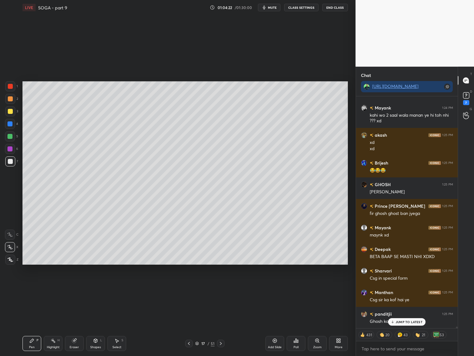
scroll to position [34633, 0]
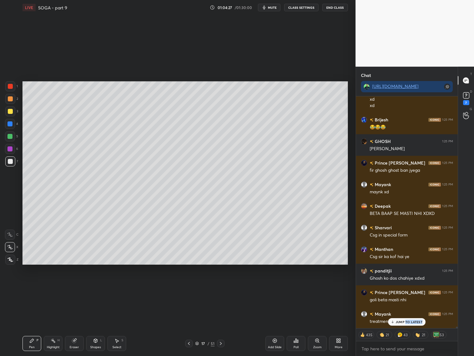
drag, startPoint x: 405, startPoint y: 323, endPoint x: 402, endPoint y: 318, distance: 6.1
click at [406, 324] on div "JUMP TO LATEST" at bounding box center [406, 321] width 37 height 7
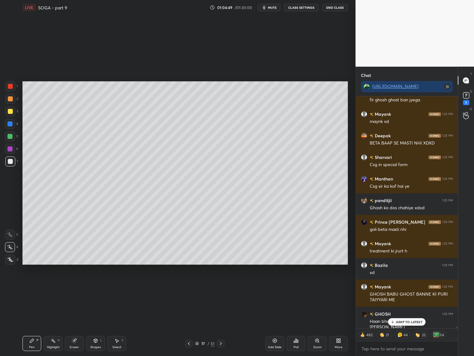
scroll to position [34746, 0]
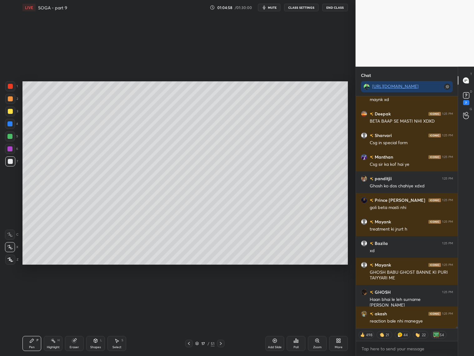
click at [67, 342] on div "Eraser" at bounding box center [74, 343] width 19 height 15
drag, startPoint x: 35, startPoint y: 341, endPoint x: 35, endPoint y: 323, distance: 18.1
click at [35, 341] on div "Pen P" at bounding box center [31, 343] width 19 height 15
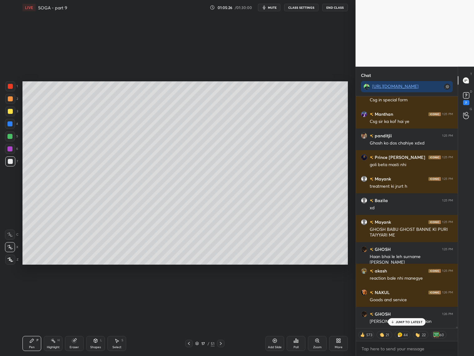
scroll to position [34811, 0]
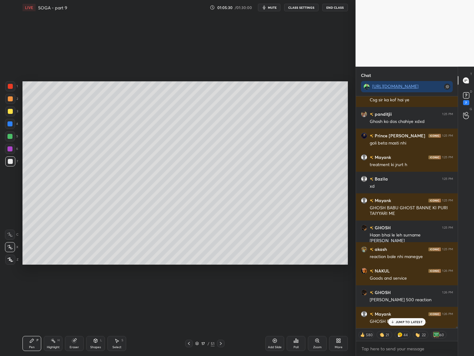
drag, startPoint x: 306, startPoint y: 321, endPoint x: 306, endPoint y: 7, distance: 314.0
click at [306, 7] on button "CLASS SETTINGS" at bounding box center [301, 7] width 34 height 7
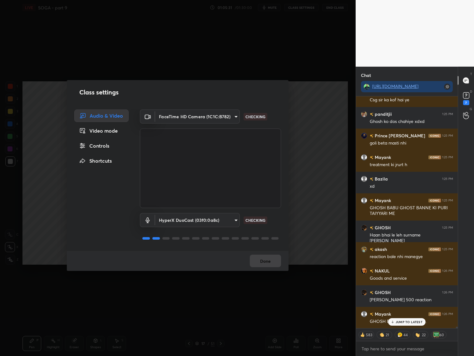
click at [95, 142] on div "Controls" at bounding box center [101, 145] width 54 height 12
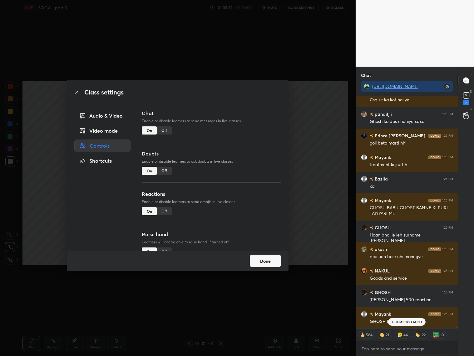
click at [167, 207] on div "Off" at bounding box center [164, 211] width 15 height 8
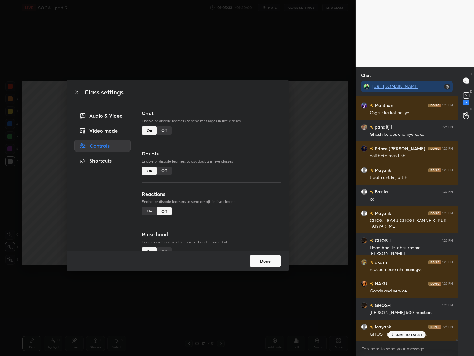
click at [269, 259] on button "Done" at bounding box center [265, 260] width 31 height 12
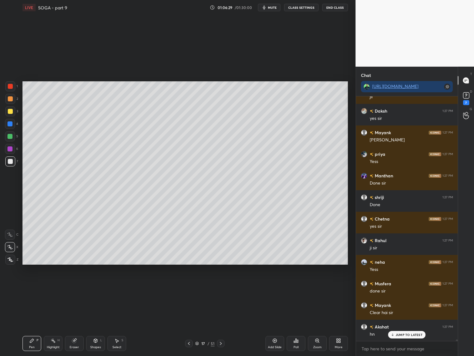
scroll to position [35115, 0]
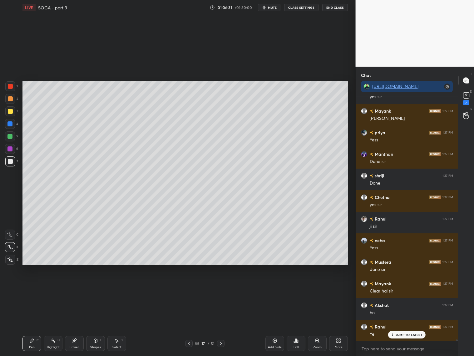
click at [187, 343] on icon at bounding box center [188, 343] width 5 height 5
click at [188, 343] on icon at bounding box center [188, 343] width 5 height 5
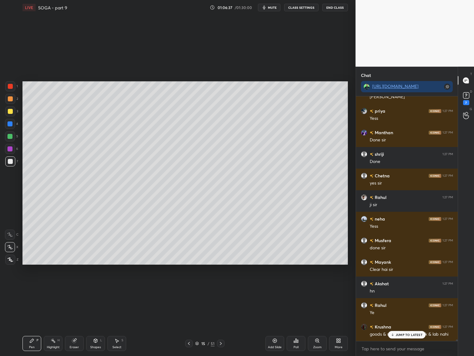
click at [188, 342] on icon at bounding box center [188, 343] width 5 height 5
click at [190, 343] on icon at bounding box center [188, 343] width 5 height 5
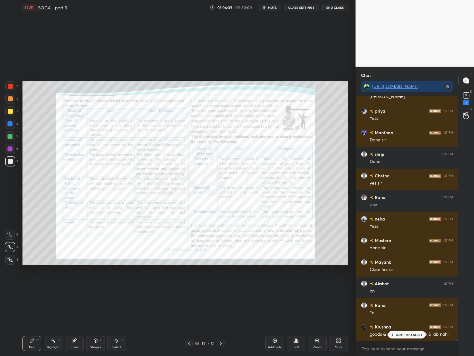
click at [190, 343] on icon at bounding box center [188, 343] width 5 height 5
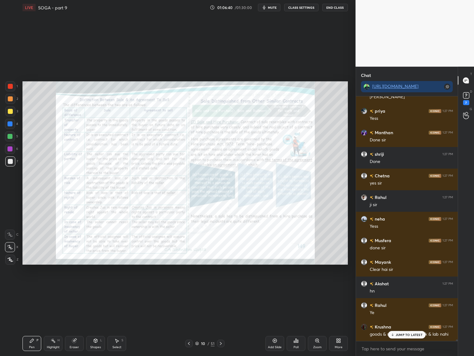
drag, startPoint x: 226, startPoint y: 341, endPoint x: 221, endPoint y: 341, distance: 4.7
click at [224, 342] on div "10 / 51" at bounding box center [205, 342] width 122 height 7
click at [222, 342] on icon at bounding box center [220, 343] width 5 height 5
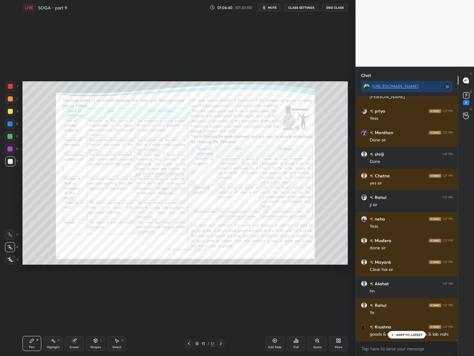
click at [223, 342] on div at bounding box center [220, 342] width 7 height 7
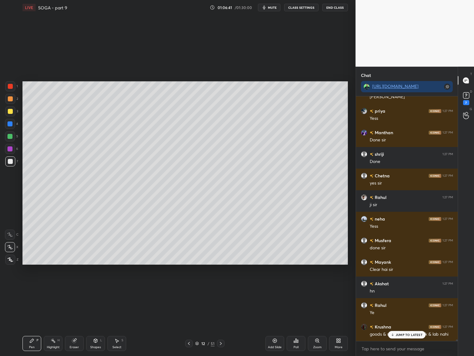
click at [223, 343] on icon at bounding box center [220, 343] width 5 height 5
click at [221, 343] on icon at bounding box center [221, 342] width 2 height 3
click at [221, 343] on icon at bounding box center [220, 343] width 5 height 5
click at [220, 345] on icon at bounding box center [220, 343] width 5 height 5
click at [220, 344] on icon at bounding box center [220, 343] width 5 height 5
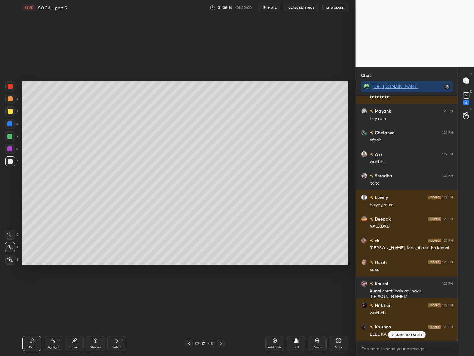
scroll to position [38638, 0]
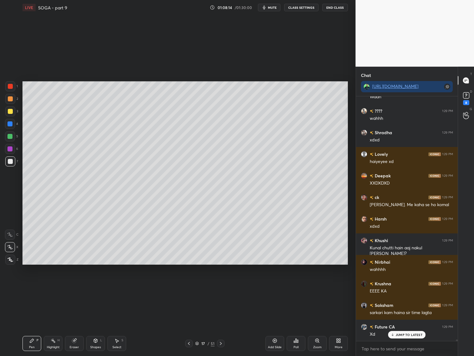
click at [197, 345] on div "17 / 51" at bounding box center [204, 342] width 39 height 7
click at [196, 343] on icon at bounding box center [197, 343] width 4 height 4
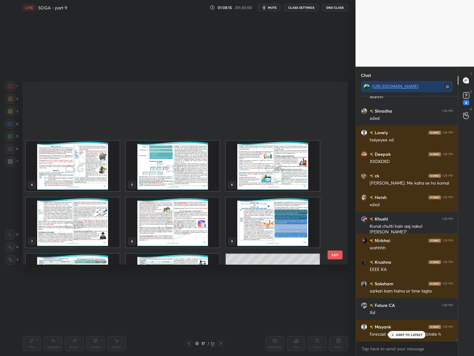
scroll to position [155, 0]
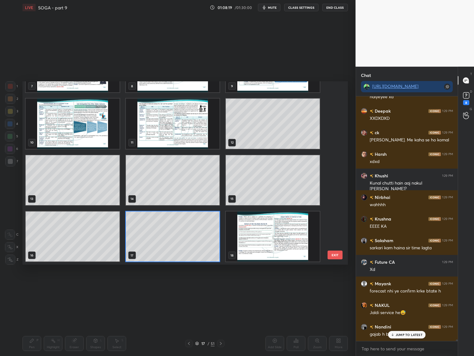
click at [259, 237] on img "grid" at bounding box center [273, 236] width 94 height 50
click at [258, 237] on img "grid" at bounding box center [273, 236] width 94 height 50
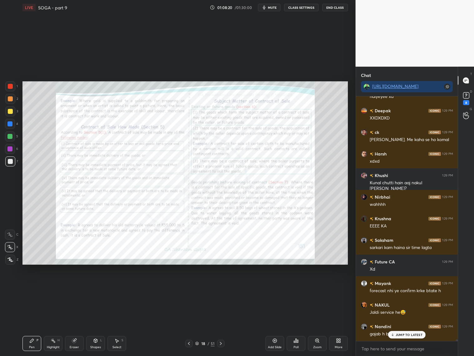
click at [258, 237] on img "grid" at bounding box center [273, 236] width 94 height 50
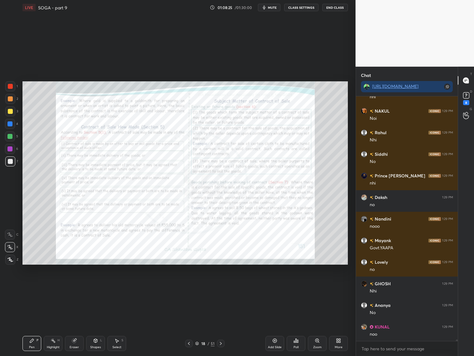
scroll to position [39118, 0]
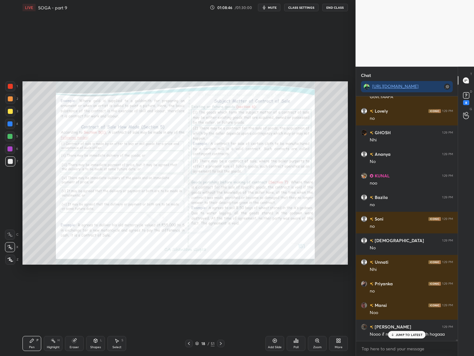
drag, startPoint x: 9, startPoint y: 87, endPoint x: 7, endPoint y: 85, distance: 3.4
click at [9, 87] on div at bounding box center [10, 86] width 5 height 5
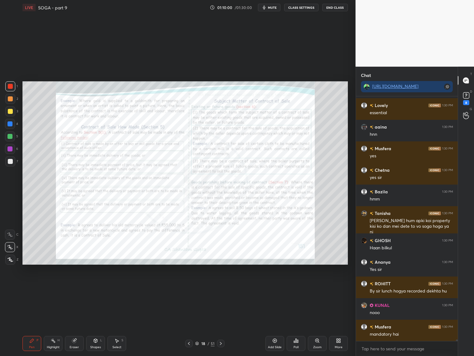
scroll to position [40158, 0]
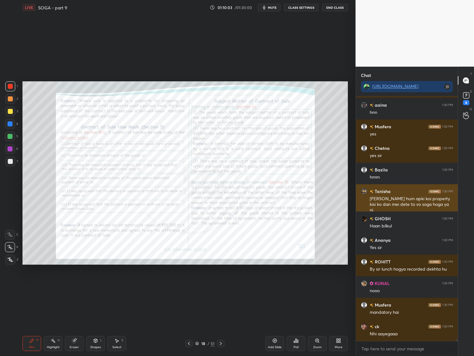
click at [384, 191] on h6 "Tanisha" at bounding box center [382, 191] width 17 height 7
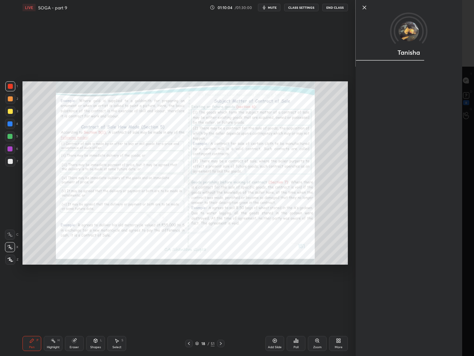
scroll to position [40179, 0]
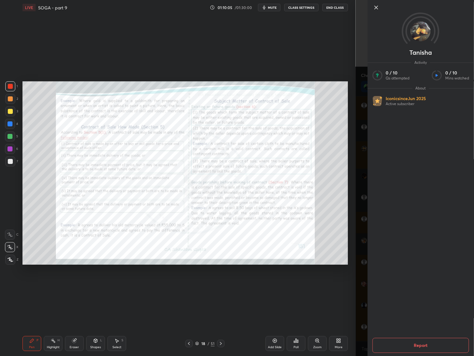
click at [381, 7] on div at bounding box center [425, 7] width 107 height 7
click at [377, 7] on icon at bounding box center [375, 7] width 7 height 7
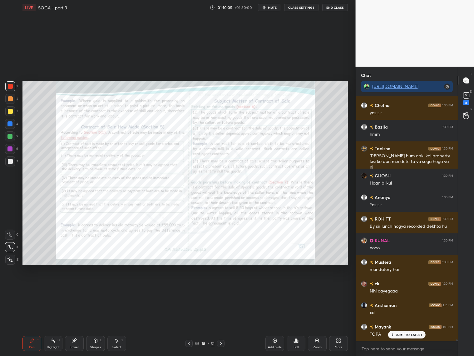
scroll to position [40223, 0]
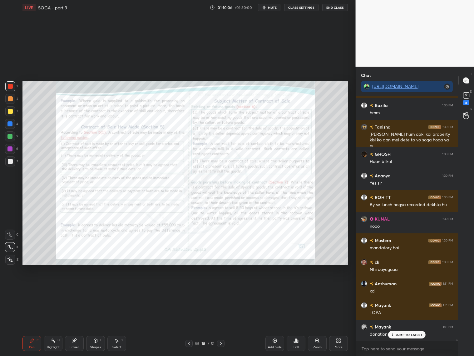
click at [400, 331] on div "JUMP TO LATEST" at bounding box center [406, 334] width 37 height 7
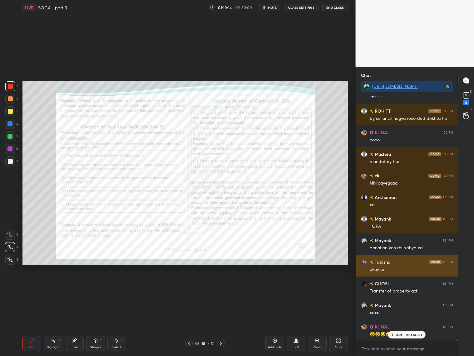
scroll to position [40330, 0]
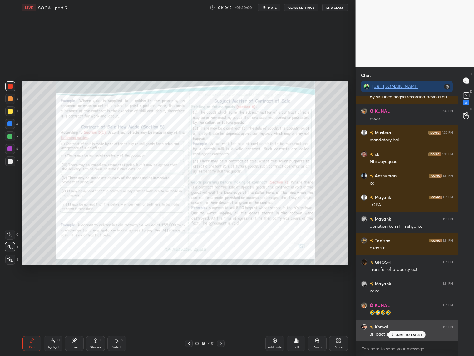
click at [395, 333] on div "JUMP TO LATEST" at bounding box center [406, 334] width 37 height 7
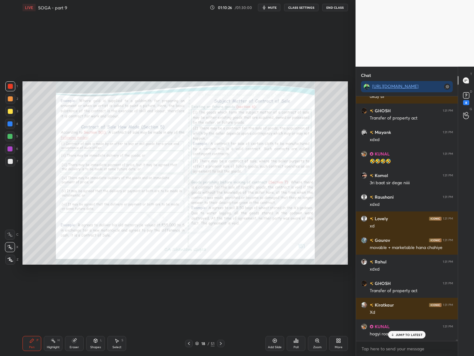
scroll to position [40546, 0]
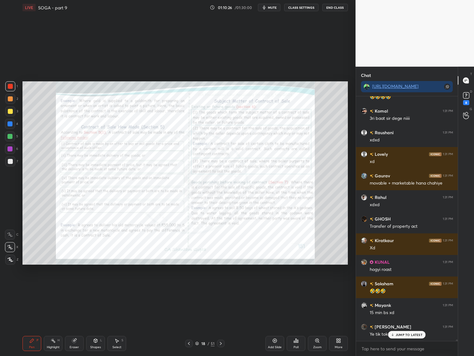
click at [13, 97] on div at bounding box center [10, 99] width 10 height 10
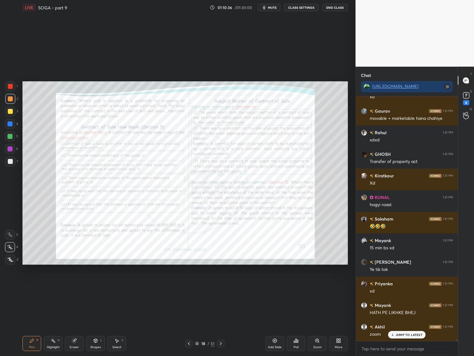
click at [319, 345] on div "Zoom" at bounding box center [317, 346] width 8 height 3
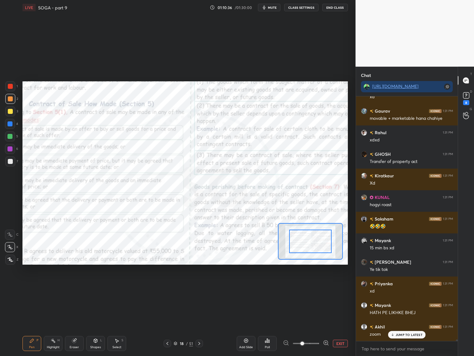
click at [319, 345] on div at bounding box center [306, 342] width 46 height 7
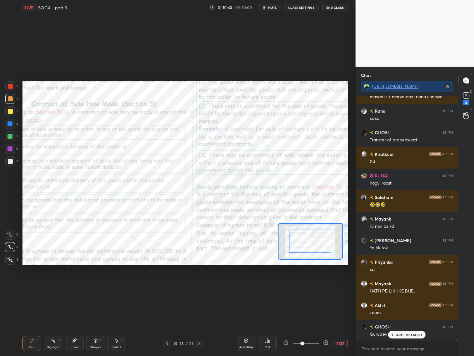
drag, startPoint x: 308, startPoint y: 245, endPoint x: 306, endPoint y: 238, distance: 7.6
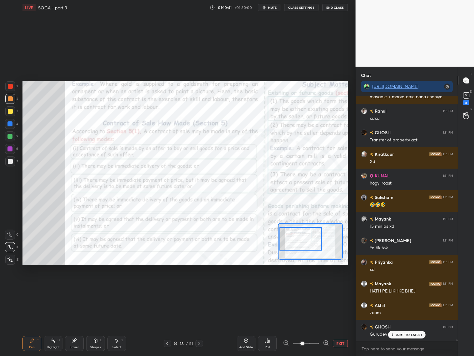
drag, startPoint x: 301, startPoint y: 238, endPoint x: 297, endPoint y: 235, distance: 4.2
click at [299, 237] on div at bounding box center [301, 238] width 42 height 23
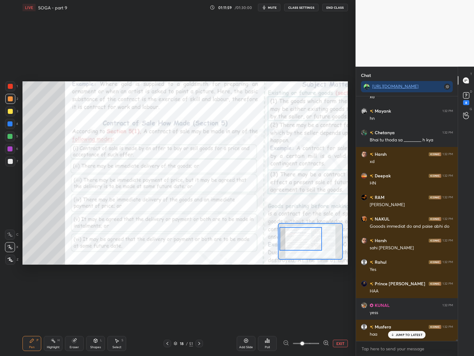
scroll to position [41193, 0]
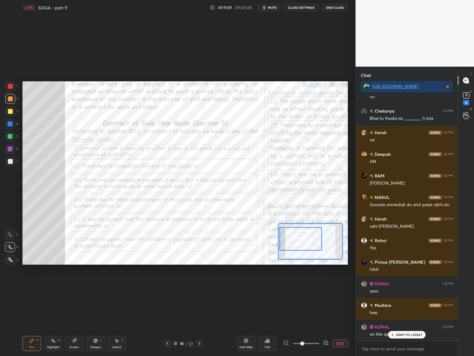
click at [247, 344] on div "Add Slide" at bounding box center [246, 343] width 19 height 15
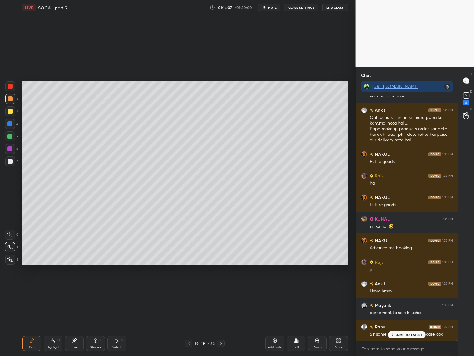
scroll to position [42915, 0]
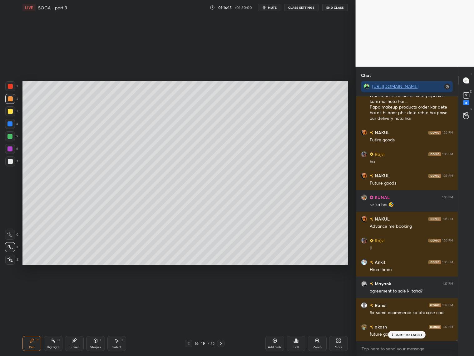
drag, startPoint x: 13, startPoint y: 88, endPoint x: 20, endPoint y: 90, distance: 7.4
click at [13, 89] on div at bounding box center [10, 86] width 10 height 10
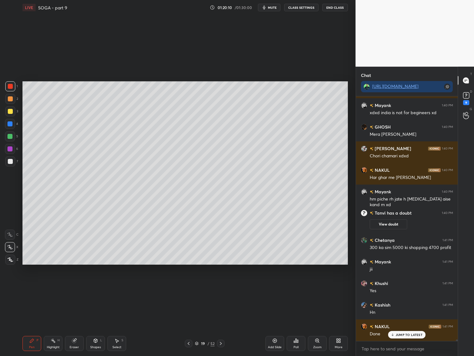
scroll to position [41875, 0]
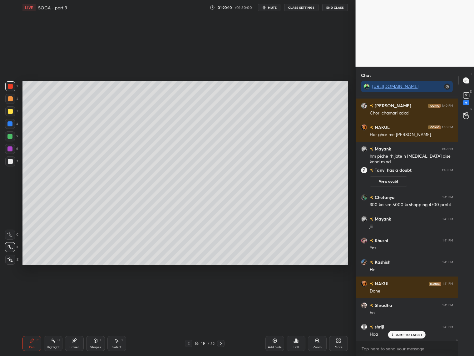
click at [191, 344] on icon at bounding box center [188, 343] width 5 height 5
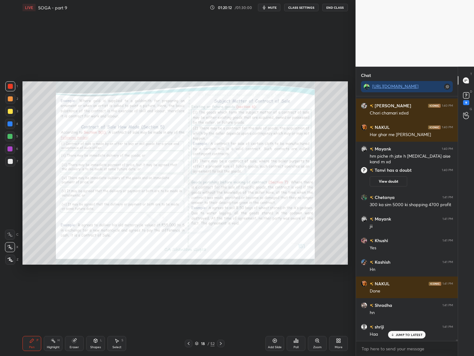
click at [316, 344] on div "Zoom" at bounding box center [317, 343] width 19 height 15
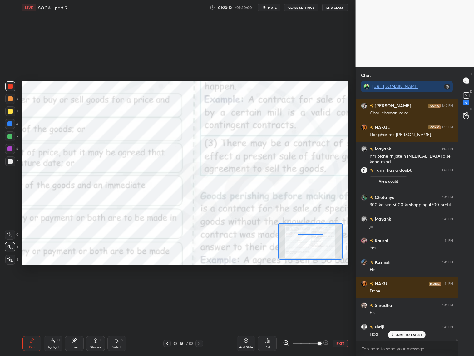
click at [317, 345] on span at bounding box center [306, 342] width 26 height 9
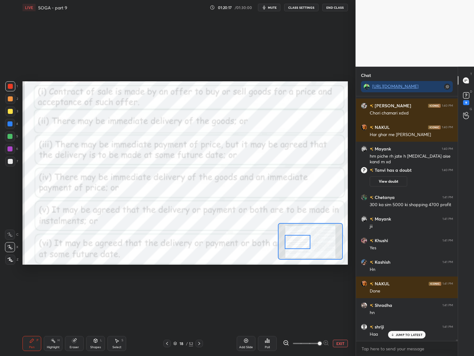
drag, startPoint x: 313, startPoint y: 245, endPoint x: 300, endPoint y: 246, distance: 12.8
click at [301, 245] on div at bounding box center [298, 242] width 26 height 14
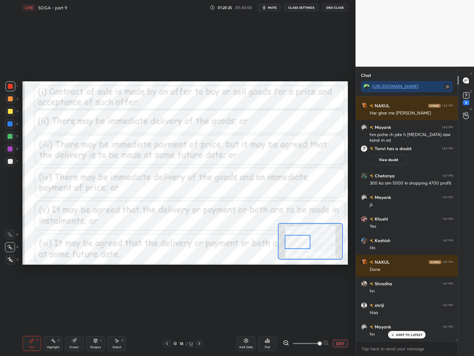
scroll to position [41919, 0]
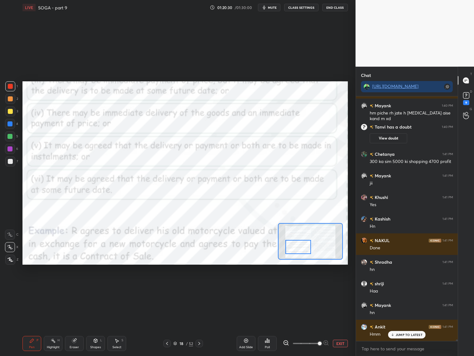
drag, startPoint x: 301, startPoint y: 243, endPoint x: 301, endPoint y: 247, distance: 4.1
click at [302, 248] on div at bounding box center [299, 247] width 26 height 14
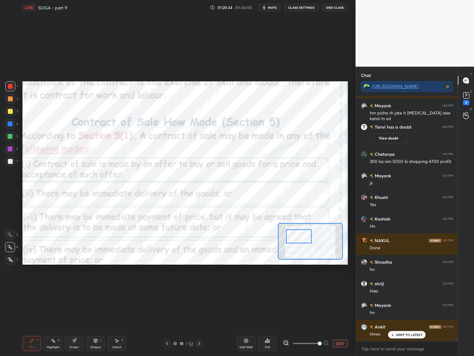
drag, startPoint x: 304, startPoint y: 249, endPoint x: 299, endPoint y: 230, distance: 19.5
click at [304, 237] on div at bounding box center [299, 236] width 26 height 14
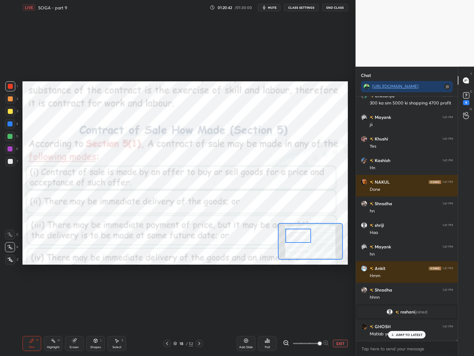
scroll to position [41876, 0]
drag, startPoint x: 174, startPoint y: 344, endPoint x: 175, endPoint y: 338, distance: 5.3
click at [175, 343] on icon at bounding box center [175, 343] width 4 height 4
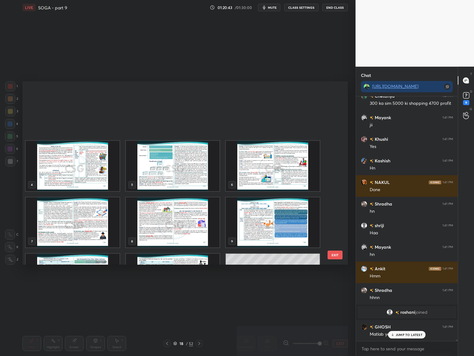
scroll to position [182, 322]
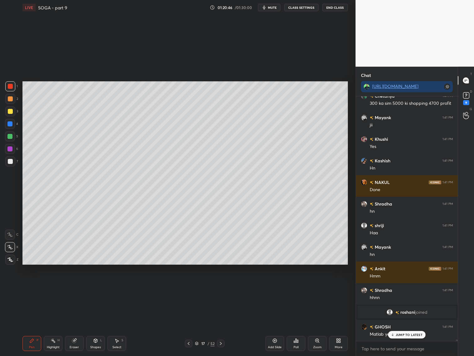
click at [12, 163] on div at bounding box center [10, 161] width 10 height 10
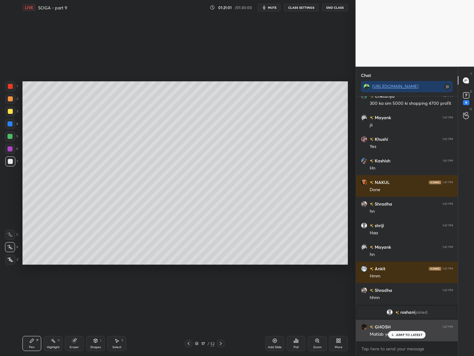
click at [408, 335] on p "JUMP TO LATEST" at bounding box center [409, 334] width 27 height 4
click at [10, 110] on div at bounding box center [10, 111] width 5 height 5
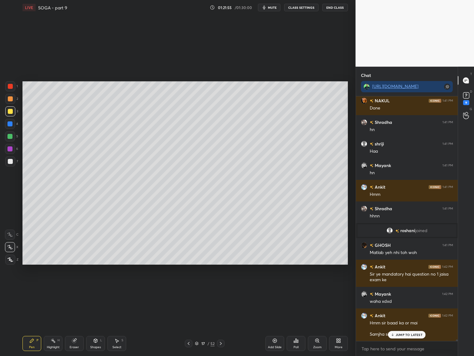
scroll to position [41980, 0]
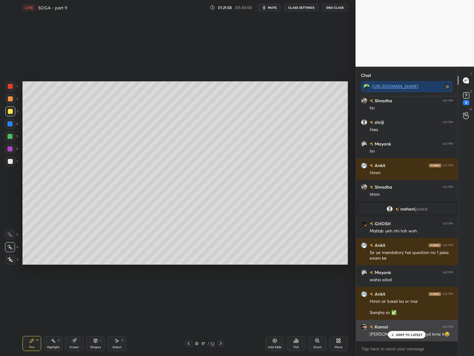
drag, startPoint x: 403, startPoint y: 337, endPoint x: 398, endPoint y: 336, distance: 4.8
click at [402, 337] on div "JUMP TO LATEST" at bounding box center [406, 334] width 37 height 7
drag, startPoint x: 276, startPoint y: 341, endPoint x: 276, endPoint y: 335, distance: 5.9
click at [276, 341] on icon at bounding box center [275, 340] width 4 height 4
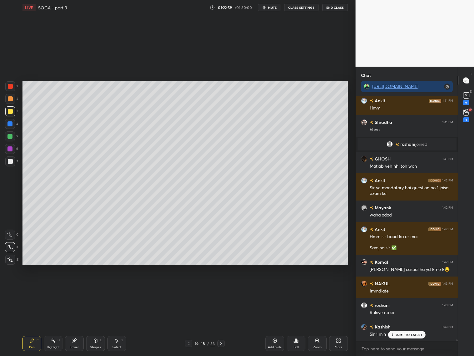
scroll to position [42077, 0]
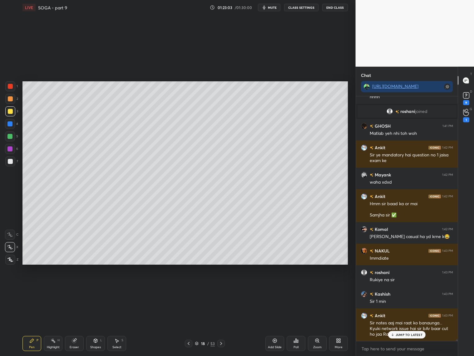
click at [405, 336] on div "JUMP TO LATEST" at bounding box center [406, 334] width 37 height 7
click at [191, 340] on div at bounding box center [188, 342] width 7 height 7
click at [221, 342] on icon at bounding box center [221, 343] width 5 height 5
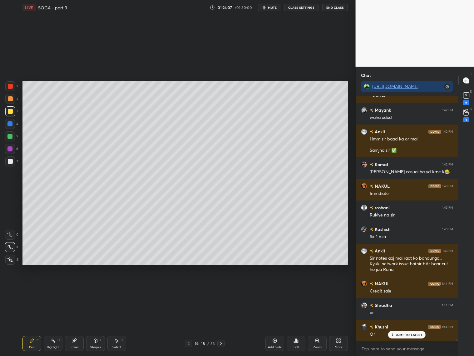
scroll to position [42109, 0]
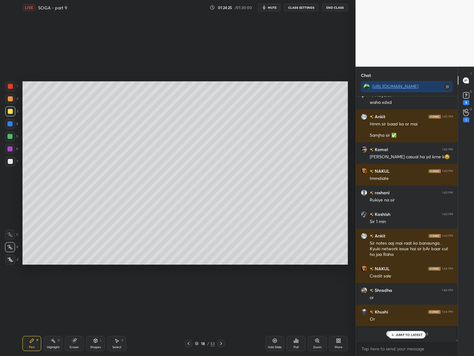
click at [189, 343] on icon at bounding box center [188, 343] width 5 height 5
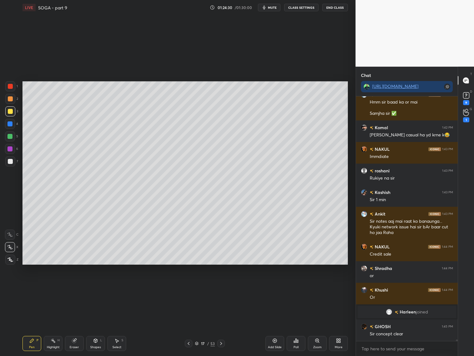
scroll to position [42152, 0]
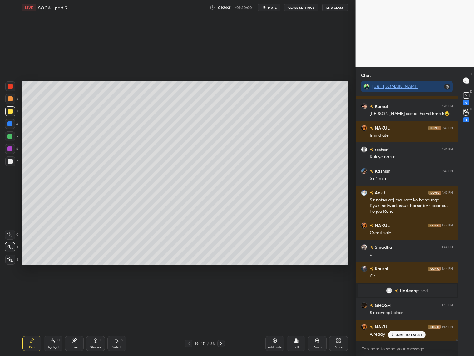
click at [221, 342] on icon at bounding box center [221, 343] width 5 height 5
drag, startPoint x: 77, startPoint y: 346, endPoint x: 88, endPoint y: 316, distance: 31.7
click at [77, 344] on div "Eraser" at bounding box center [74, 343] width 19 height 15
click at [30, 345] on div "Pen" at bounding box center [32, 346] width 6 height 3
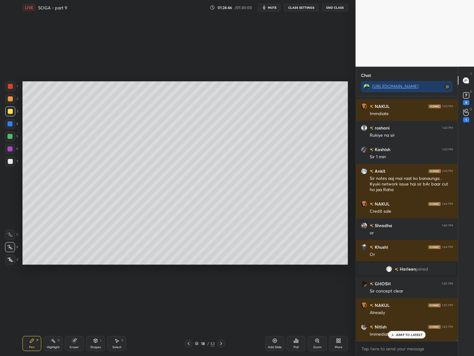
click at [190, 342] on icon at bounding box center [188, 343] width 5 height 5
click at [222, 342] on icon at bounding box center [221, 343] width 5 height 5
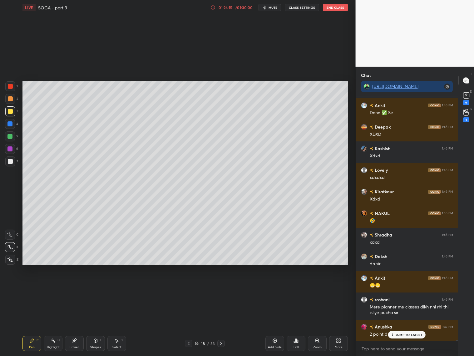
scroll to position [42832, 0]
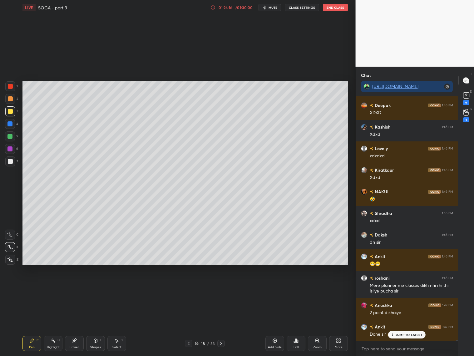
click at [406, 333] on p "JUMP TO LATEST" at bounding box center [409, 334] width 27 height 4
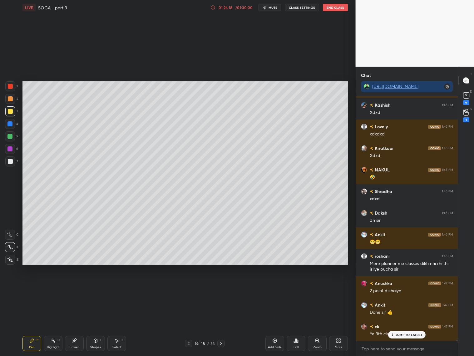
scroll to position [42875, 0]
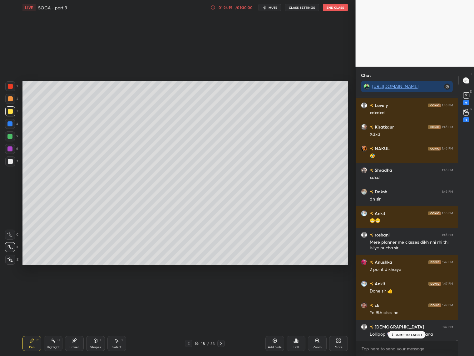
click at [409, 333] on p "JUMP TO LATEST" at bounding box center [409, 334] width 27 height 4
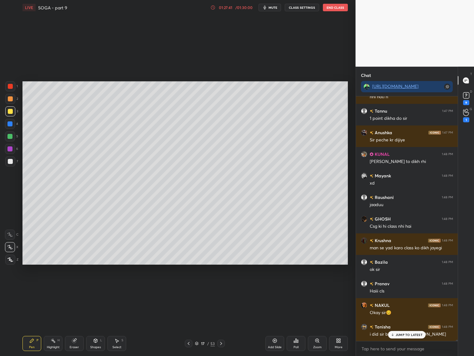
scroll to position [43269, 0]
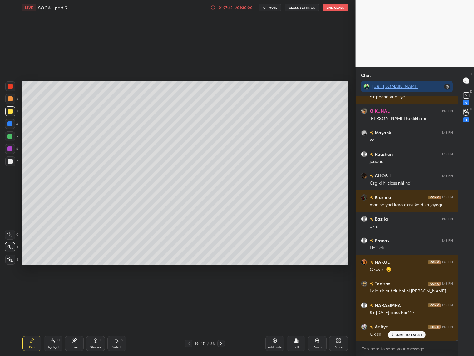
click at [416, 332] on p "JUMP TO LATEST" at bounding box center [409, 334] width 27 height 4
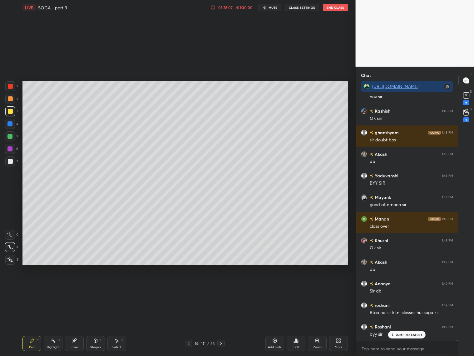
scroll to position [43776, 0]
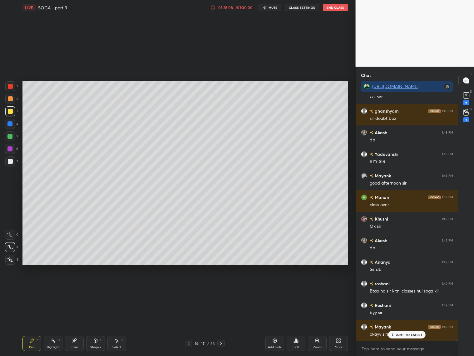
click at [418, 336] on p "JUMP TO LATEST" at bounding box center [409, 334] width 27 height 4
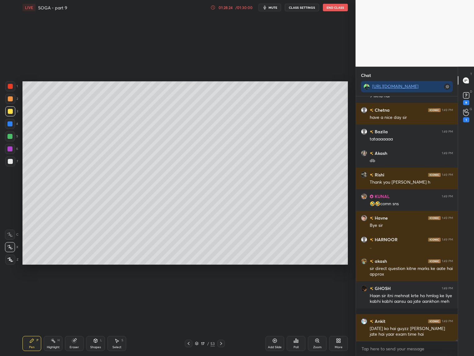
scroll to position [44343, 0]
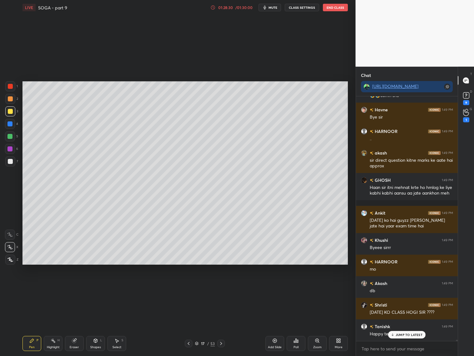
click at [412, 332] on div "Rajvi 1:49 PM byy [PERSON_NAME] 1:49 PM Biee sir ji Happy teachers day once aga…" at bounding box center [407, 218] width 102 height 244
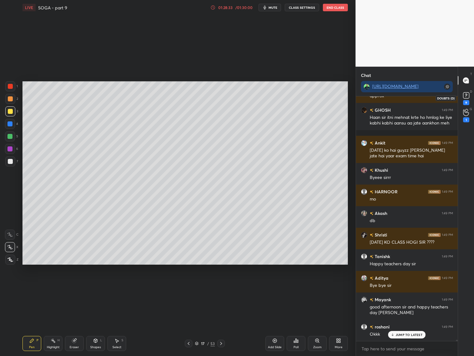
click at [467, 99] on icon at bounding box center [466, 95] width 9 height 9
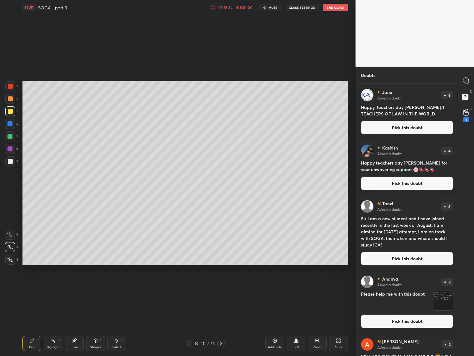
click at [399, 126] on button "Pick this doubt" at bounding box center [407, 128] width 92 height 14
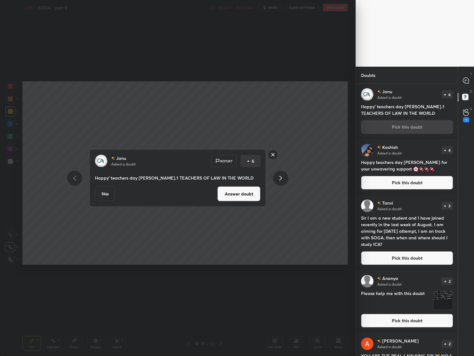
click at [248, 197] on button "Answer doubt" at bounding box center [238, 193] width 43 height 15
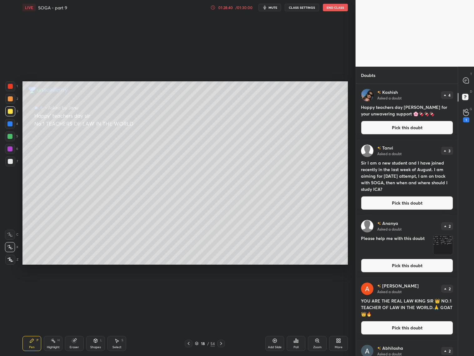
click at [390, 127] on button "Pick this doubt" at bounding box center [407, 128] width 92 height 14
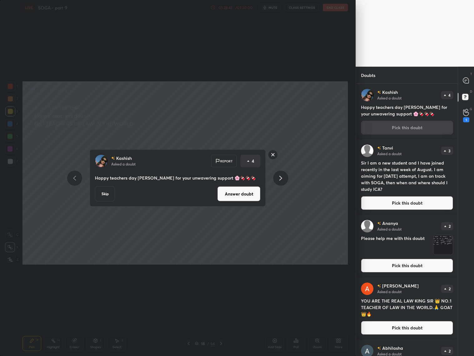
click at [237, 190] on button "Answer doubt" at bounding box center [238, 193] width 43 height 15
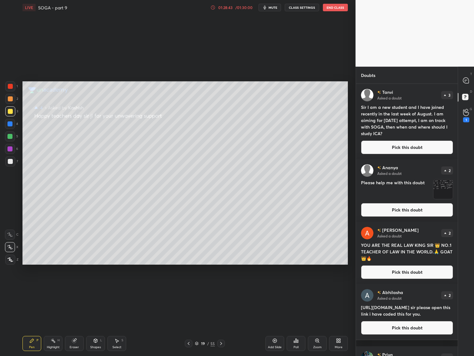
drag, startPoint x: 394, startPoint y: 143, endPoint x: 380, endPoint y: 146, distance: 13.7
click at [394, 143] on button "Pick this doubt" at bounding box center [407, 147] width 92 height 14
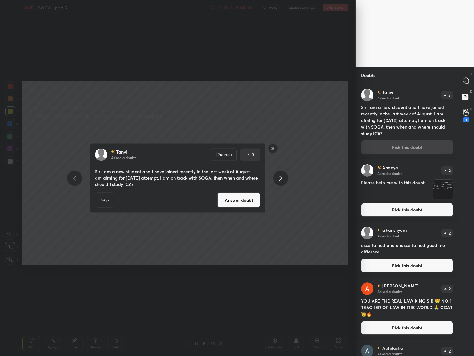
click at [238, 202] on button "Answer doubt" at bounding box center [238, 199] width 43 height 15
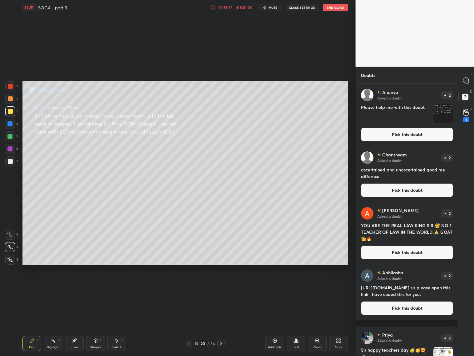
click at [391, 130] on button "Pick this doubt" at bounding box center [407, 134] width 92 height 14
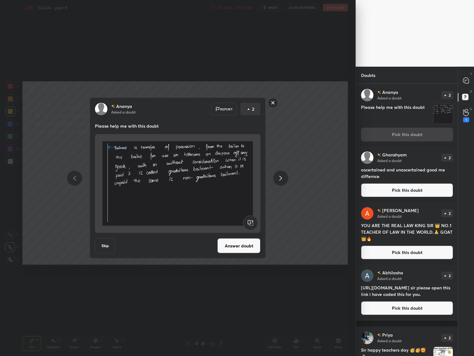
click at [236, 245] on button "Answer doubt" at bounding box center [238, 245] width 43 height 15
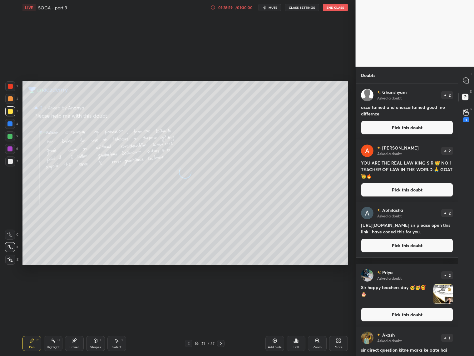
drag, startPoint x: 400, startPoint y: 134, endPoint x: 398, endPoint y: 127, distance: 7.1
click at [400, 134] on div "[PERSON_NAME] Asked a doubt 2 ascertained and unascertained good me differnce P…" at bounding box center [407, 112] width 102 height 56
click at [396, 126] on button "Pick this doubt" at bounding box center [407, 128] width 92 height 14
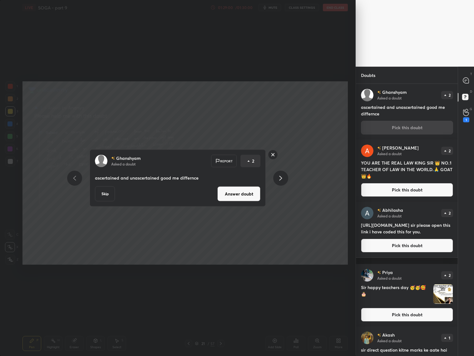
click at [237, 196] on button "Answer doubt" at bounding box center [238, 193] width 43 height 15
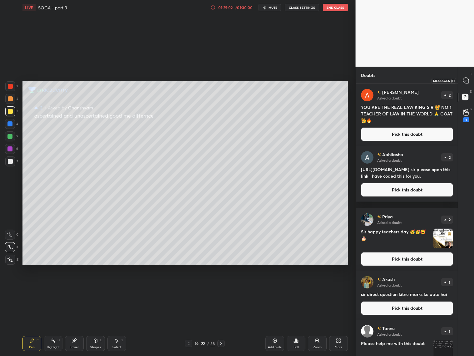
click at [464, 83] on icon at bounding box center [466, 80] width 7 height 7
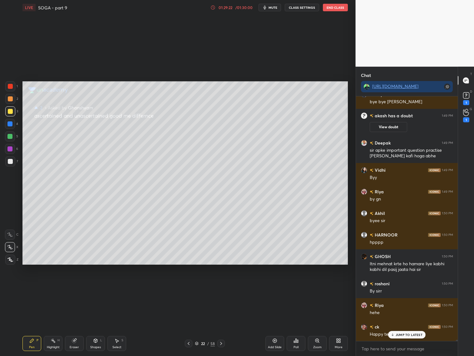
scroll to position [45124, 0]
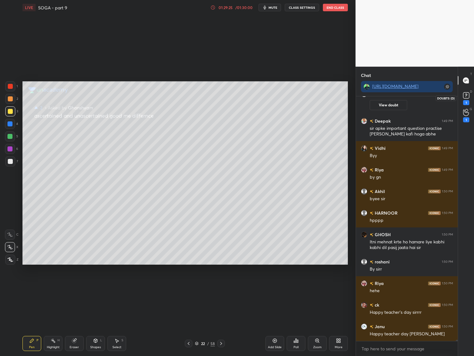
click at [466, 97] on rect at bounding box center [466, 95] width 6 height 6
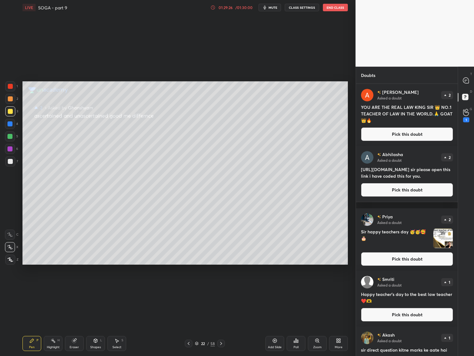
click at [409, 131] on button "Pick this doubt" at bounding box center [407, 134] width 92 height 14
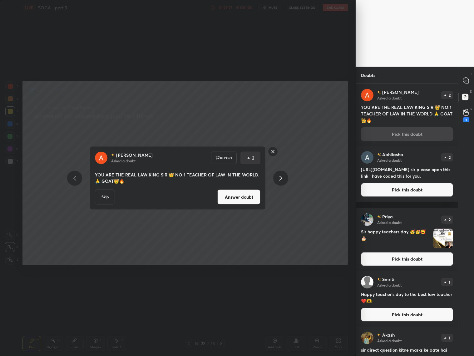
click at [255, 196] on button "Answer doubt" at bounding box center [238, 196] width 43 height 15
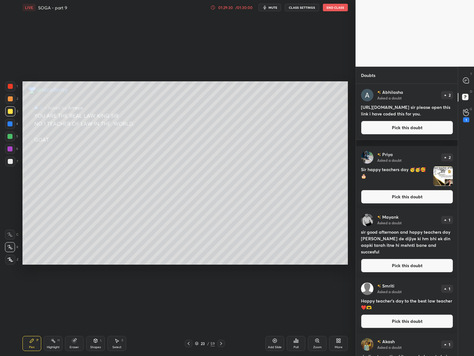
click at [414, 133] on button "Pick this doubt" at bounding box center [407, 128] width 92 height 14
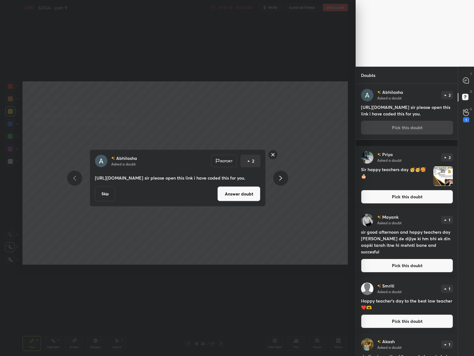
click at [254, 200] on button "Answer doubt" at bounding box center [238, 193] width 43 height 15
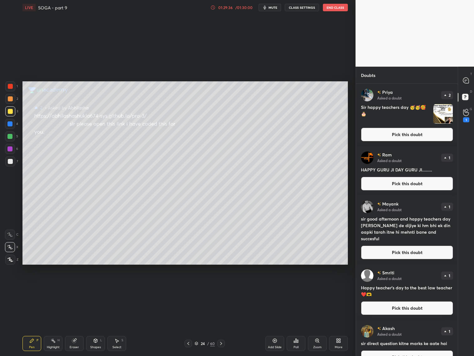
drag, startPoint x: 407, startPoint y: 132, endPoint x: 402, endPoint y: 140, distance: 9.5
click at [406, 132] on button "Pick this doubt" at bounding box center [407, 134] width 92 height 14
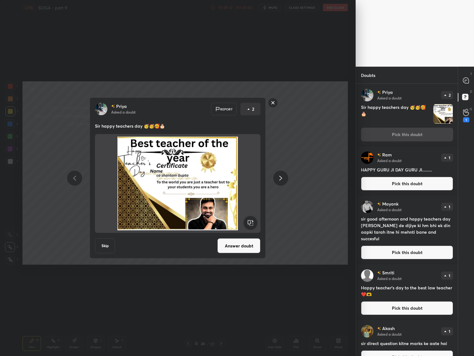
click at [246, 247] on button "Answer doubt" at bounding box center [238, 245] width 43 height 15
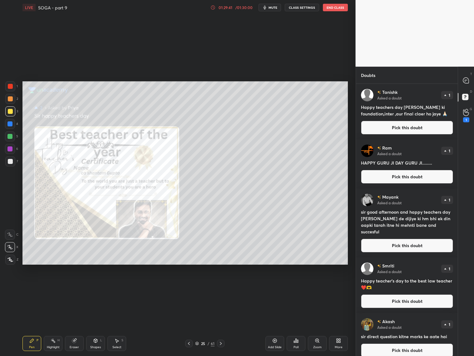
click at [402, 121] on button "Pick this doubt" at bounding box center [407, 128] width 92 height 14
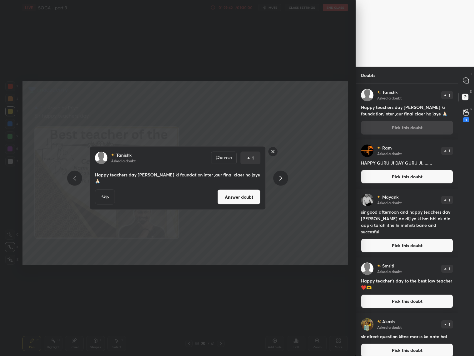
click at [251, 199] on button "Answer doubt" at bounding box center [238, 196] width 43 height 15
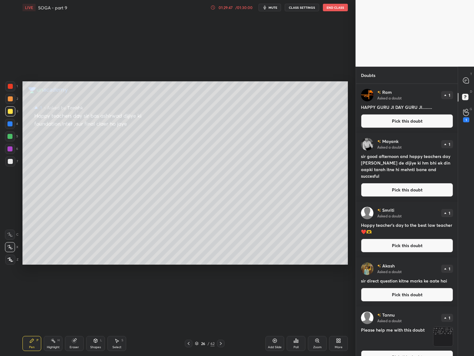
drag, startPoint x: 396, startPoint y: 117, endPoint x: 356, endPoint y: 126, distance: 40.7
click at [396, 117] on button "Pick this doubt" at bounding box center [407, 121] width 92 height 14
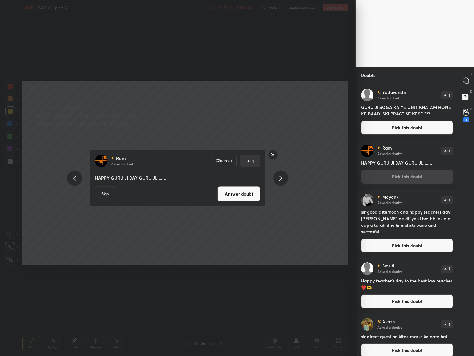
click at [244, 194] on button "Answer doubt" at bounding box center [238, 193] width 43 height 15
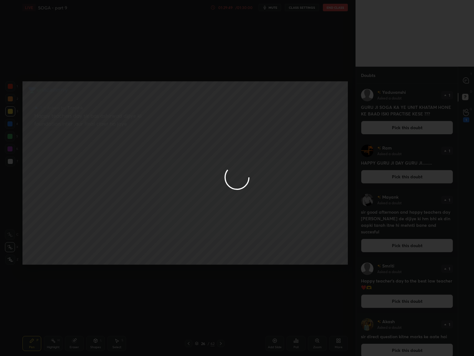
click at [402, 125] on div at bounding box center [237, 178] width 474 height 356
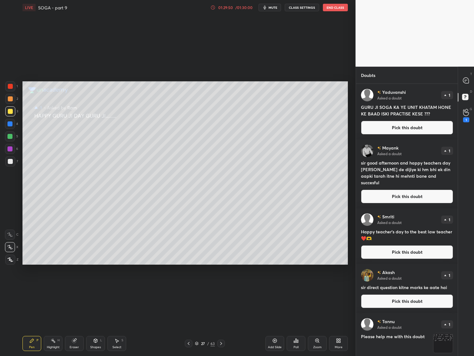
click at [401, 125] on button "Pick this doubt" at bounding box center [407, 128] width 92 height 14
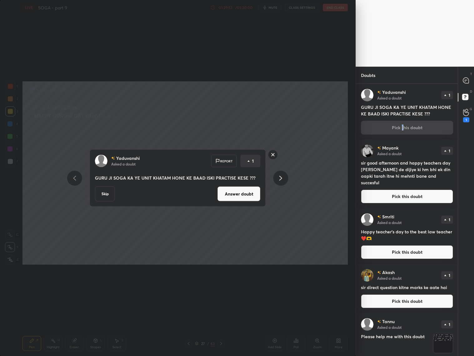
click at [238, 194] on button "Answer doubt" at bounding box center [238, 193] width 43 height 15
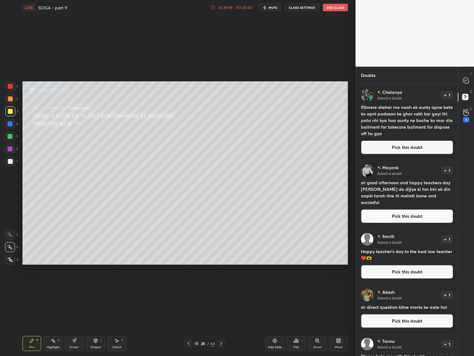
click at [423, 136] on h4 "RSmere shehar me naah ek aunty apne bete ko apni padosan ke ghar rakh kar gayi …" at bounding box center [407, 120] width 92 height 33
drag, startPoint x: 422, startPoint y: 144, endPoint x: 417, endPoint y: 142, distance: 5.6
click at [422, 144] on button "Pick this doubt" at bounding box center [407, 147] width 92 height 14
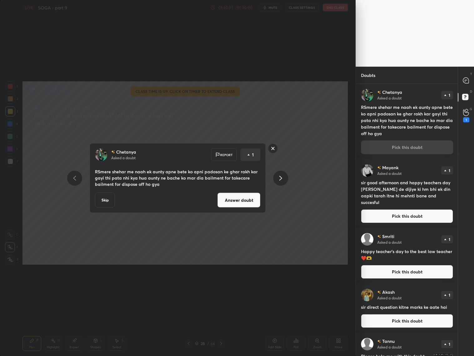
click at [245, 205] on button "Answer doubt" at bounding box center [238, 199] width 43 height 15
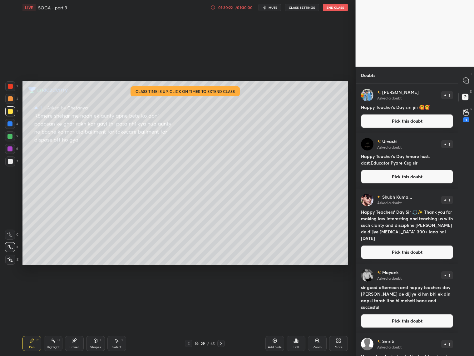
click at [404, 124] on button "Pick this doubt" at bounding box center [407, 121] width 92 height 14
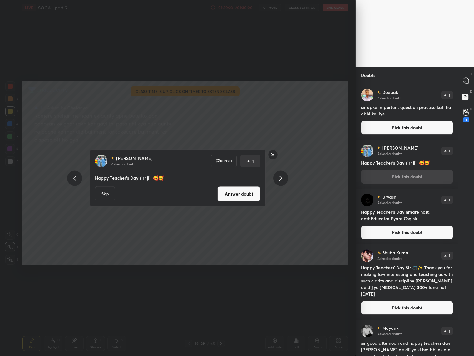
click at [238, 197] on button "Answer doubt" at bounding box center [238, 193] width 43 height 15
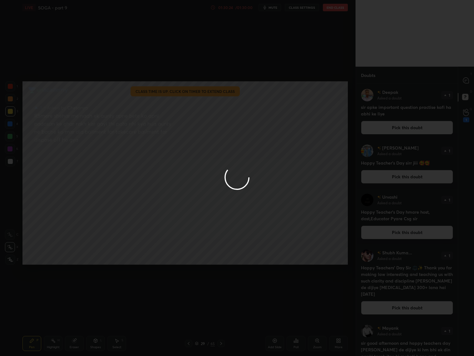
click at [467, 82] on div at bounding box center [237, 178] width 474 height 356
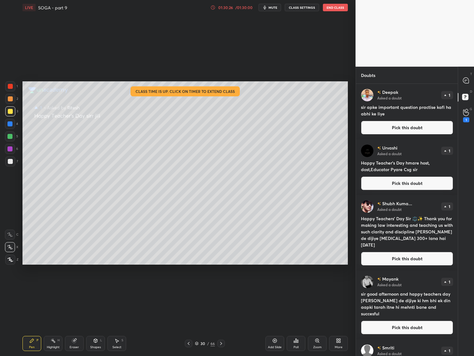
click at [442, 124] on button "Pick this doubt" at bounding box center [407, 128] width 92 height 14
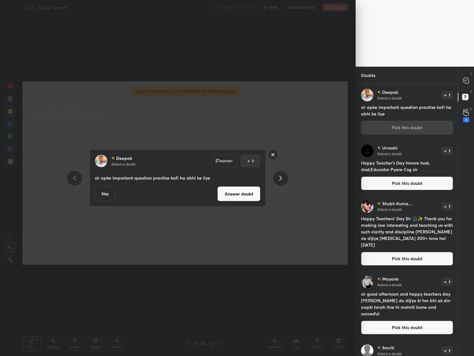
click at [241, 197] on button "Answer doubt" at bounding box center [238, 193] width 43 height 15
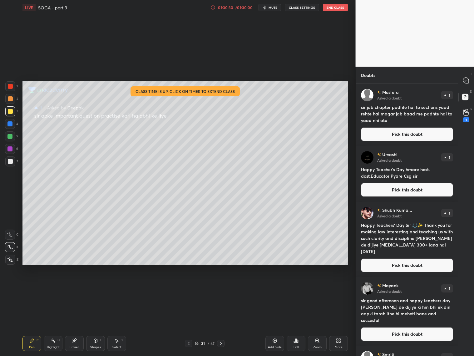
click at [421, 128] on button "Pick this doubt" at bounding box center [407, 134] width 92 height 14
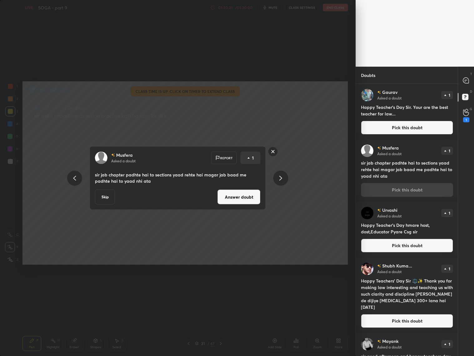
drag, startPoint x: 280, startPoint y: 178, endPoint x: 276, endPoint y: 183, distance: 6.6
click at [276, 183] on div at bounding box center [280, 177] width 15 height 15
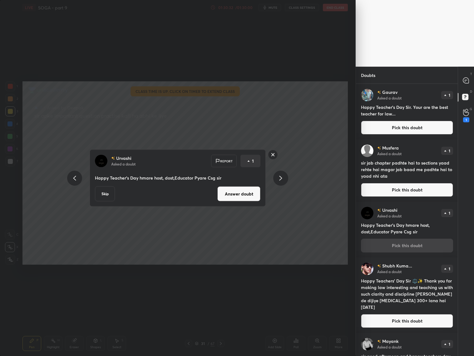
click at [245, 193] on button "Answer doubt" at bounding box center [238, 193] width 43 height 15
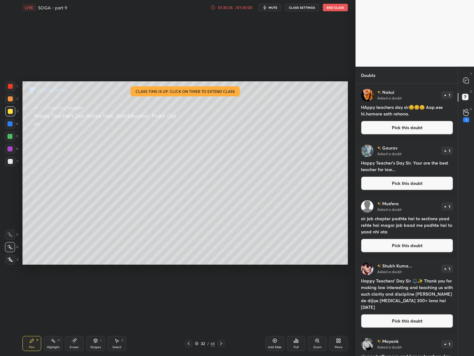
click at [403, 129] on button "Pick this doubt" at bounding box center [407, 128] width 92 height 14
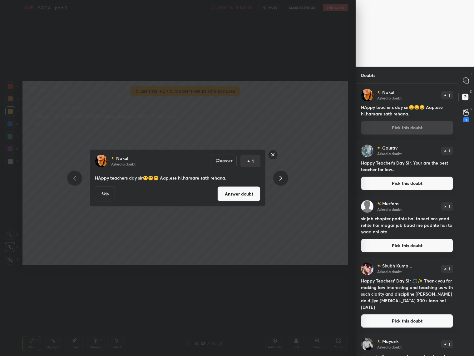
click at [249, 197] on button "Answer doubt" at bounding box center [238, 193] width 43 height 15
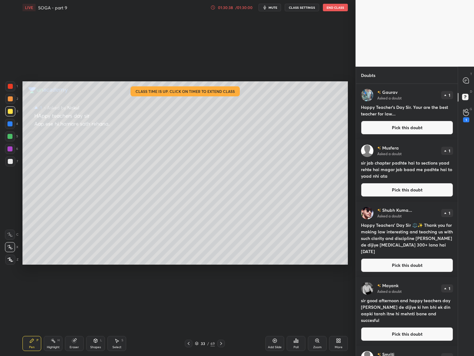
click at [424, 127] on button "Pick this doubt" at bounding box center [407, 128] width 92 height 14
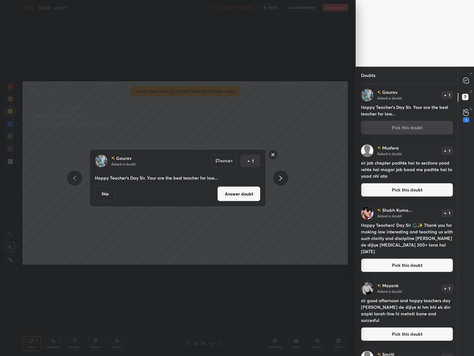
click at [246, 197] on button "Answer doubt" at bounding box center [238, 193] width 43 height 15
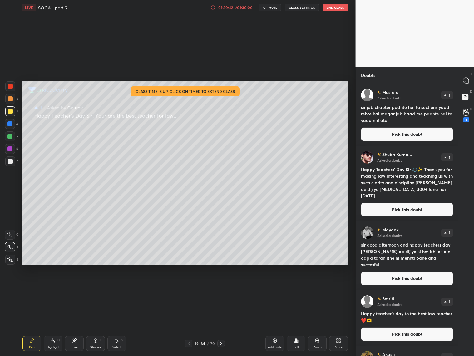
click at [407, 130] on button "Pick this doubt" at bounding box center [407, 134] width 92 height 14
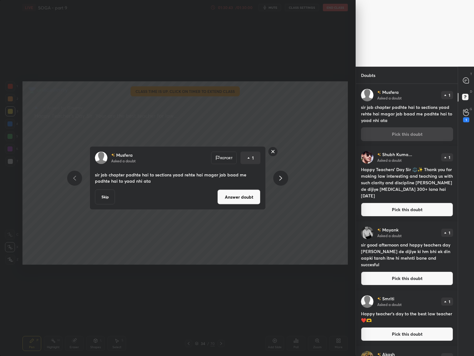
click at [244, 199] on button "Answer doubt" at bounding box center [238, 196] width 43 height 15
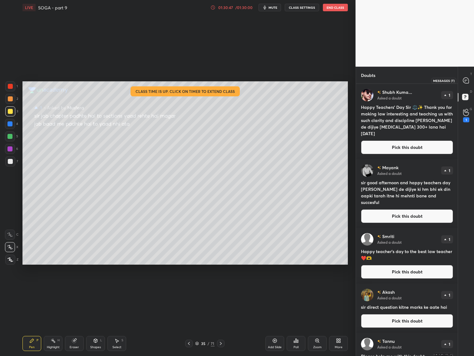
click at [464, 80] on icon at bounding box center [466, 80] width 6 height 6
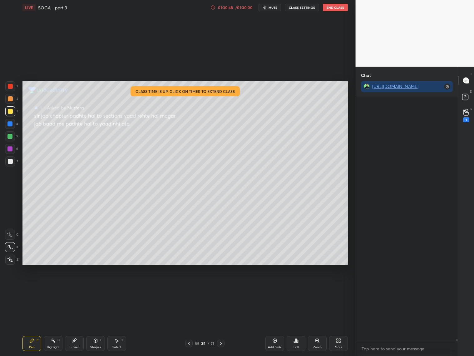
click at [464, 80] on icon at bounding box center [466, 80] width 6 height 6
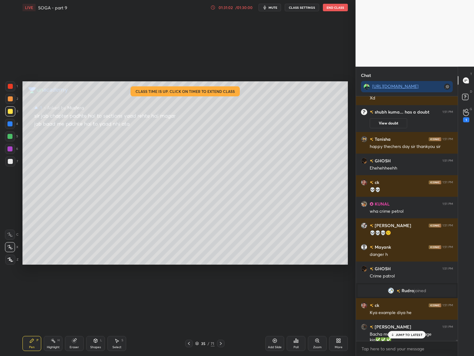
scroll to position [45507, 0]
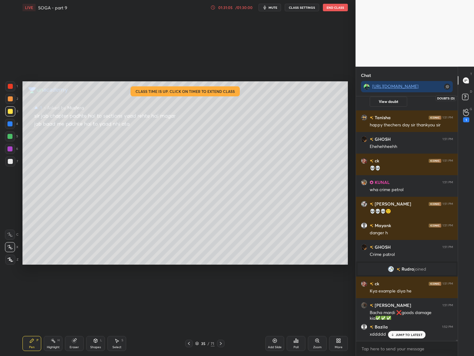
click at [465, 97] on icon at bounding box center [466, 97] width 11 height 11
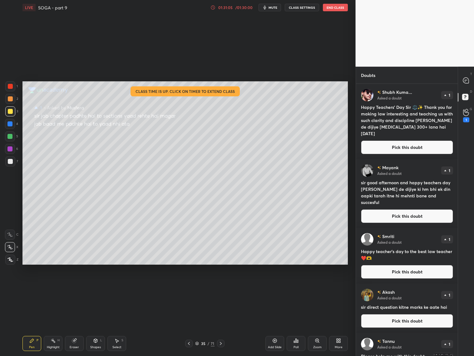
scroll to position [270, 100]
click at [401, 150] on button "Pick this doubt" at bounding box center [407, 147] width 92 height 14
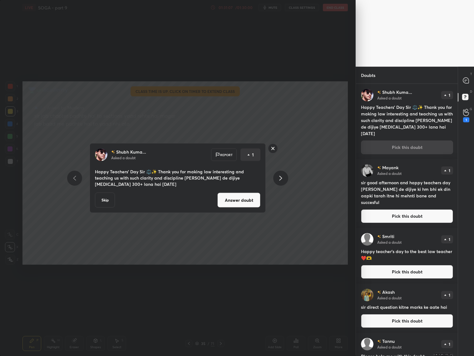
click at [245, 199] on button "Answer doubt" at bounding box center [238, 199] width 43 height 15
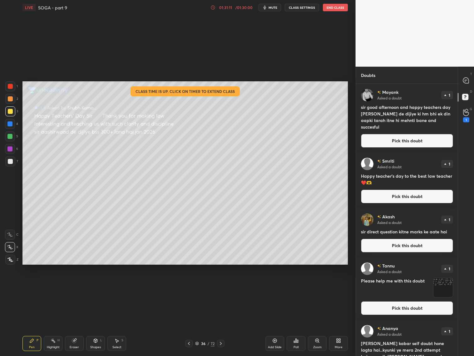
click at [417, 139] on button "Pick this doubt" at bounding box center [407, 141] width 92 height 14
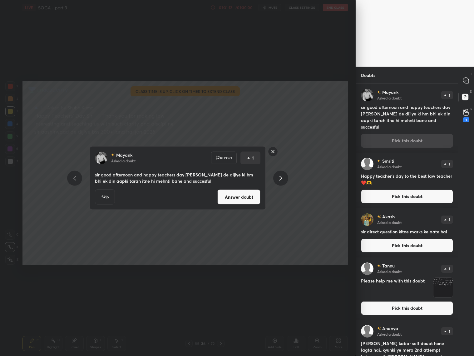
click at [221, 203] on button "Answer doubt" at bounding box center [238, 196] width 43 height 15
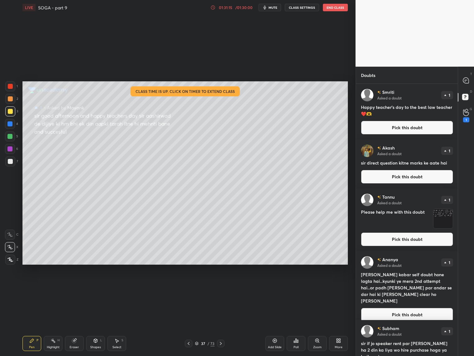
drag, startPoint x: 400, startPoint y: 128, endPoint x: 368, endPoint y: 137, distance: 32.5
click at [399, 128] on button "Pick this doubt" at bounding box center [407, 128] width 92 height 14
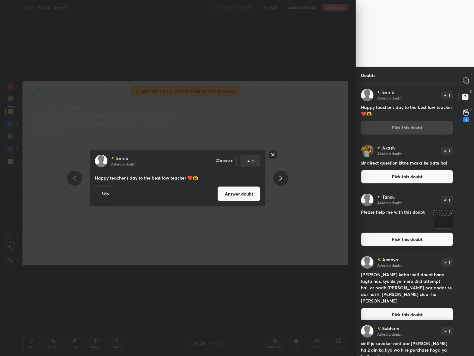
click at [249, 195] on button "Answer doubt" at bounding box center [238, 193] width 43 height 15
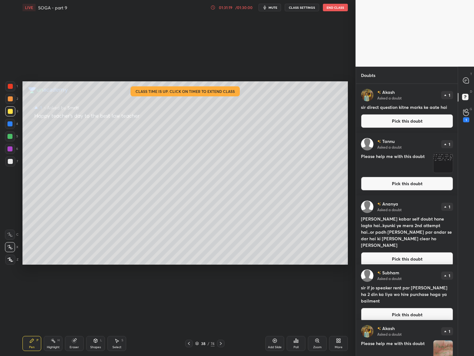
click at [393, 117] on button "Pick this doubt" at bounding box center [407, 121] width 92 height 14
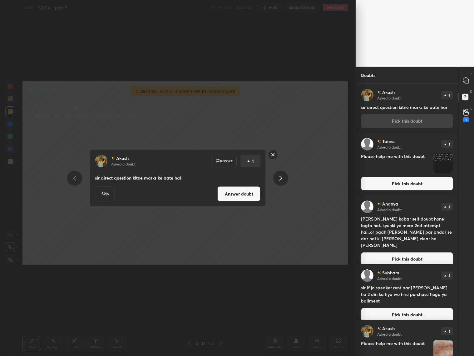
click at [241, 195] on button "Answer doubt" at bounding box center [238, 193] width 43 height 15
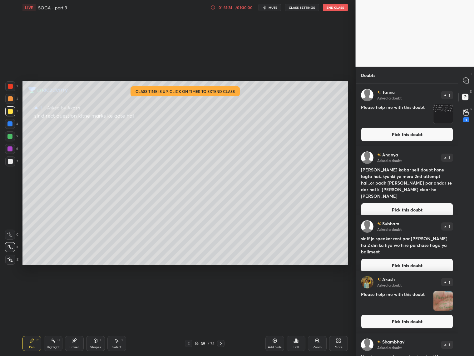
click at [420, 136] on button "Pick this doubt" at bounding box center [407, 134] width 92 height 14
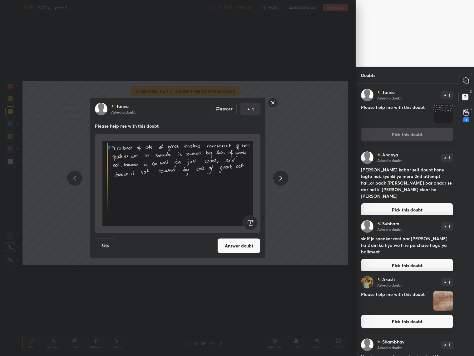
click at [243, 242] on button "Answer doubt" at bounding box center [238, 245] width 43 height 15
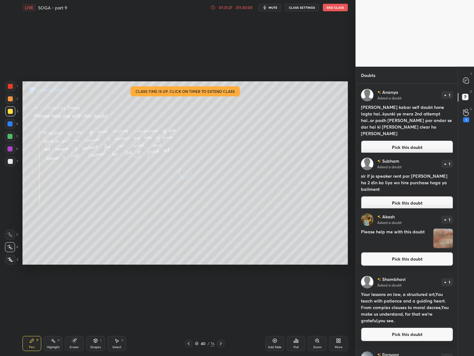
click at [415, 140] on button "Pick this doubt" at bounding box center [407, 147] width 92 height 14
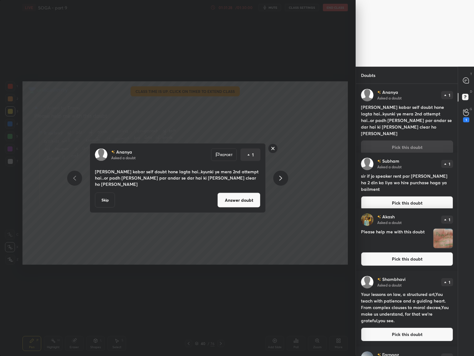
click at [228, 195] on button "Answer doubt" at bounding box center [238, 199] width 43 height 15
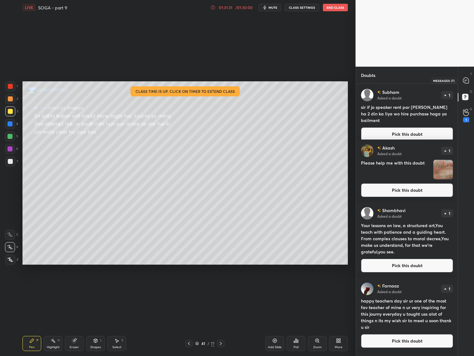
click at [465, 82] on icon at bounding box center [466, 80] width 6 height 6
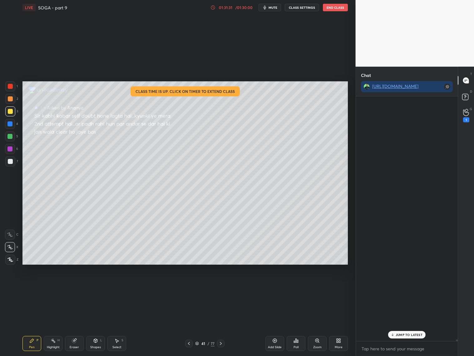
scroll to position [242, 100]
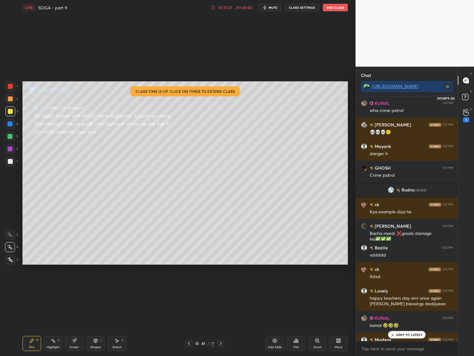
click at [470, 97] on icon at bounding box center [466, 97] width 11 height 11
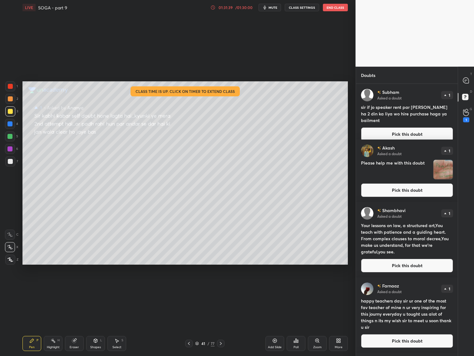
click at [408, 127] on button "Pick this doubt" at bounding box center [407, 134] width 92 height 14
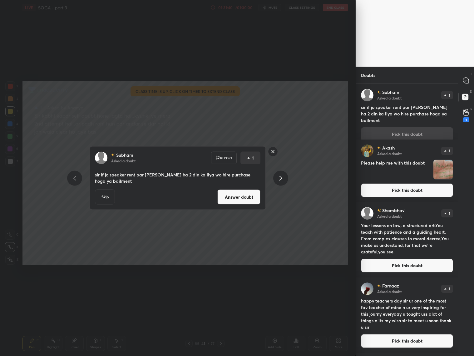
click at [263, 195] on div "[PERSON_NAME] Asked a doubt Report 1 sir if jo speaker rent par [PERSON_NAME] h…" at bounding box center [178, 177] width 176 height 63
click at [255, 194] on button "Answer doubt" at bounding box center [238, 196] width 43 height 15
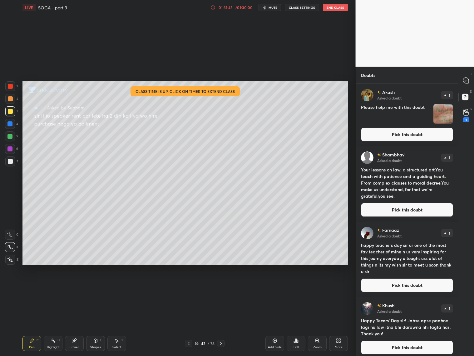
click at [415, 137] on button "Pick this doubt" at bounding box center [407, 134] width 92 height 14
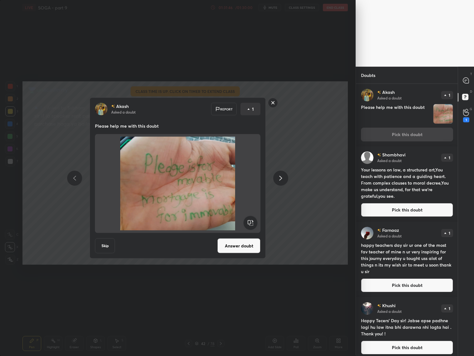
click at [240, 237] on div "[PERSON_NAME] Asked a doubt Report 1 Please help me with this doubt Skip Answer…" at bounding box center [178, 177] width 176 height 161
click at [236, 240] on button "Answer doubt" at bounding box center [238, 245] width 43 height 15
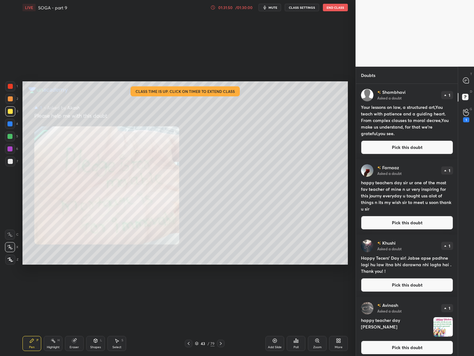
click at [423, 133] on h4 "Your lessons on law, a structured art,You teach with patience and a guiding hea…" at bounding box center [407, 120] width 92 height 33
click at [413, 150] on button "Pick this doubt" at bounding box center [407, 147] width 92 height 14
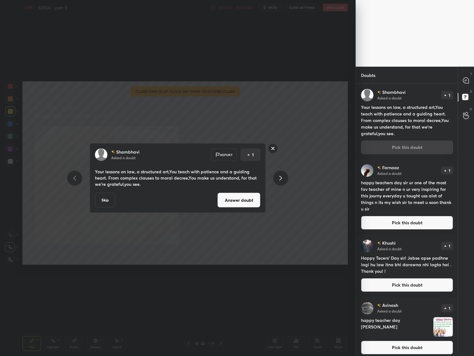
click at [255, 201] on button "Answer doubt" at bounding box center [238, 199] width 43 height 15
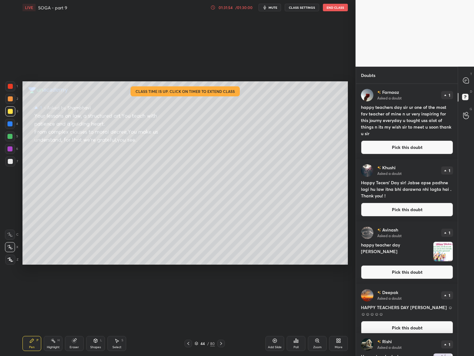
click at [409, 147] on button "Pick this doubt" at bounding box center [407, 147] width 92 height 14
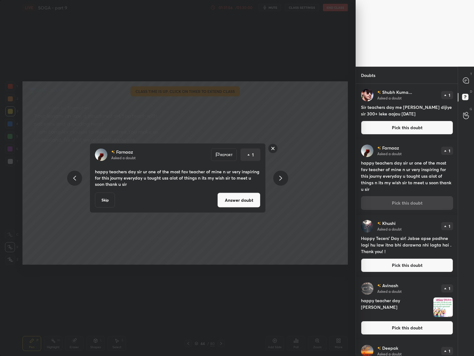
click at [243, 198] on button "Answer doubt" at bounding box center [238, 199] width 43 height 15
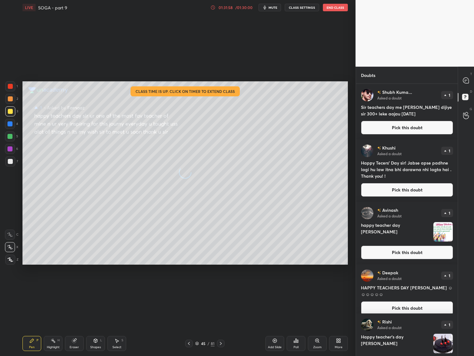
click at [411, 124] on button "Pick this doubt" at bounding box center [407, 128] width 92 height 14
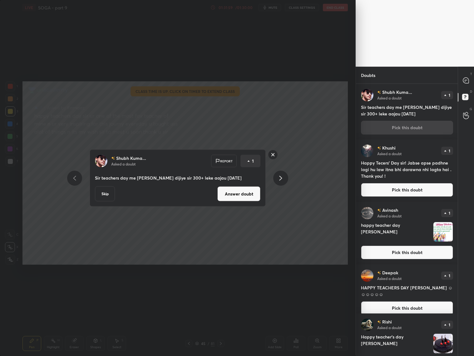
click at [235, 189] on button "Answer doubt" at bounding box center [238, 193] width 43 height 15
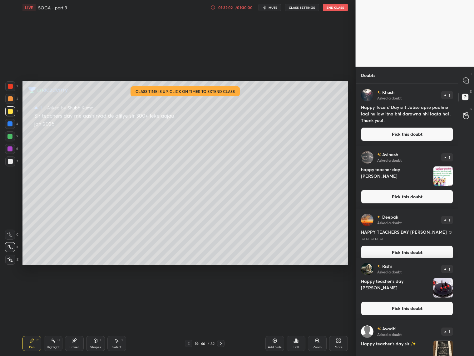
click at [403, 135] on button "Pick this doubt" at bounding box center [407, 134] width 92 height 14
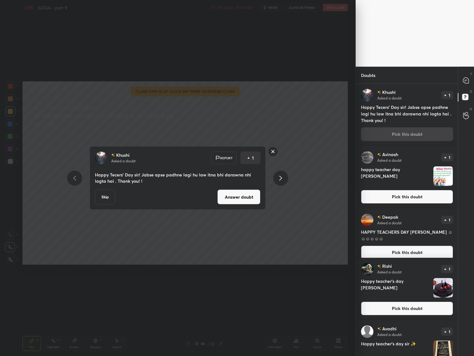
click at [252, 193] on button "Answer doubt" at bounding box center [238, 196] width 43 height 15
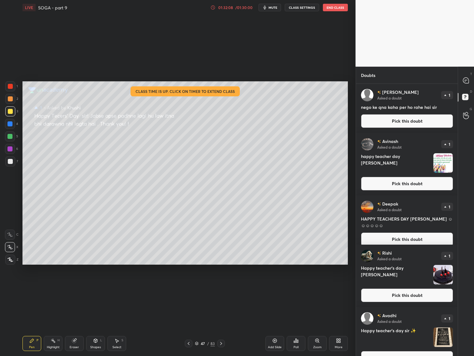
click at [386, 119] on button "Pick this doubt" at bounding box center [407, 121] width 92 height 14
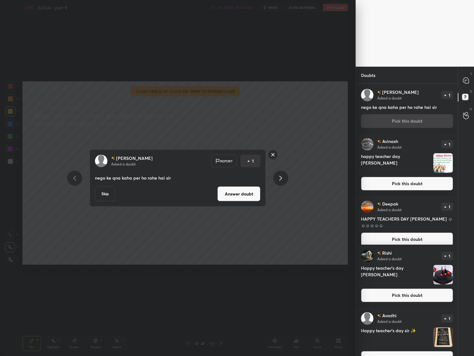
click at [249, 194] on button "Answer doubt" at bounding box center [238, 193] width 43 height 15
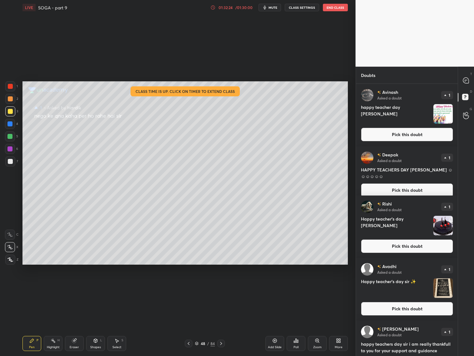
drag, startPoint x: 404, startPoint y: 133, endPoint x: 388, endPoint y: 134, distance: 16.6
click at [404, 133] on button "Pick this doubt" at bounding box center [407, 134] width 92 height 14
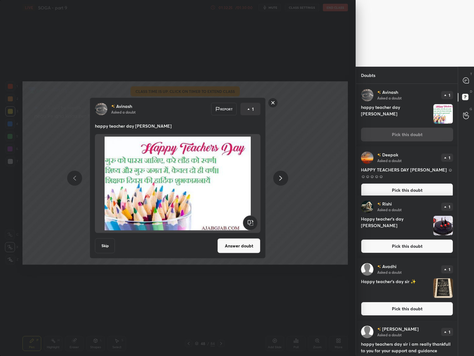
drag, startPoint x: 227, startPoint y: 241, endPoint x: 224, endPoint y: 238, distance: 3.8
click at [227, 240] on button "Answer doubt" at bounding box center [238, 245] width 43 height 15
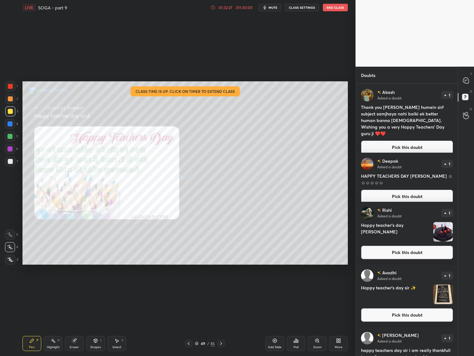
click at [404, 140] on button "Pick this doubt" at bounding box center [407, 147] width 92 height 14
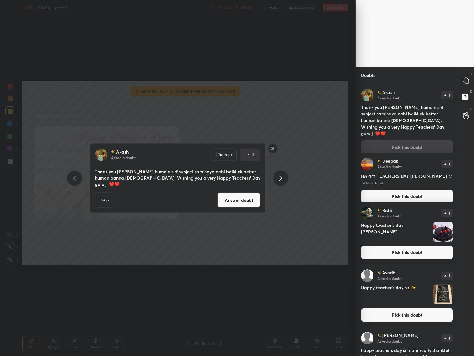
click at [231, 199] on button "Answer doubt" at bounding box center [238, 199] width 43 height 15
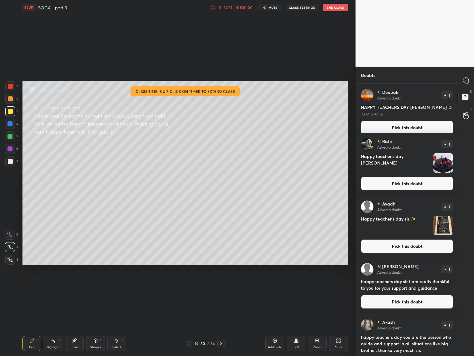
drag, startPoint x: 401, startPoint y: 116, endPoint x: 397, endPoint y: 119, distance: 4.4
click at [401, 121] on button "Pick this doubt" at bounding box center [407, 128] width 92 height 14
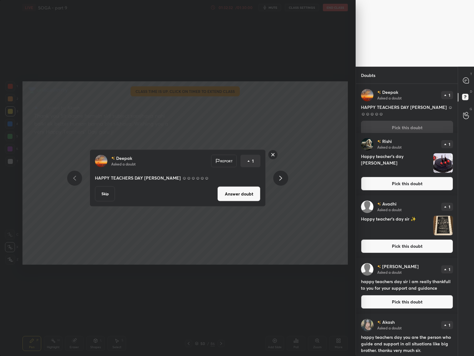
click at [234, 191] on button "Answer doubt" at bounding box center [238, 193] width 43 height 15
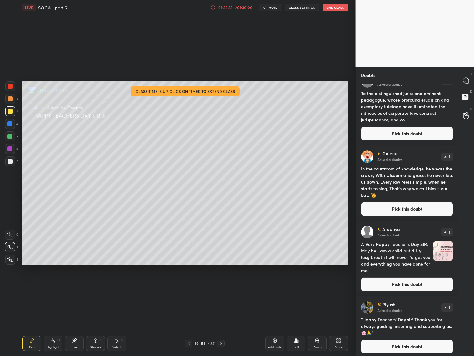
scroll to position [259, 0]
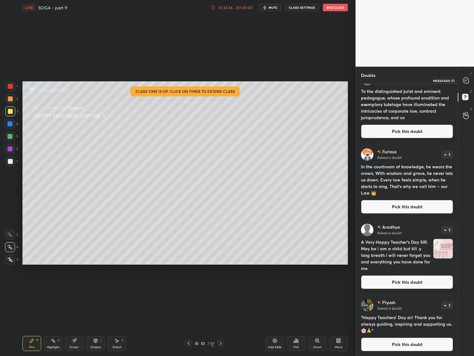
click at [468, 80] on icon at bounding box center [466, 80] width 6 height 6
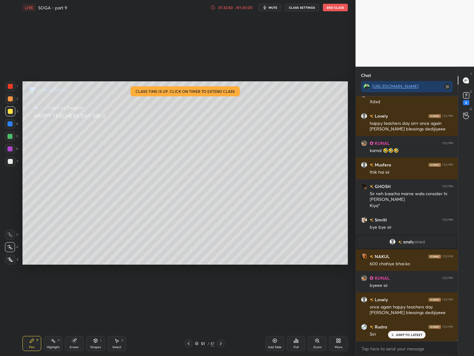
scroll to position [45578, 0]
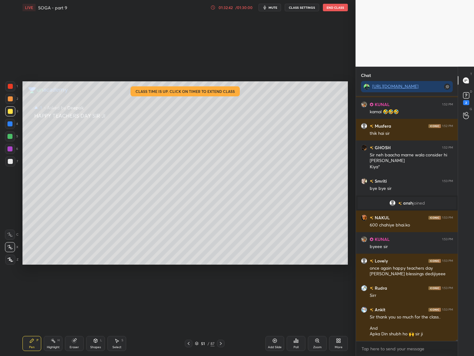
click at [342, 8] on button "End Class" at bounding box center [335, 7] width 25 height 7
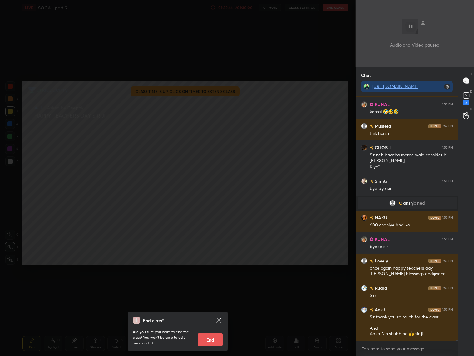
click at [221, 340] on button "End" at bounding box center [210, 339] width 25 height 12
type textarea "x"
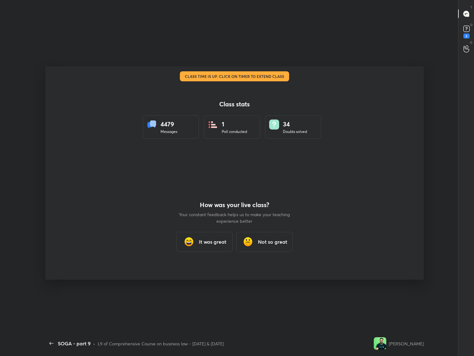
scroll to position [0, 0]
